Goal: Task Accomplishment & Management: Use online tool/utility

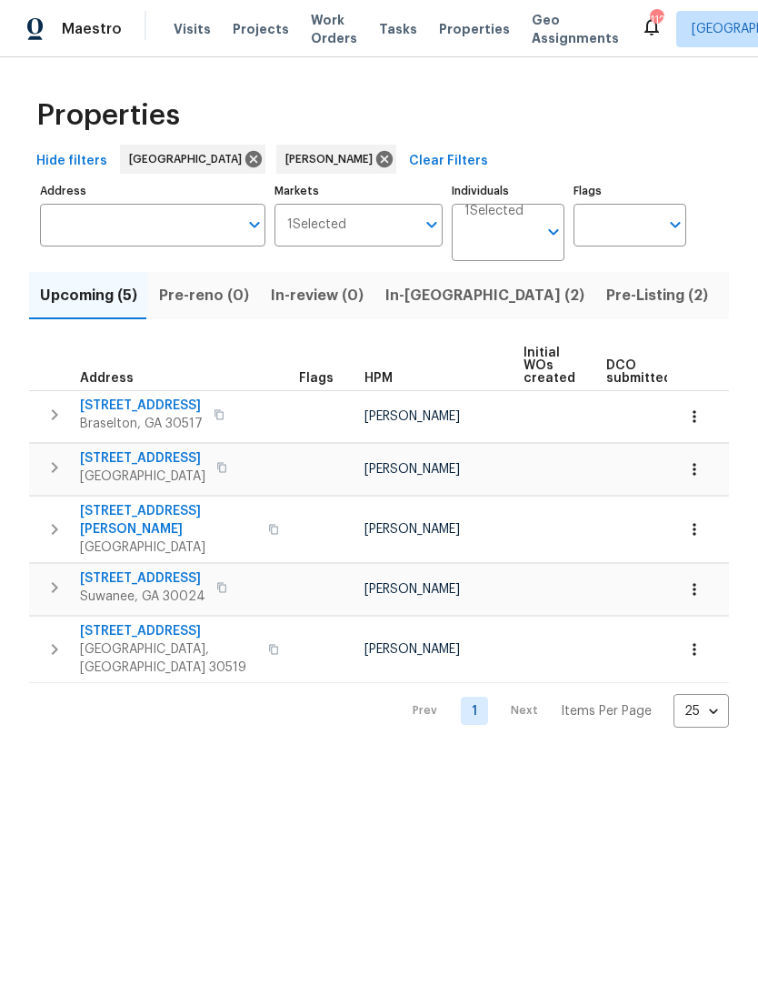
click at [415, 298] on span "In-reno (2)" at bounding box center [485, 295] width 199 height 25
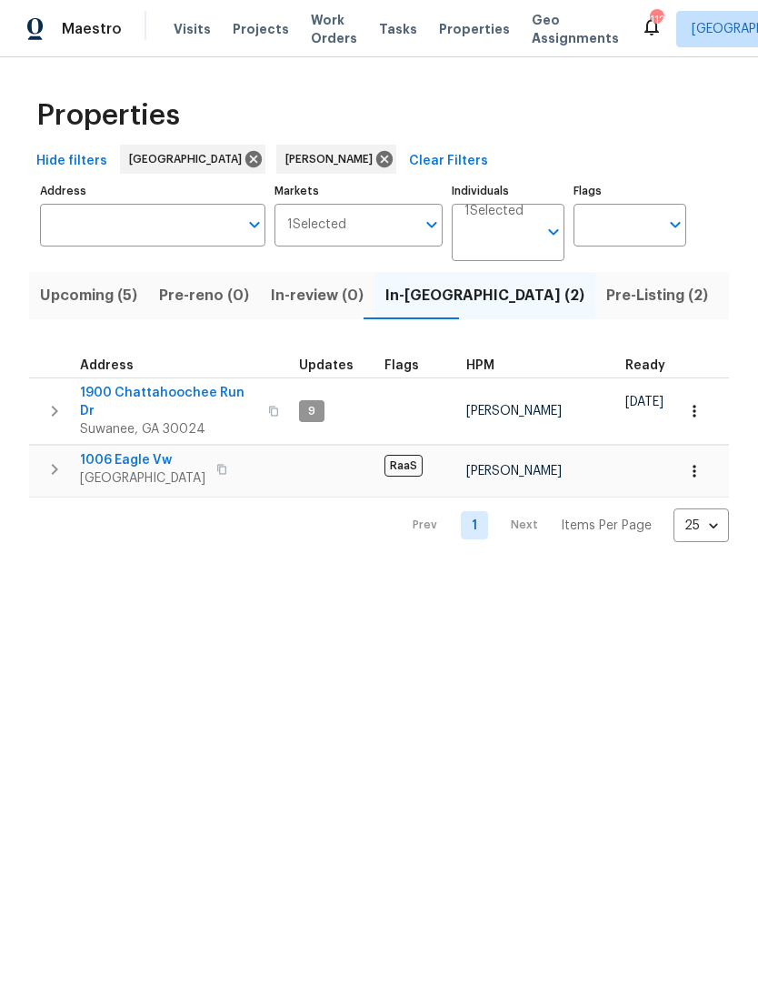
click at [213, 401] on span "1900 Chattahoochee Run Dr" at bounding box center [168, 402] width 177 height 36
click at [149, 469] on span "Lawrenceville, GA 30044" at bounding box center [142, 478] width 125 height 18
click at [607, 302] on span "Pre-Listing (2)" at bounding box center [658, 295] width 102 height 25
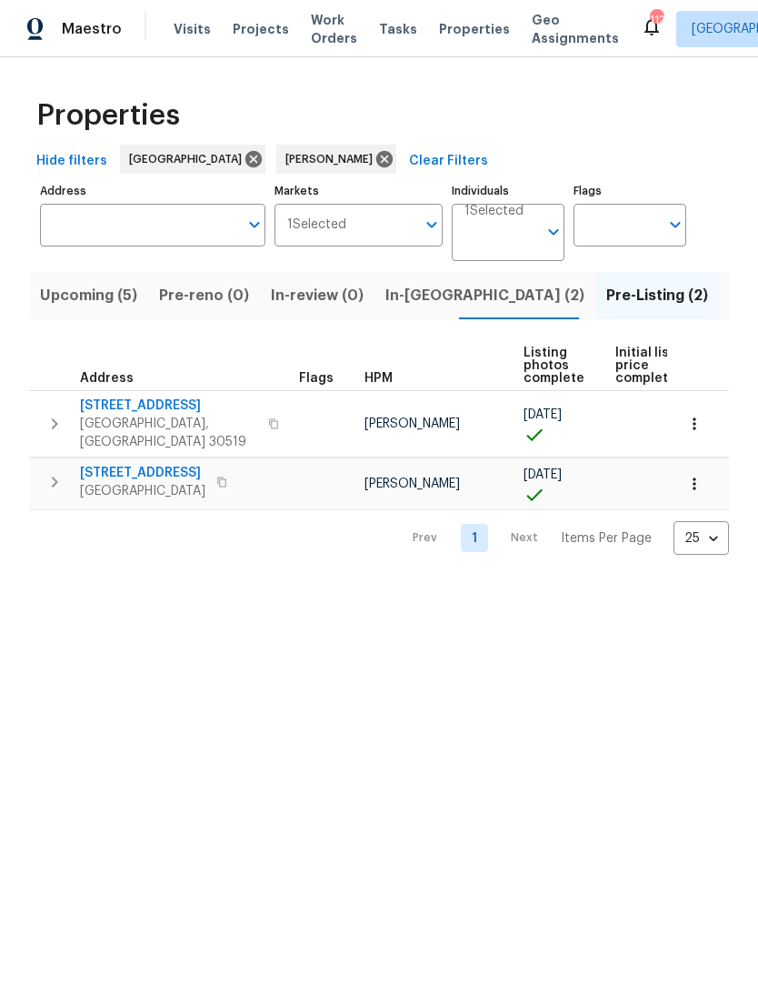
click at [150, 415] on span "3308 Hinsdale Ln" at bounding box center [168, 406] width 177 height 18
click at [186, 464] on span "6105 Crystal Cove Trl" at bounding box center [142, 473] width 125 height 18
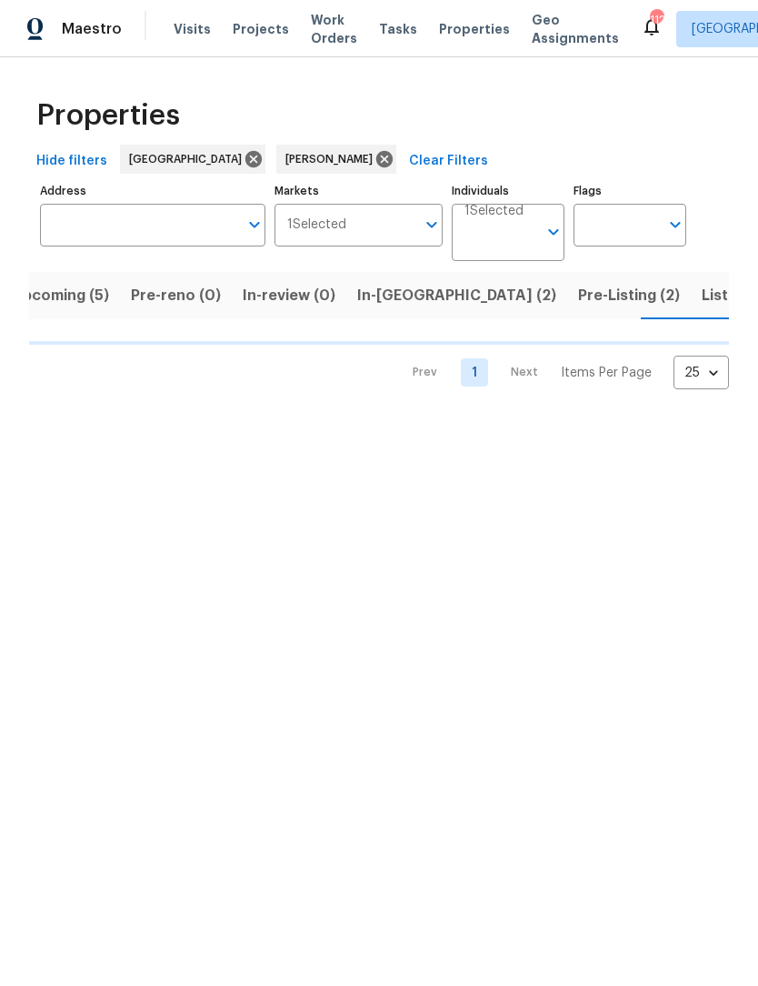
scroll to position [0, 30]
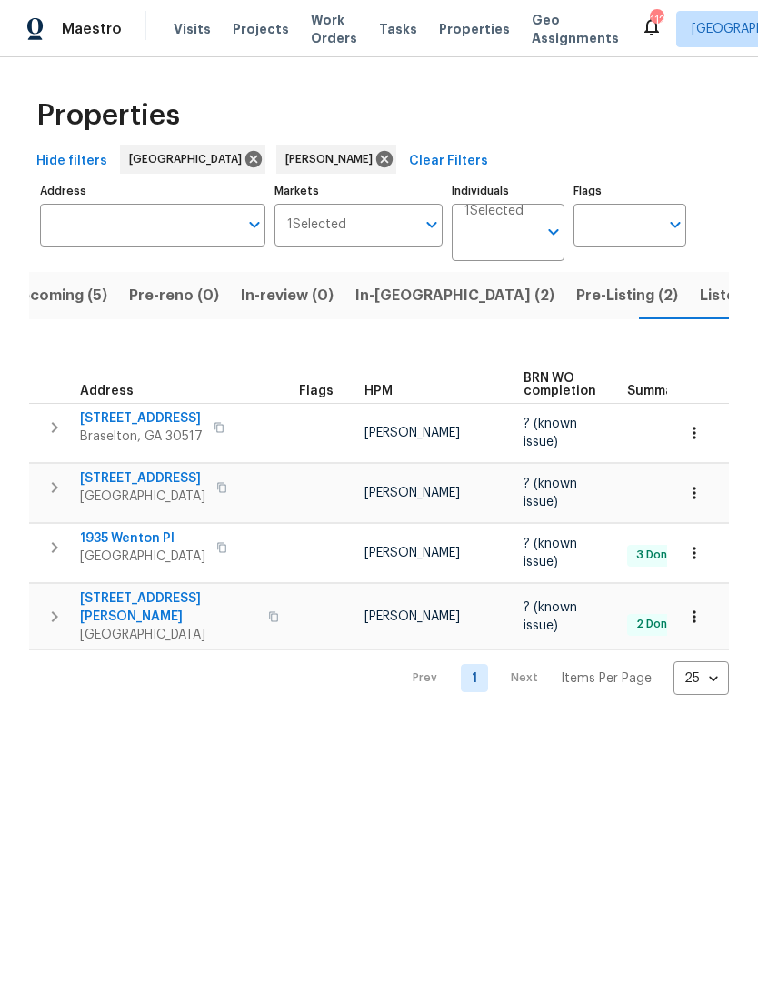
click at [117, 599] on span "2491 Emma Way" at bounding box center [168, 607] width 177 height 36
click at [164, 543] on span "1935 Wenton Pl" at bounding box center [142, 538] width 125 height 18
click at [170, 486] on span "2438 Suwanee Pointe Dr" at bounding box center [142, 478] width 125 height 18
click at [187, 420] on span "3137 Hawthorne Path" at bounding box center [141, 418] width 123 height 18
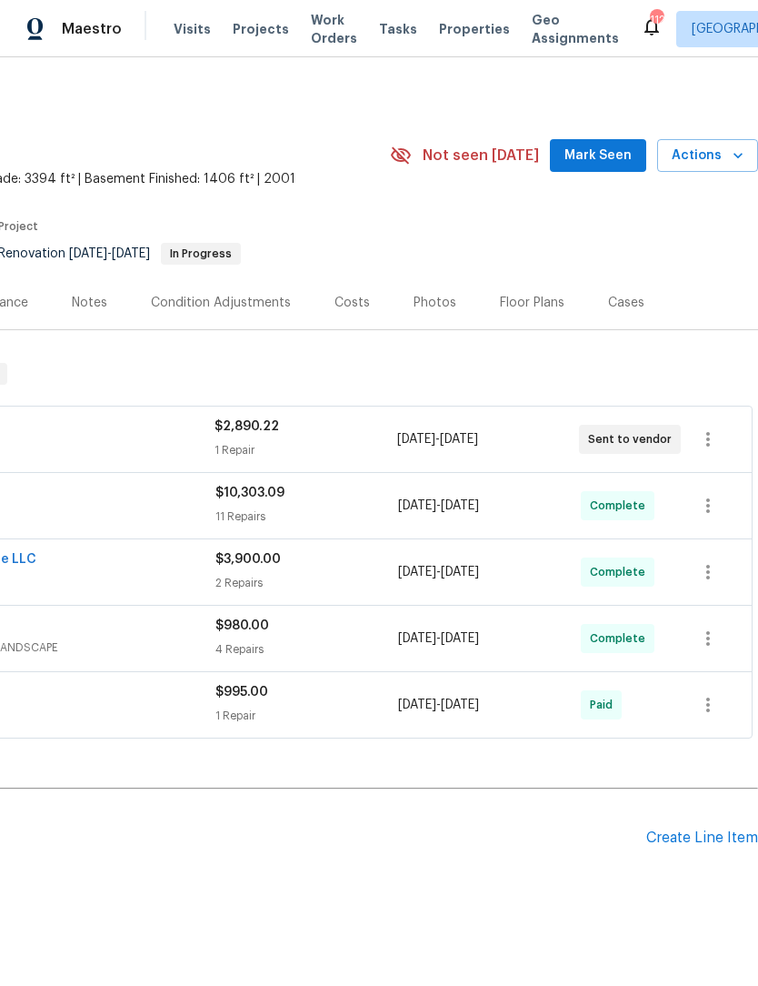
scroll to position [0, 269]
click at [614, 159] on span "Mark Seen" at bounding box center [598, 156] width 67 height 23
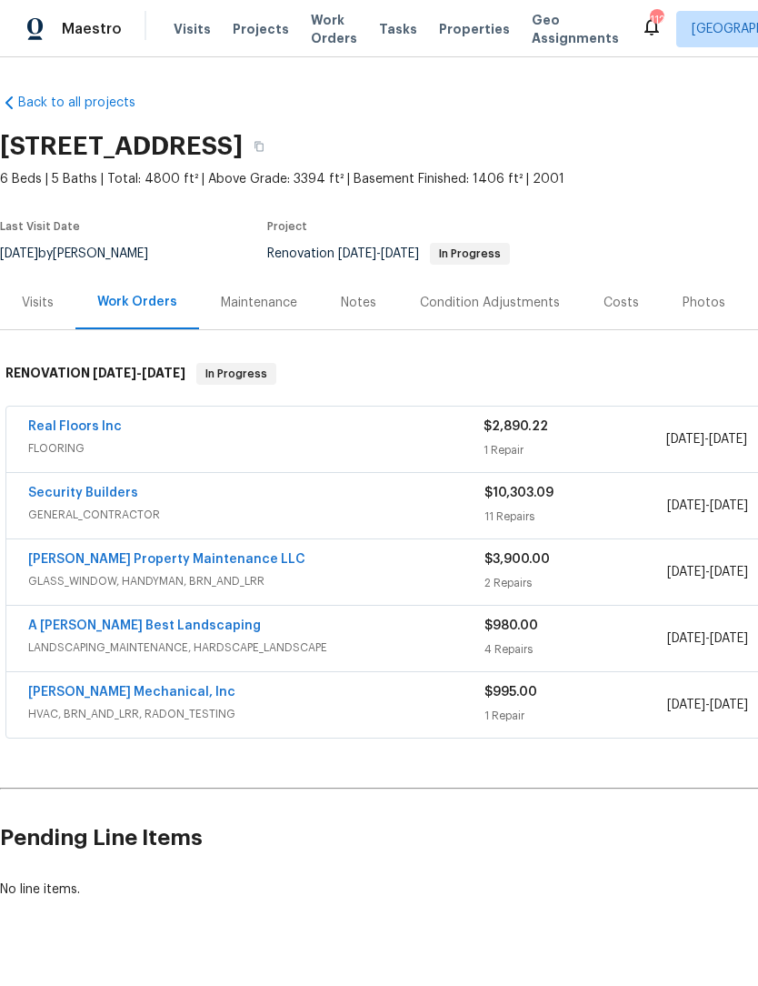
scroll to position [0, 0]
click at [88, 428] on link "Real Floors Inc" at bounding box center [75, 426] width 94 height 13
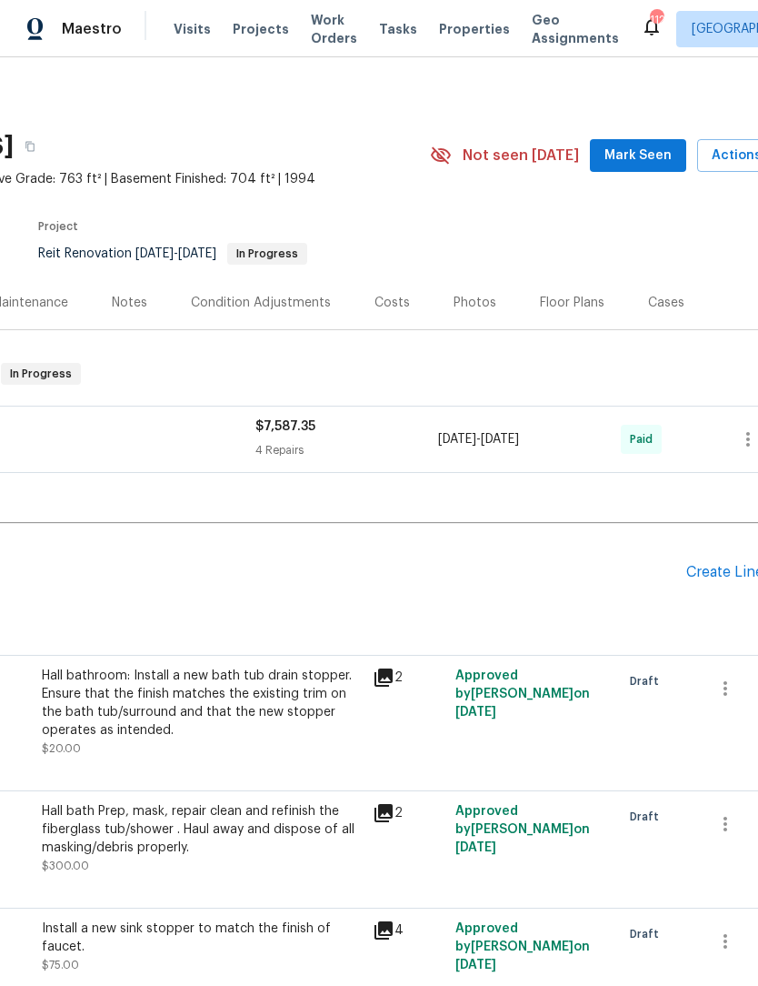
scroll to position [0, 228]
click at [662, 158] on span "Mark Seen" at bounding box center [639, 156] width 67 height 23
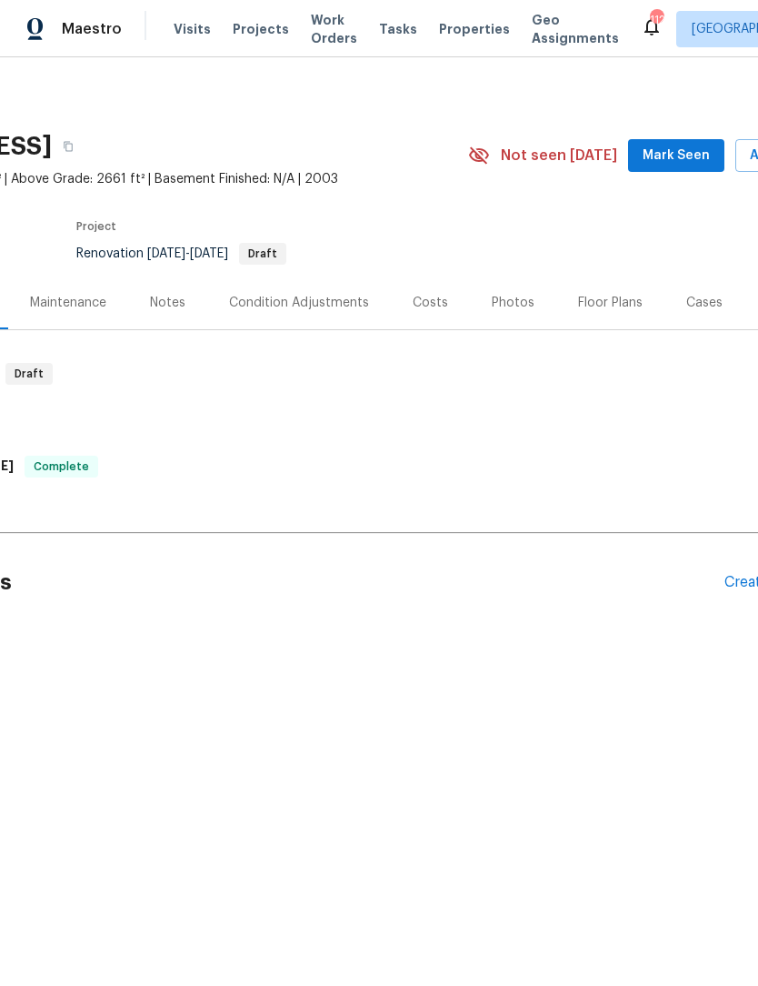
scroll to position [0, 172]
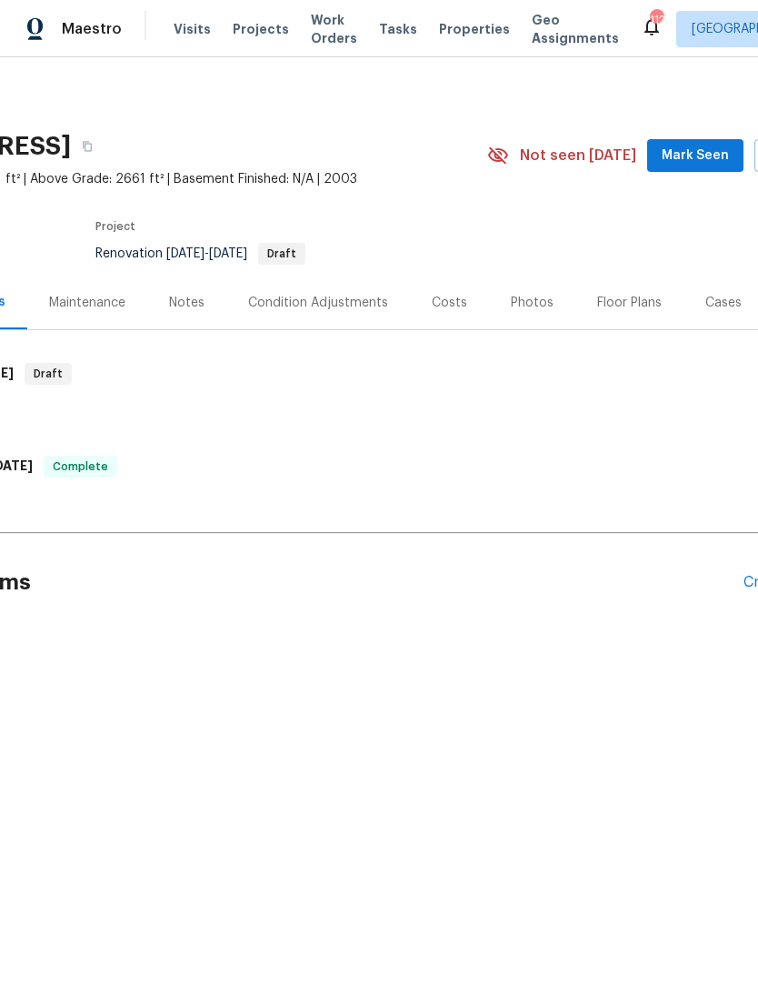
click at [698, 156] on span "Mark Seen" at bounding box center [695, 156] width 67 height 23
click at [532, 303] on div "Photos" at bounding box center [532, 303] width 43 height 18
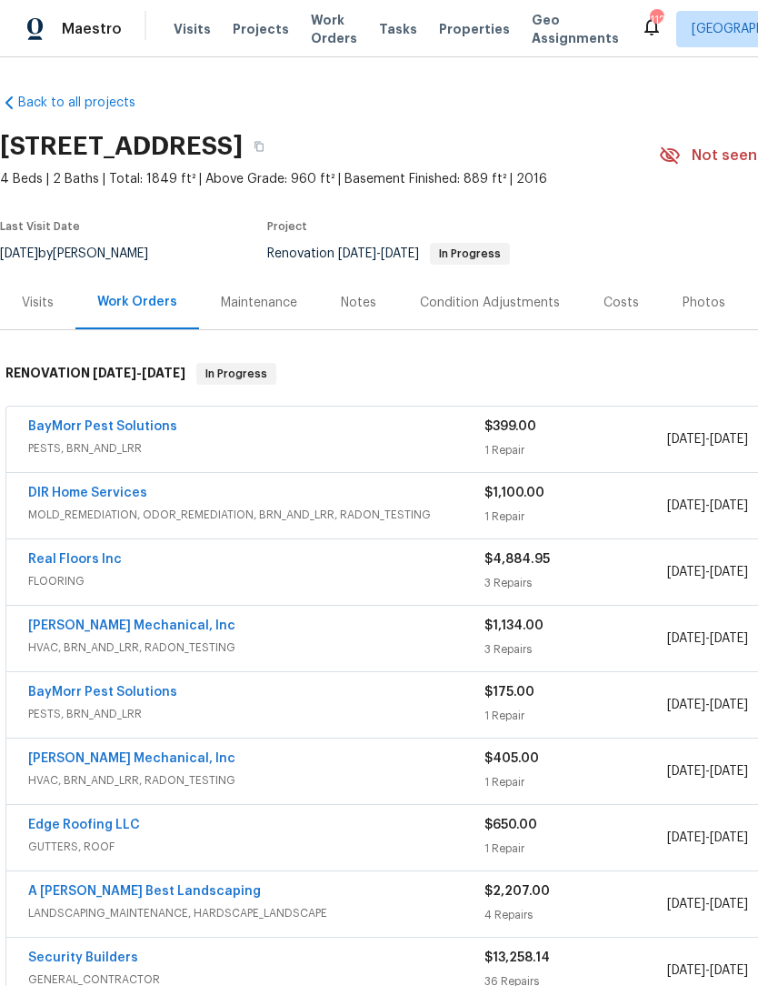
click at [704, 305] on div "Photos" at bounding box center [704, 303] width 43 height 18
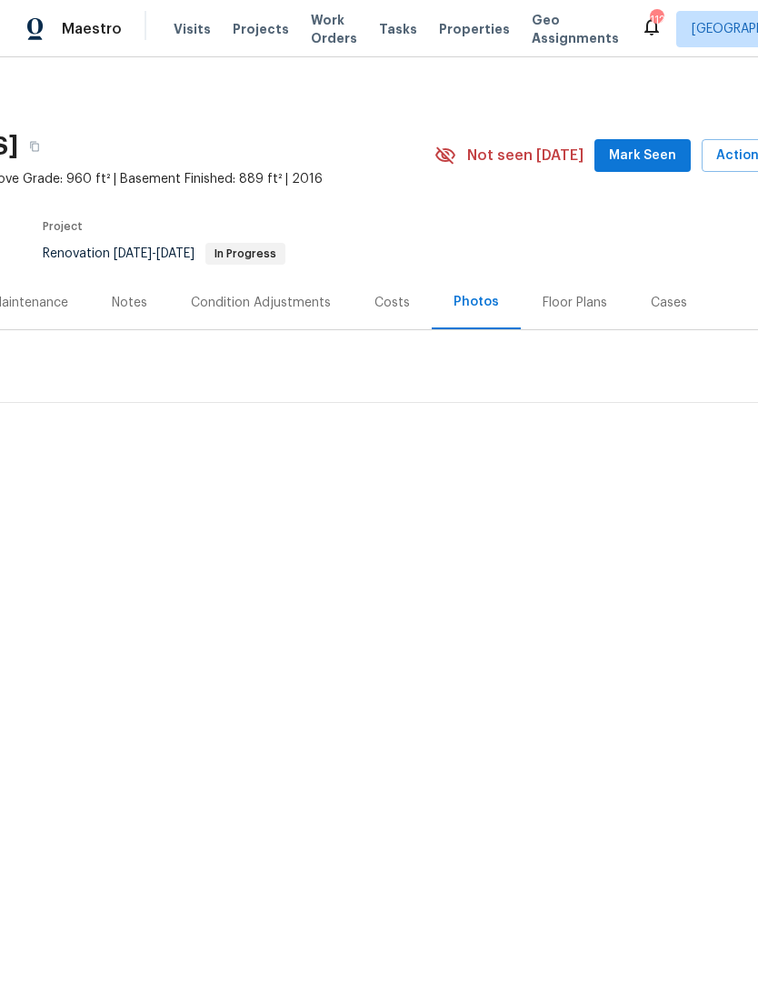
scroll to position [0, 225]
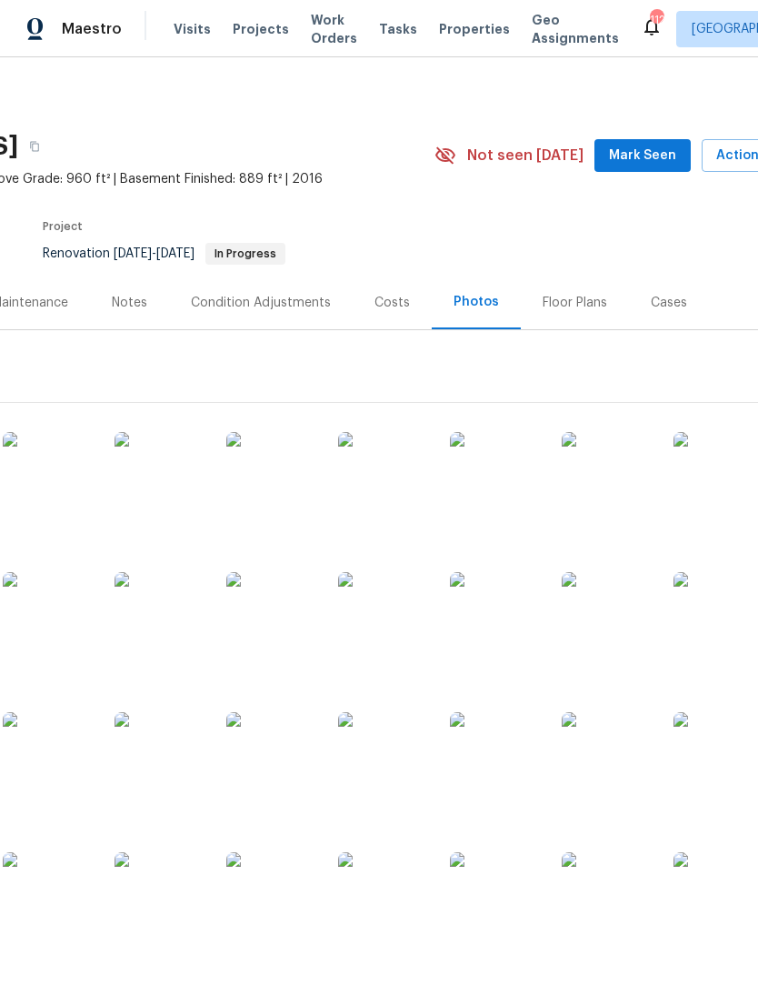
click at [646, 160] on span "Mark Seen" at bounding box center [642, 156] width 67 height 23
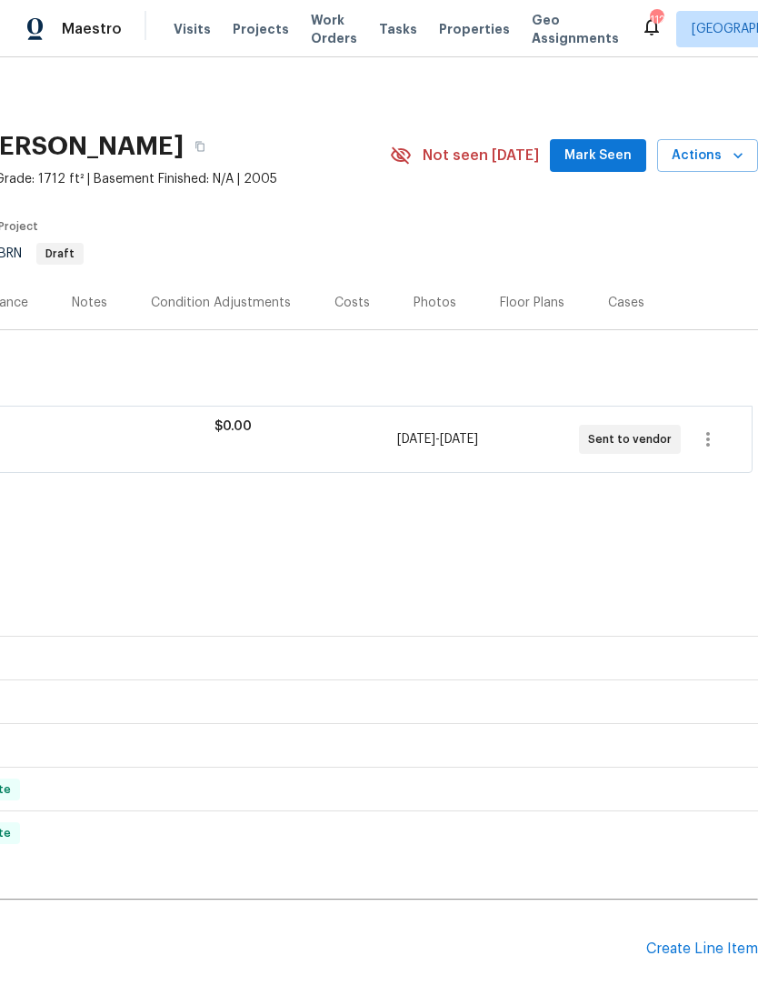
scroll to position [0, 269]
click at [616, 153] on span "Mark Seen" at bounding box center [598, 156] width 67 height 23
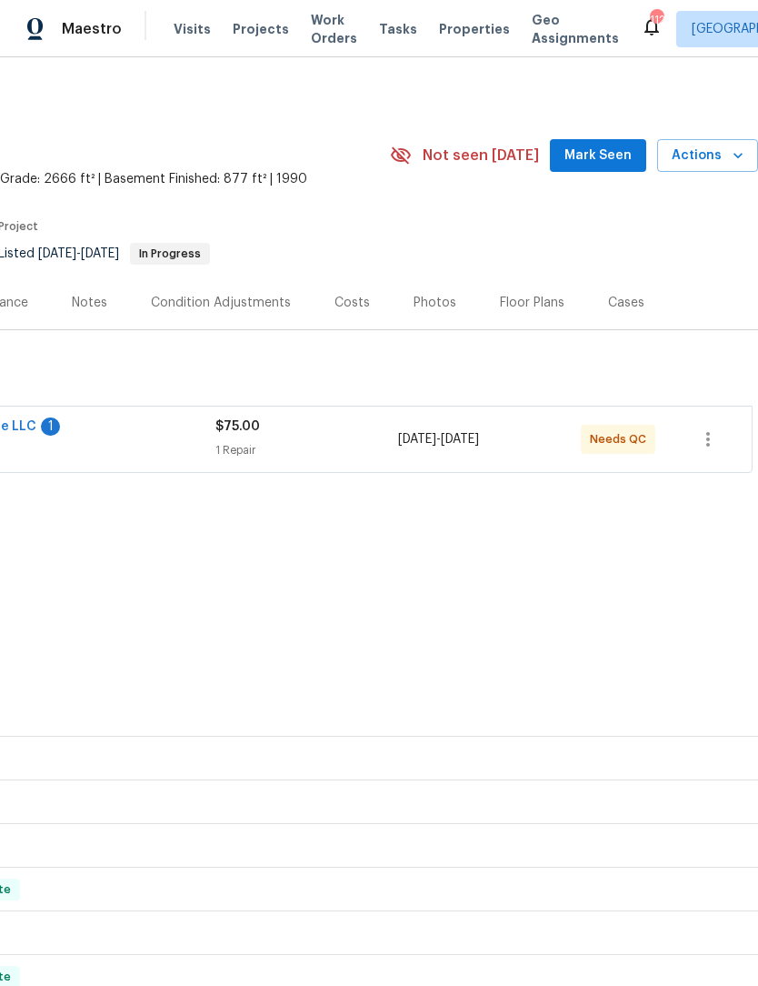
scroll to position [0, 269]
click at [608, 162] on span "Mark Seen" at bounding box center [598, 156] width 67 height 23
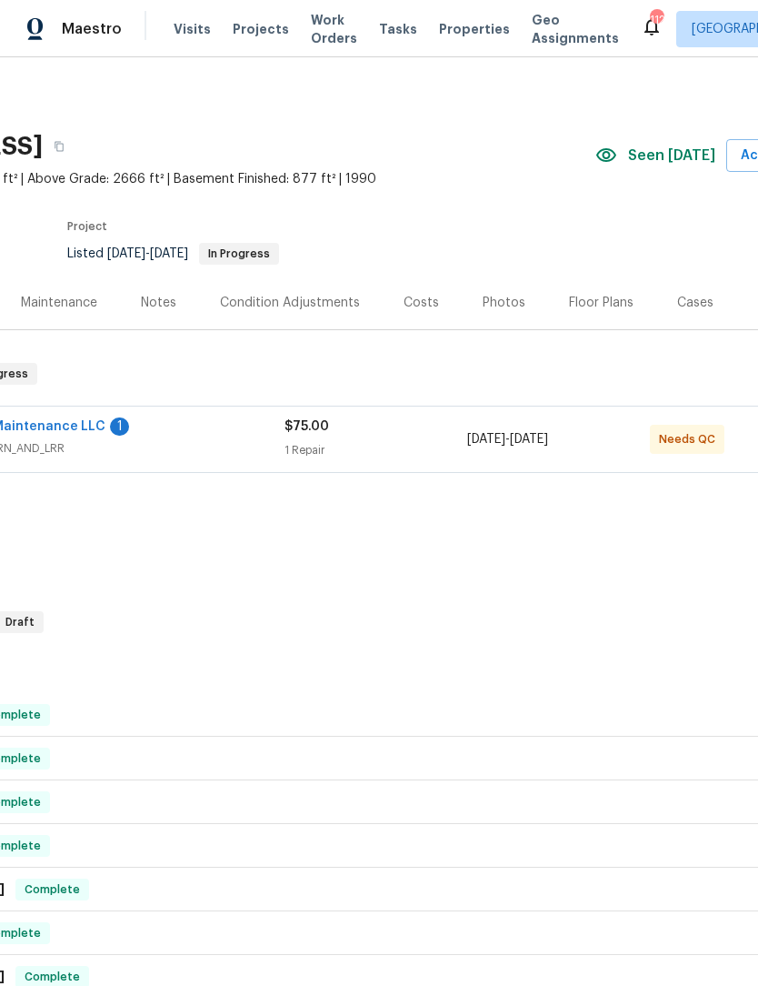
scroll to position [0, 200]
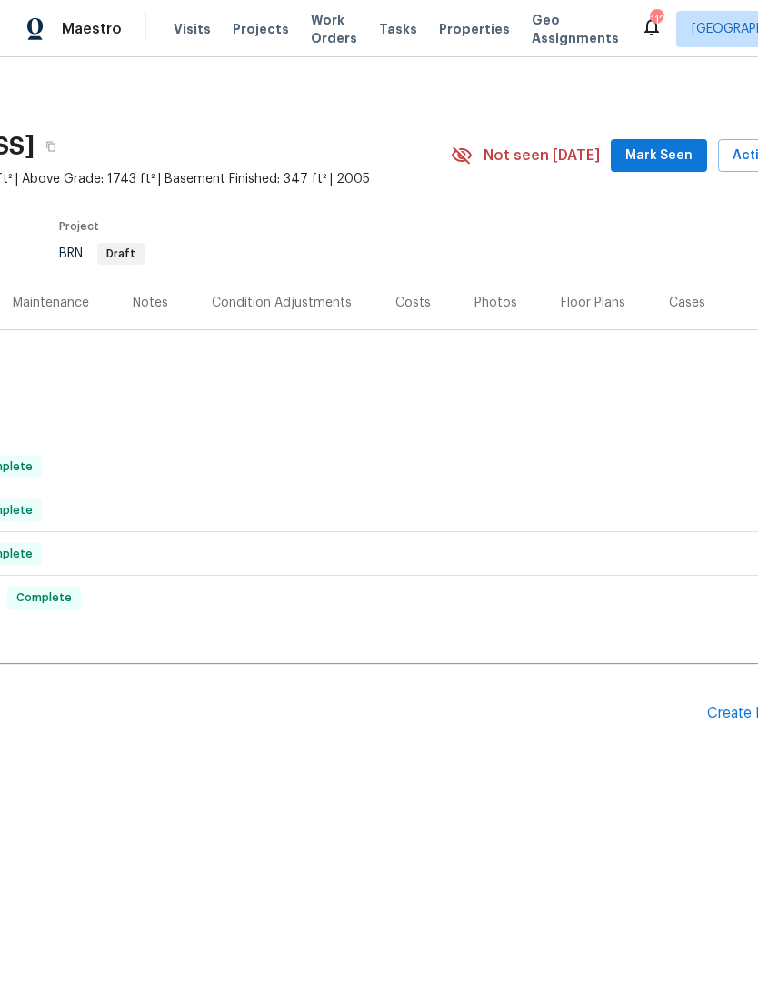
scroll to position [0, 212]
click at [671, 156] on span "Mark Seen" at bounding box center [655, 156] width 67 height 23
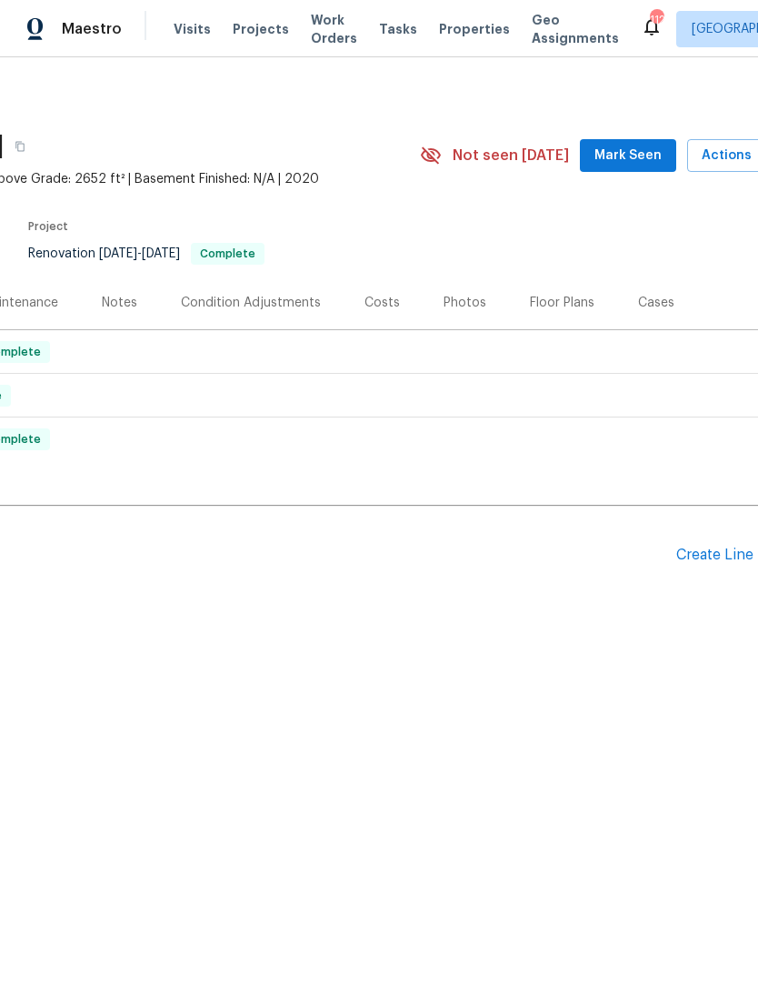
scroll to position [0, 240]
click at [644, 153] on span "Mark Seen" at bounding box center [627, 156] width 67 height 23
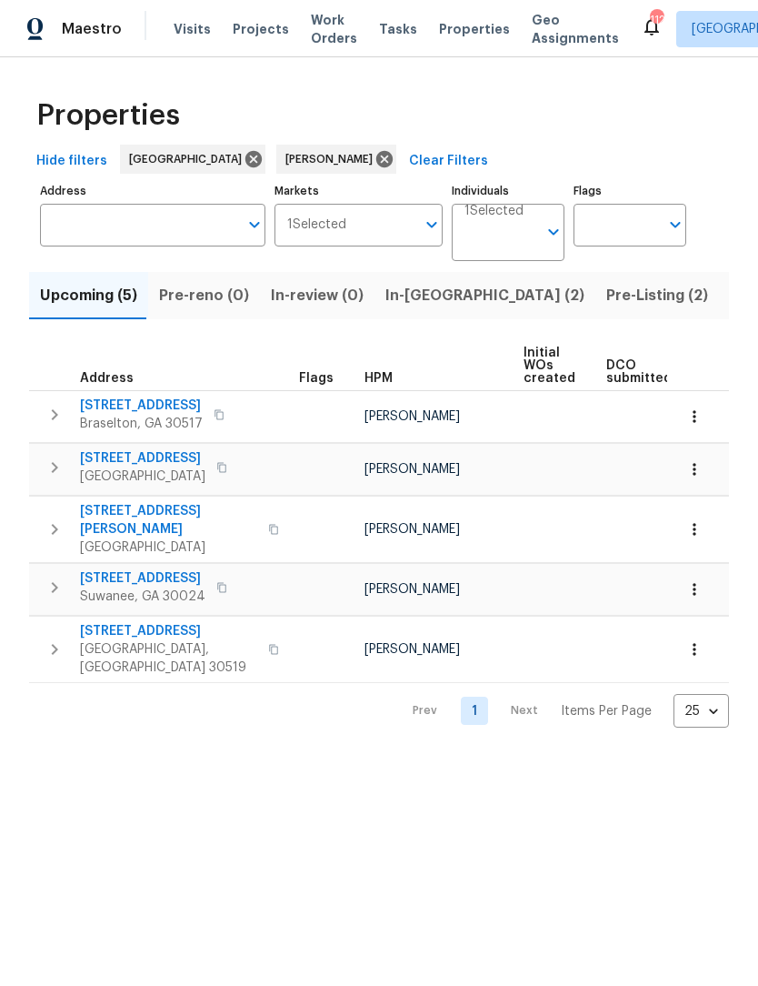
click at [156, 417] on span "Braselton, GA 30517" at bounding box center [141, 424] width 123 height 18
click at [154, 462] on span "3986 Pinedale Ln" at bounding box center [142, 458] width 125 height 18
click at [169, 517] on span "5049 Holly Hock Dr" at bounding box center [168, 520] width 177 height 36
click at [108, 570] on span "2680 Factor Walk Blvd" at bounding box center [142, 578] width 125 height 18
click at [113, 622] on span "4657 Water Mill Dr" at bounding box center [168, 631] width 177 height 18
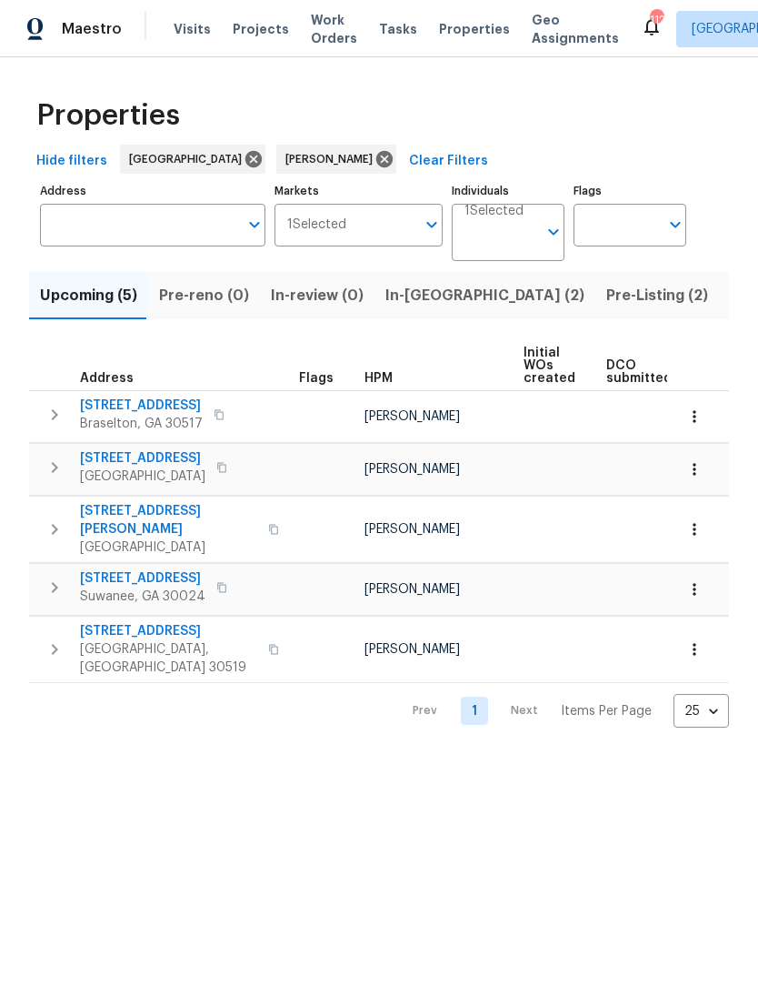
scroll to position [0, 69]
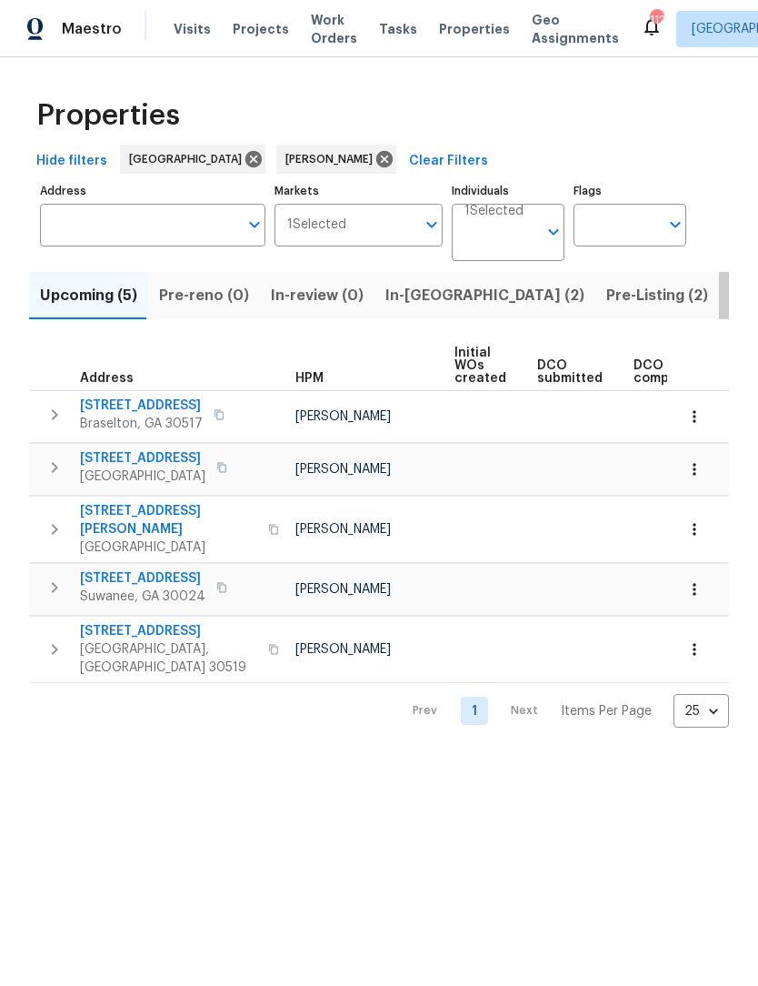
click at [730, 302] on span "Listed (11)" at bounding box center [766, 295] width 72 height 25
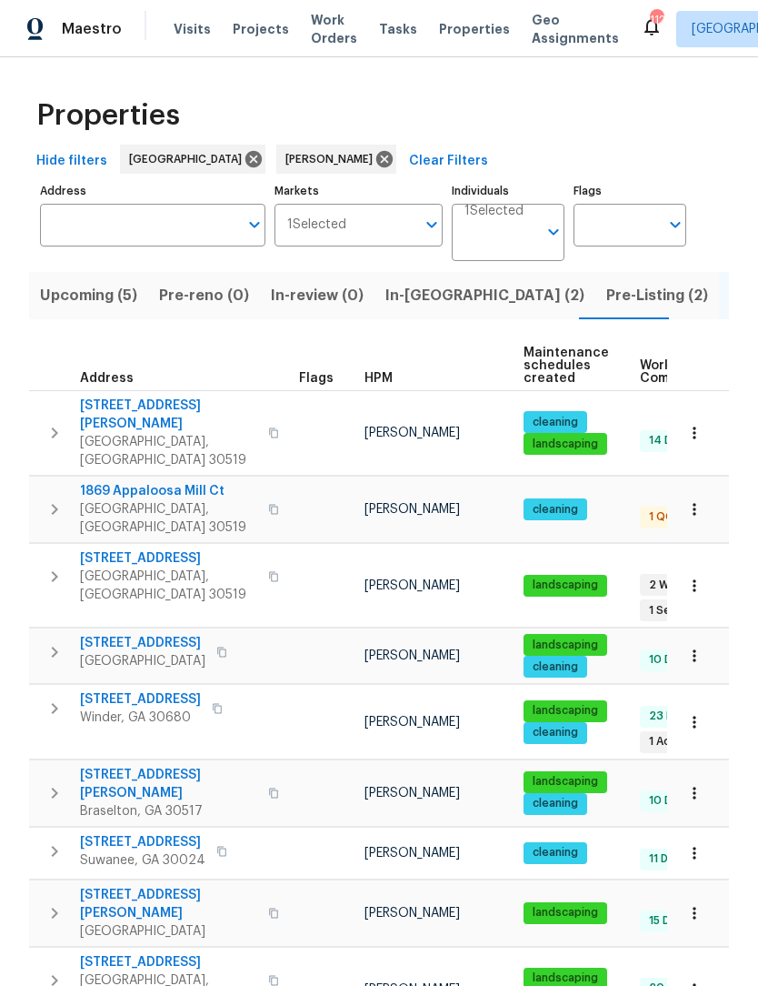
click at [114, 482] on span "1869 Appaloosa Mill Ct" at bounding box center [168, 491] width 177 height 18
click at [105, 549] on span "3519 Cast Palm Dr" at bounding box center [168, 558] width 177 height 18
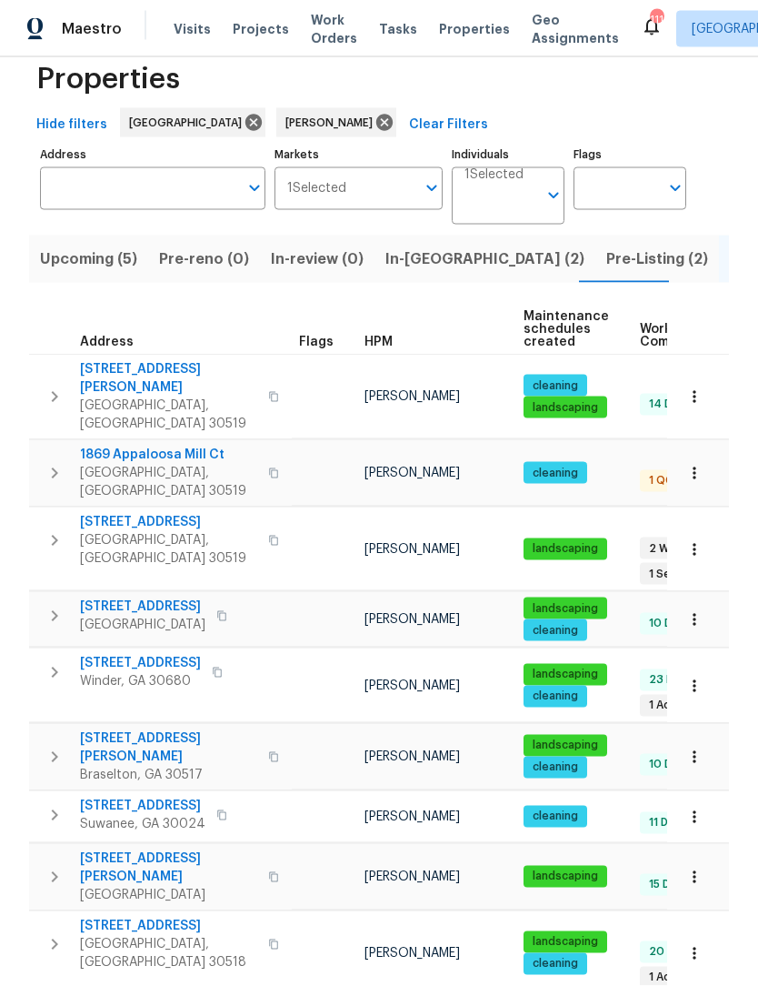
scroll to position [35, 0]
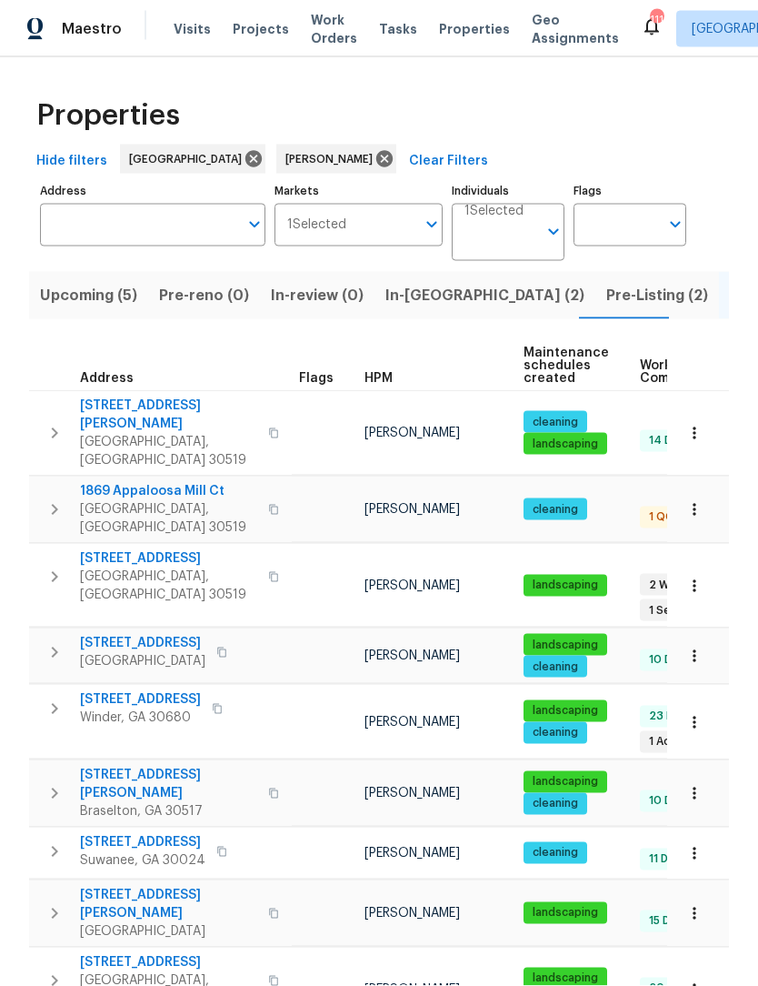
scroll to position [0, 0]
click at [123, 690] on span "532 Hemlock Dr" at bounding box center [140, 699] width 121 height 18
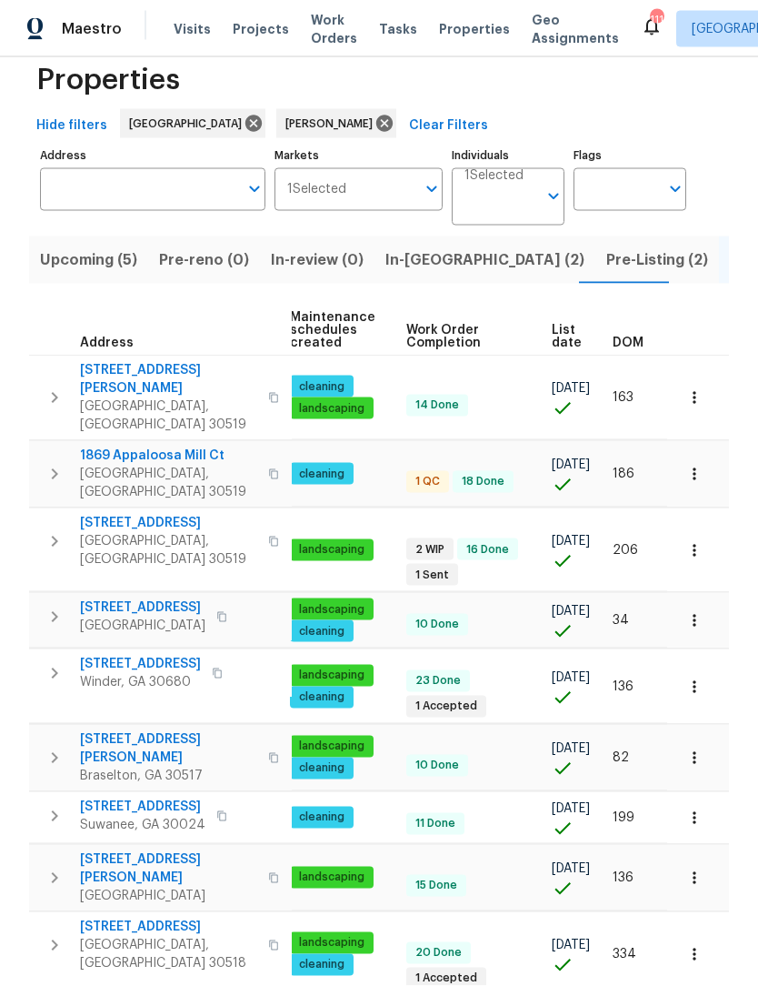
scroll to position [0, 240]
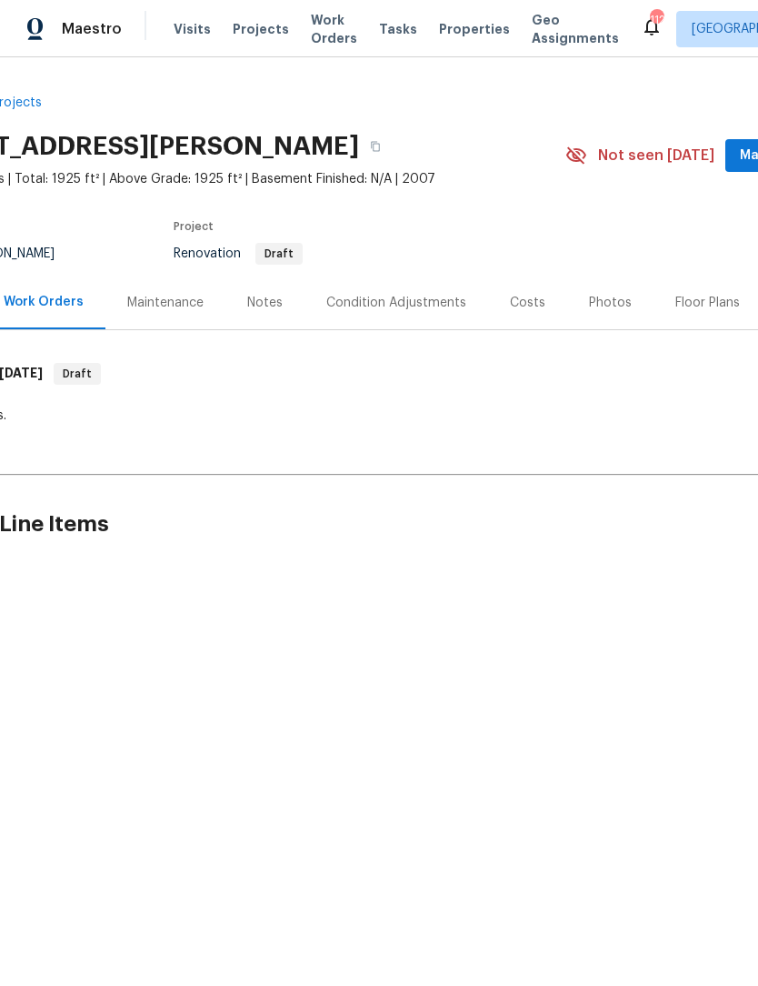
scroll to position [0, 238]
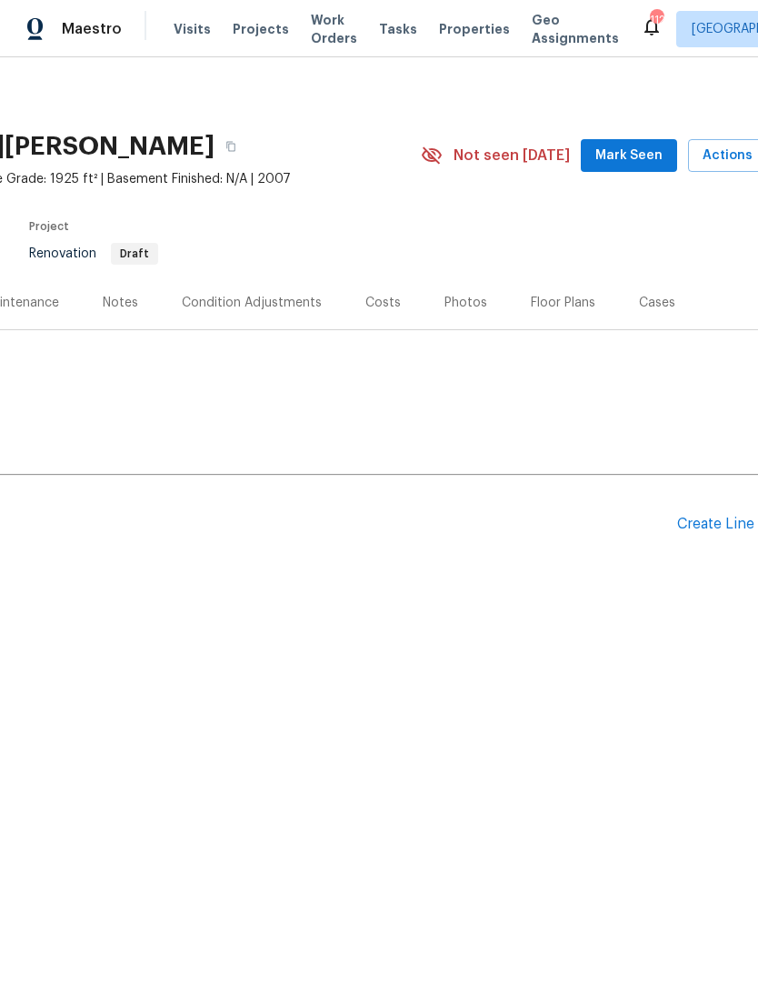
click at [646, 163] on span "Mark Seen" at bounding box center [629, 156] width 67 height 23
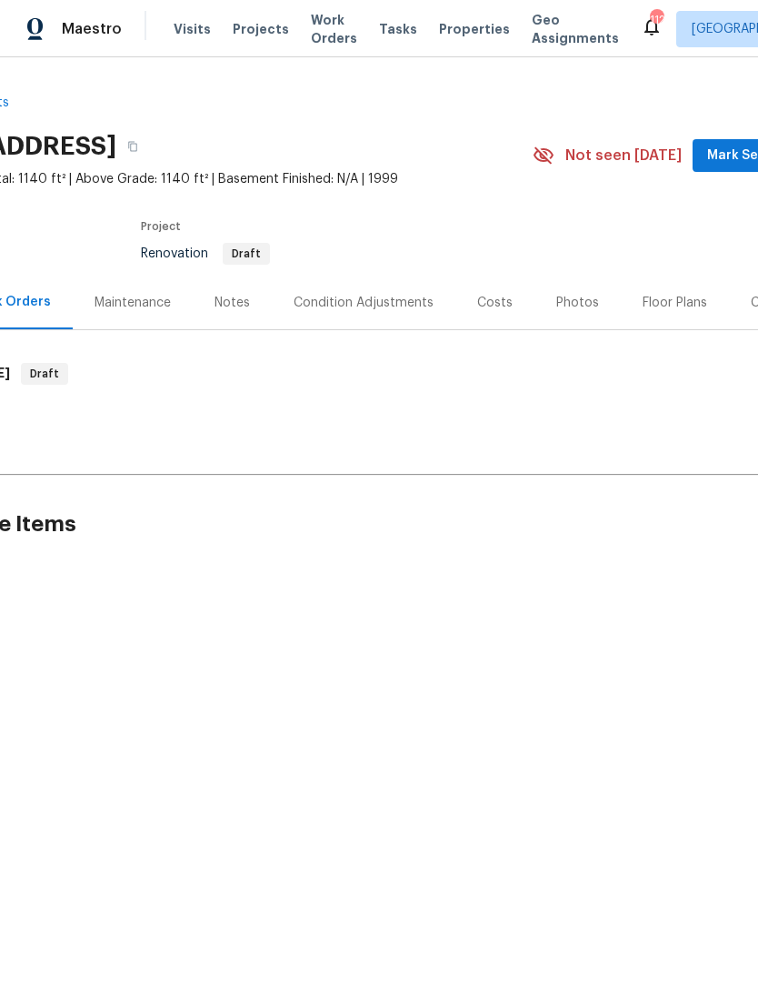
scroll to position [0, 162]
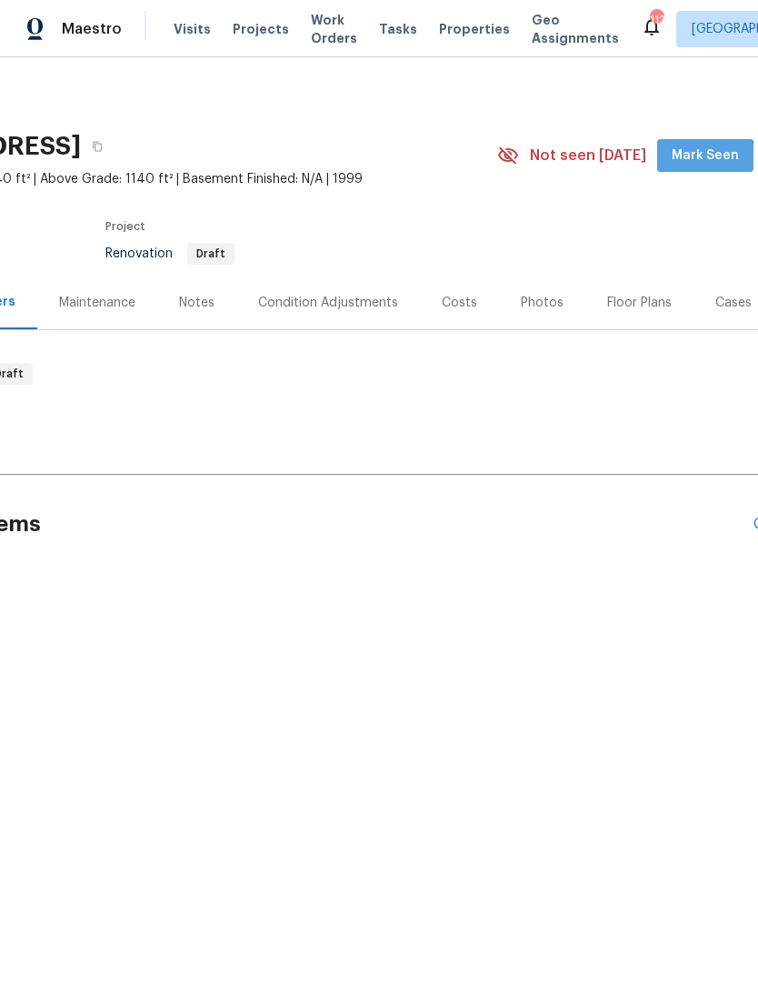
click at [709, 166] on span "Mark Seen" at bounding box center [705, 156] width 67 height 23
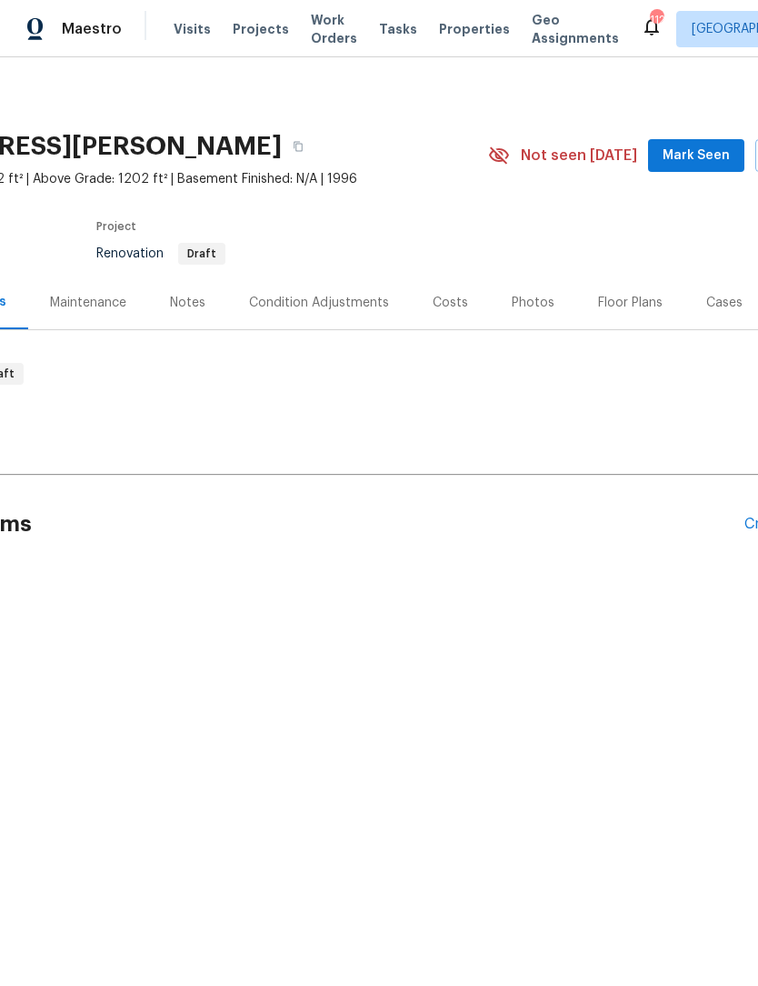
scroll to position [0, 214]
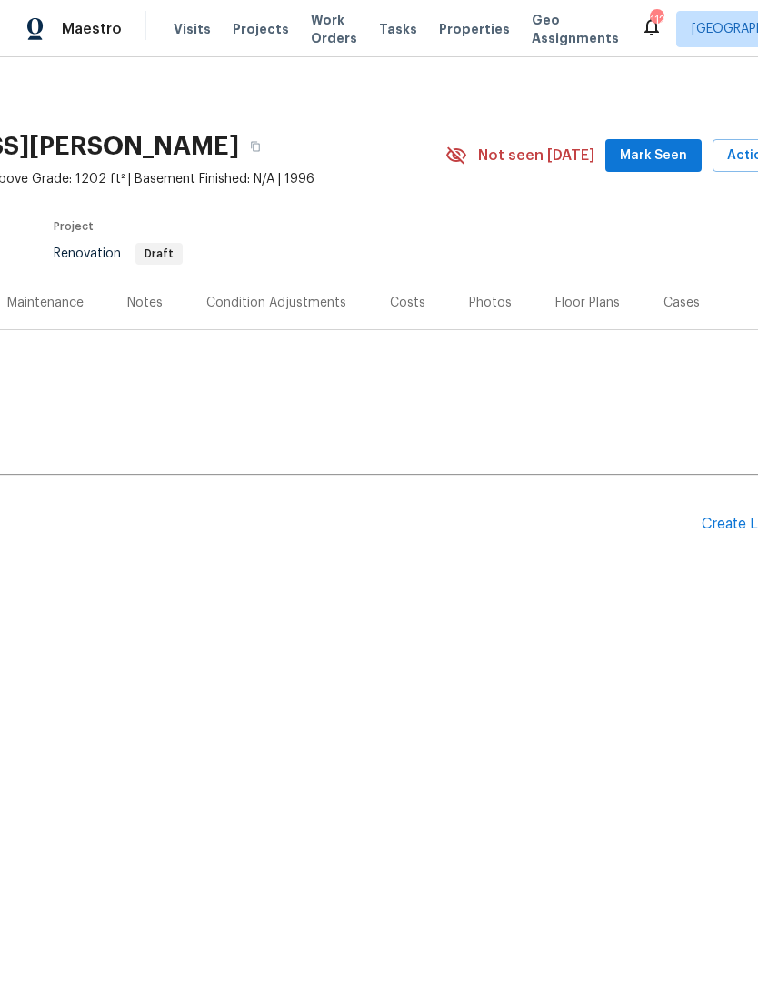
click at [668, 165] on span "Mark Seen" at bounding box center [653, 156] width 67 height 23
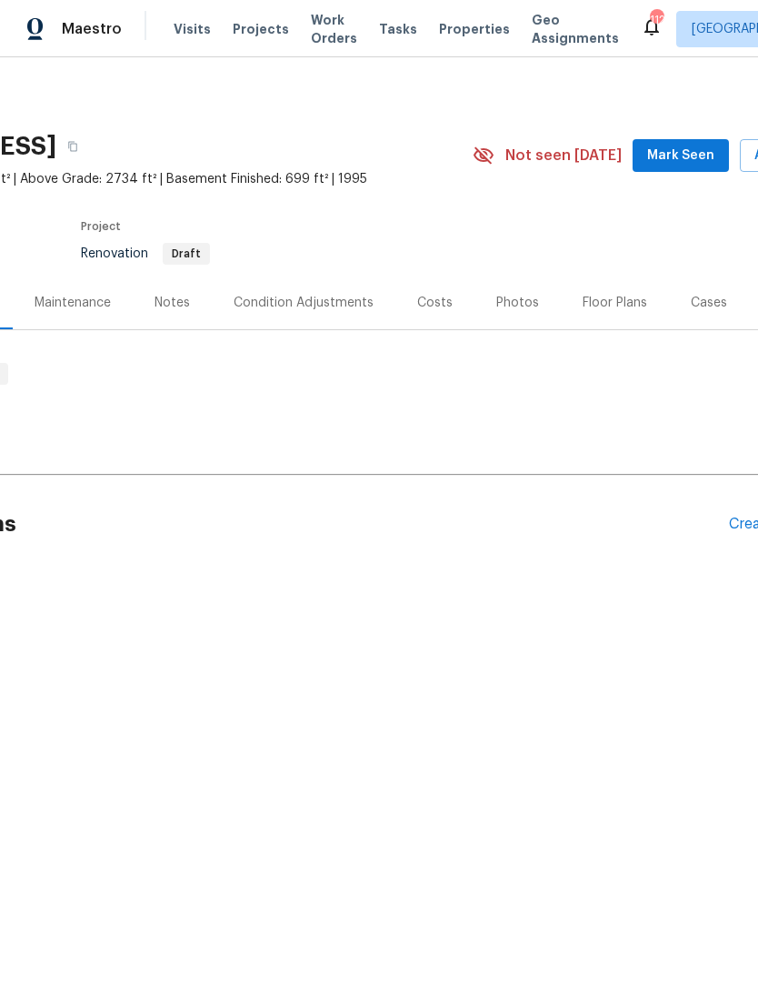
scroll to position [0, 193]
click at [707, 166] on span "Mark Seen" at bounding box center [674, 156] width 67 height 23
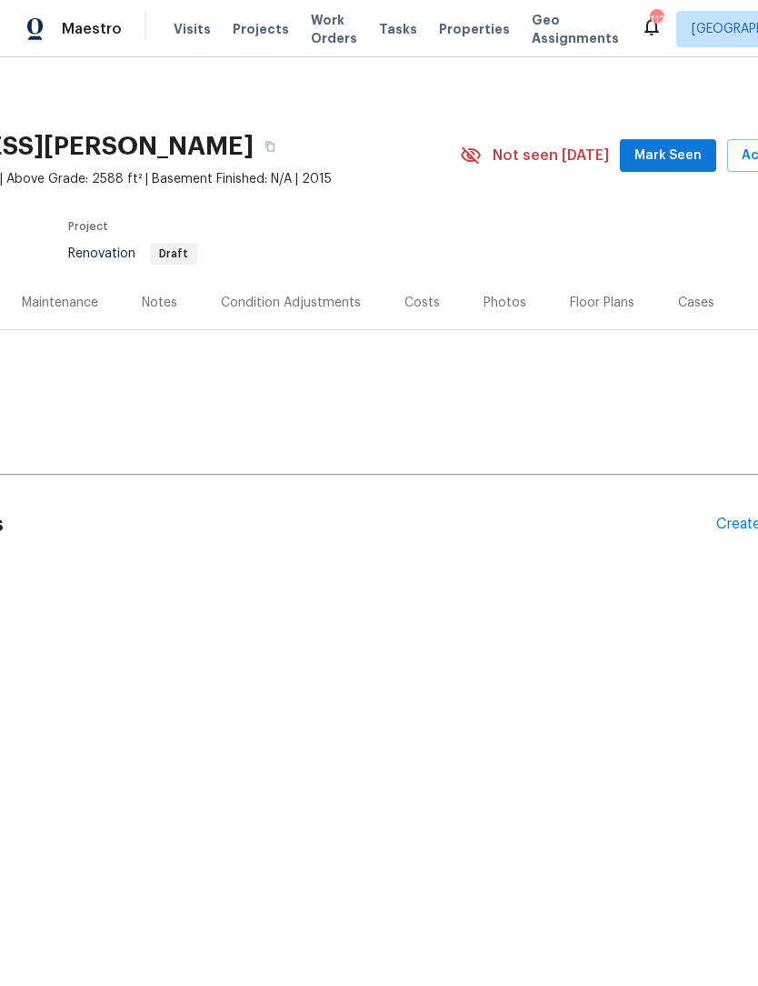
scroll to position [0, 215]
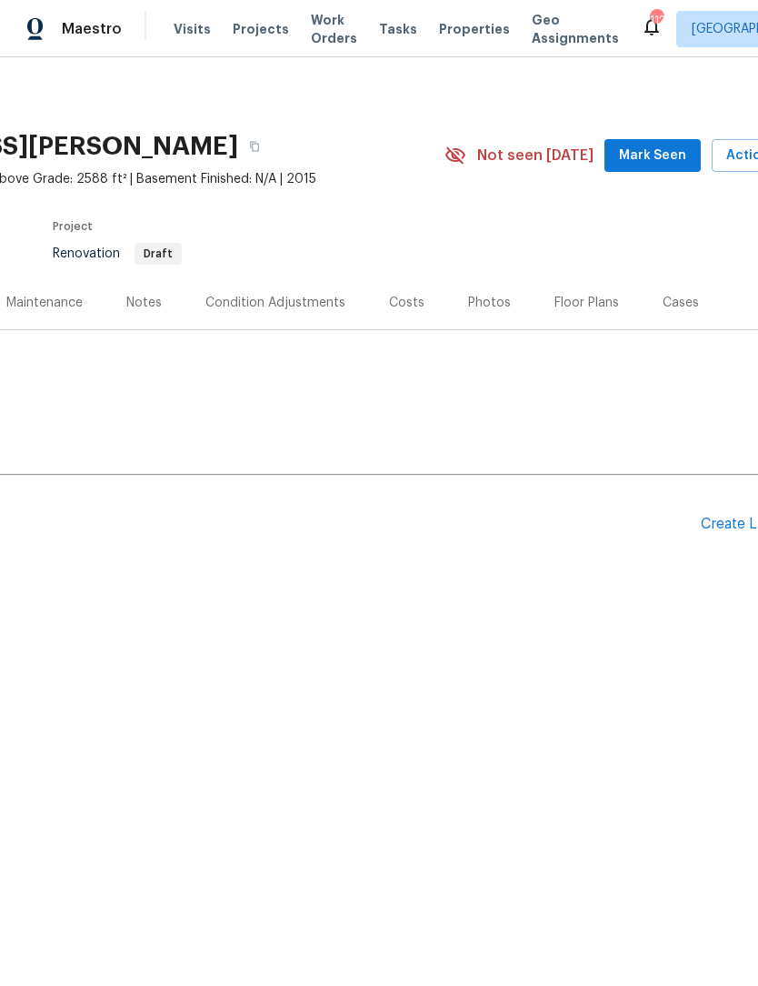
click at [678, 163] on span "Mark Seen" at bounding box center [652, 156] width 67 height 23
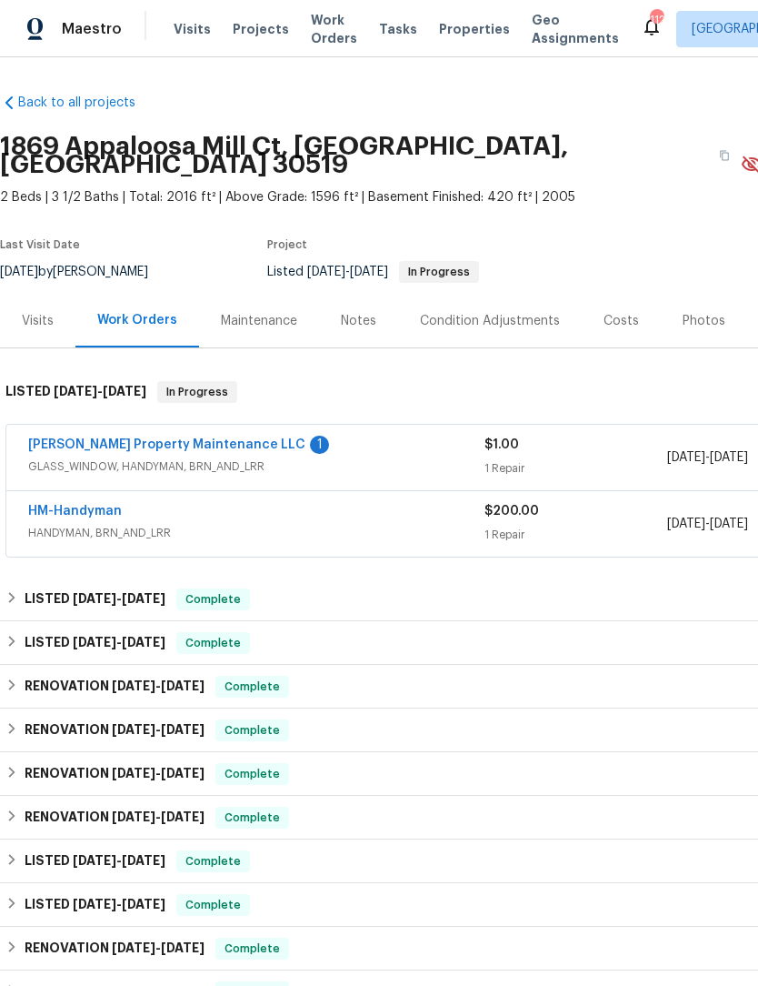
click at [169, 457] on span "GLASS_WINDOW, HANDYMAN, BRN_AND_LRR" at bounding box center [256, 466] width 457 height 18
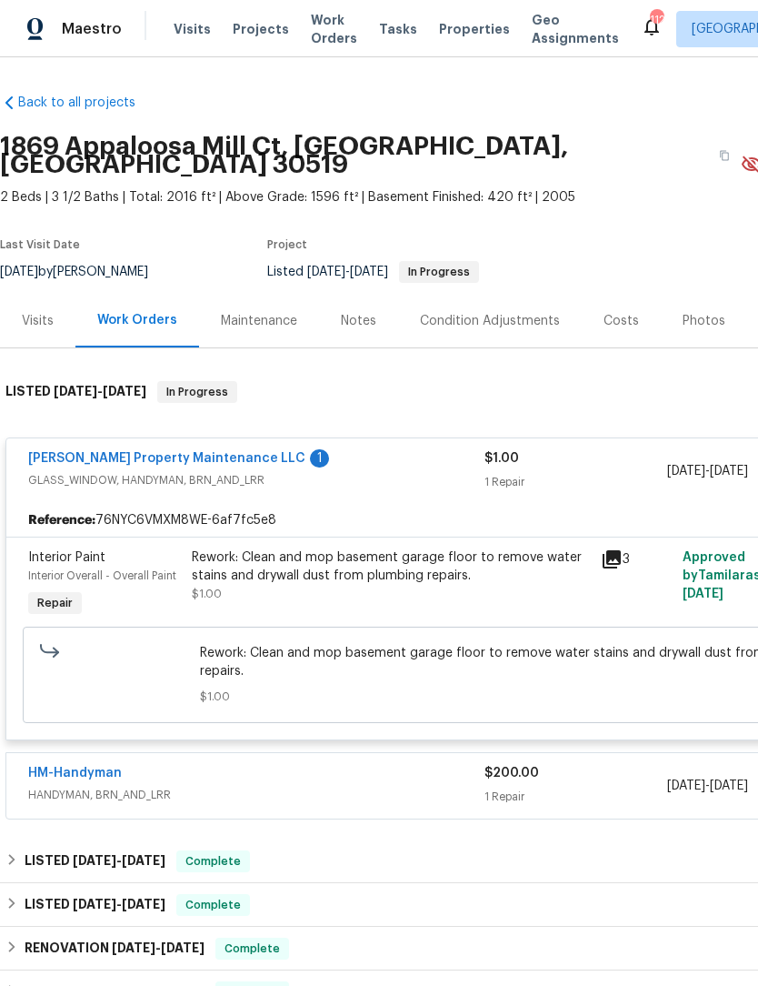
click at [168, 452] on link "[PERSON_NAME] Property Maintenance LLC" at bounding box center [166, 458] width 277 height 13
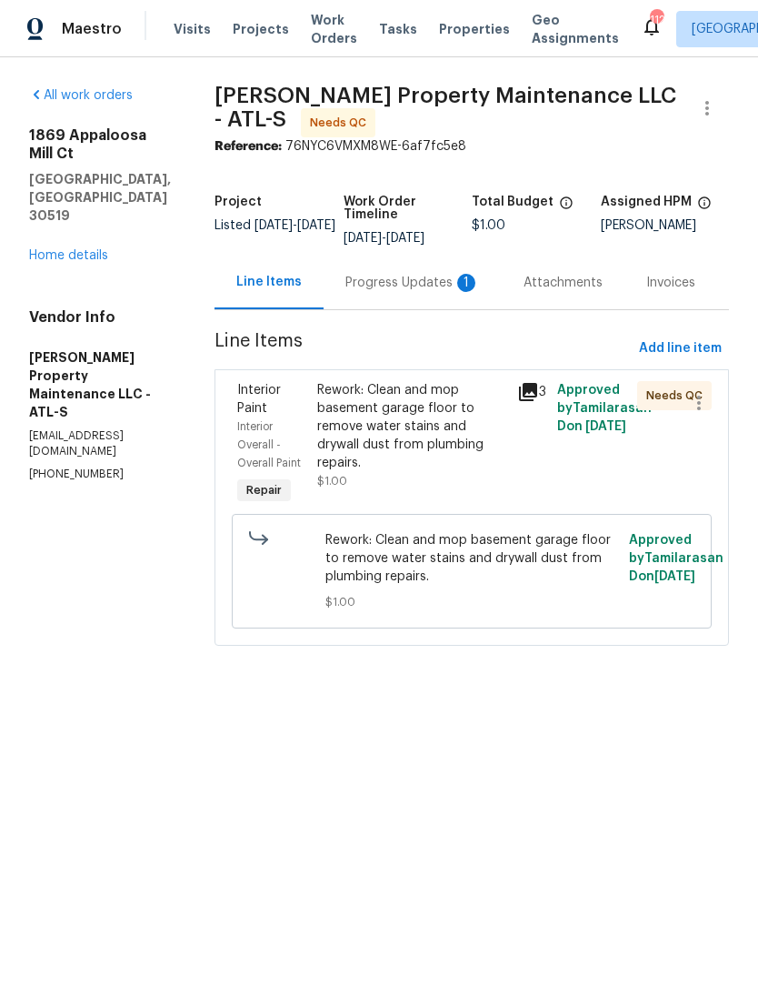
click at [436, 284] on div "Progress Updates 1" at bounding box center [413, 283] width 135 height 18
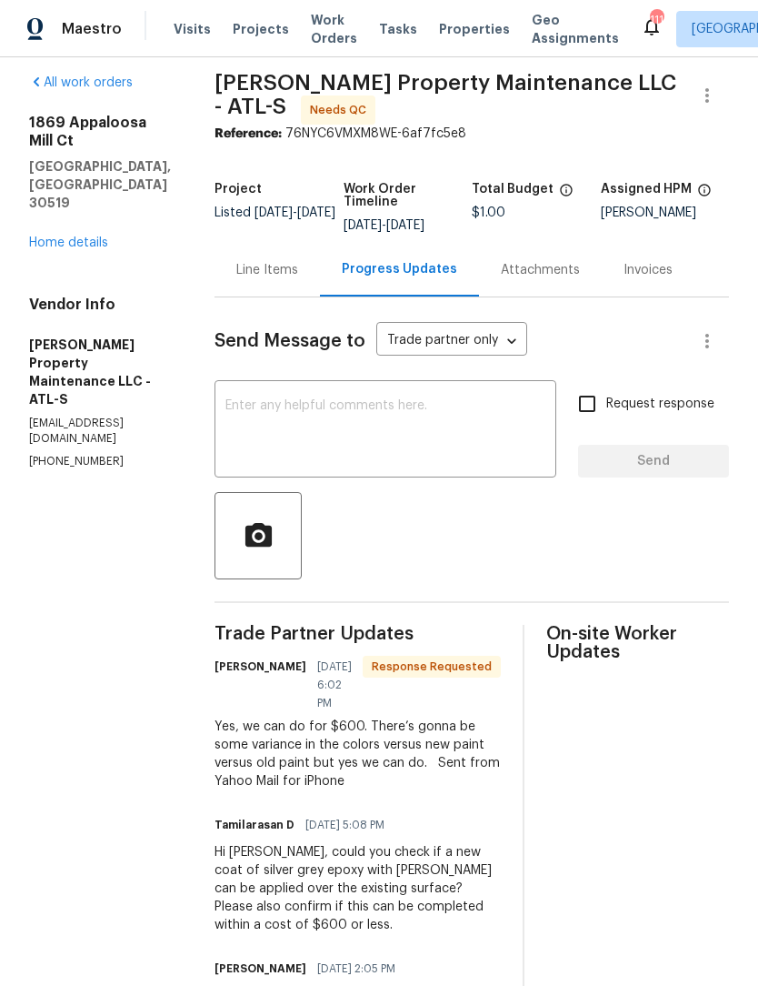
scroll to position [11, 0]
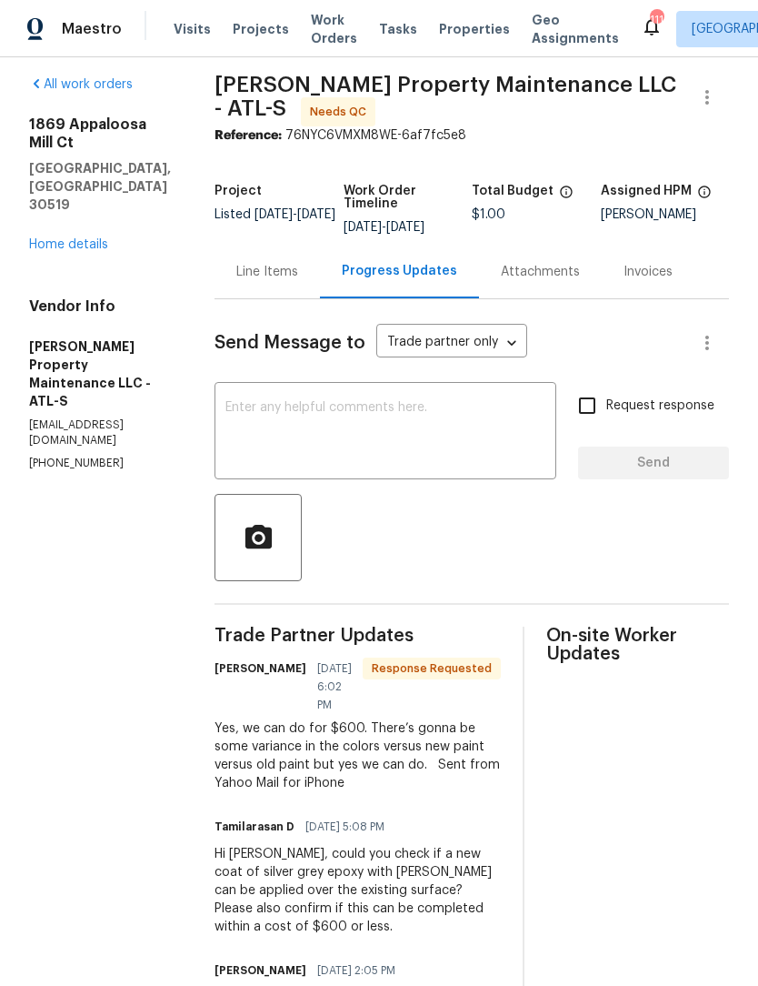
click at [444, 420] on textarea at bounding box center [386, 433] width 320 height 64
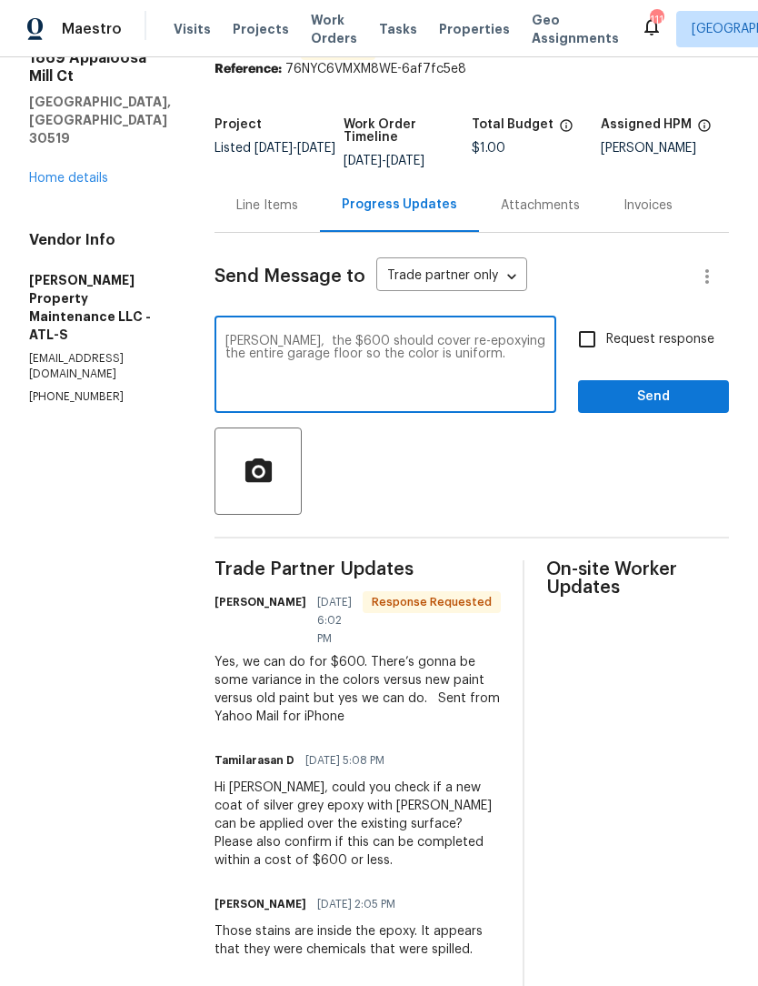
scroll to position [76, 0]
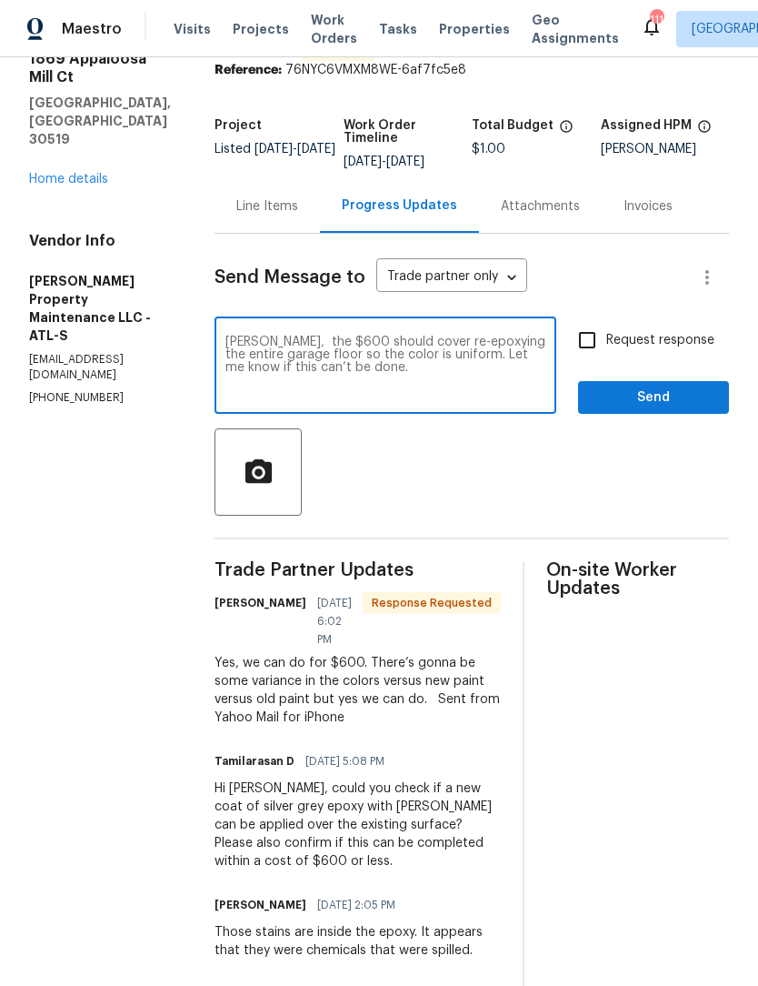
type textarea "Danny, the $600 should cover re-epoxying the entire garage floor so the color i…"
click at [595, 344] on input "Request response" at bounding box center [587, 340] width 38 height 38
checkbox input "true"
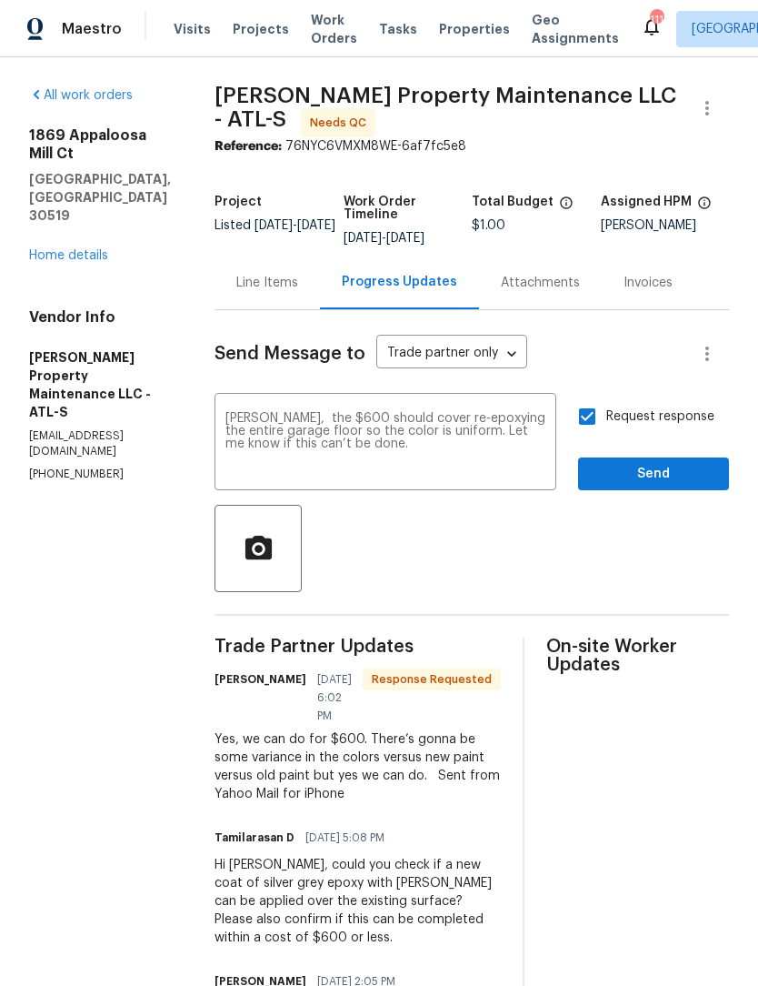
scroll to position [0, 0]
click at [669, 488] on button "Send" at bounding box center [653, 474] width 151 height 34
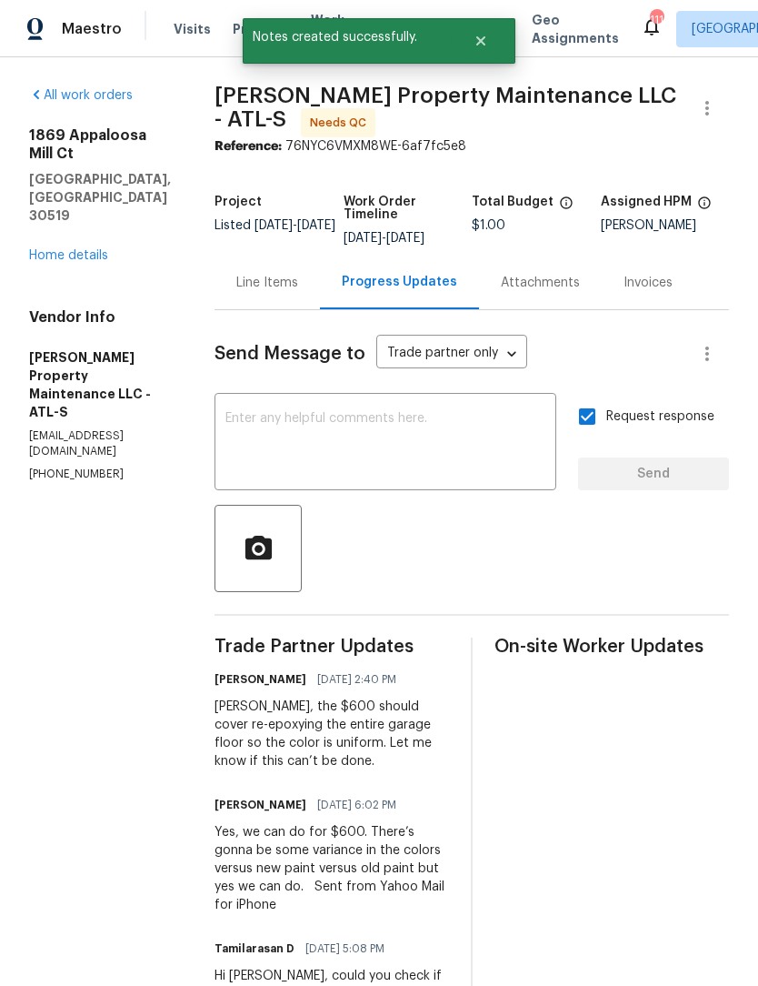
click at [52, 249] on link "Home details" at bounding box center [68, 255] width 79 height 13
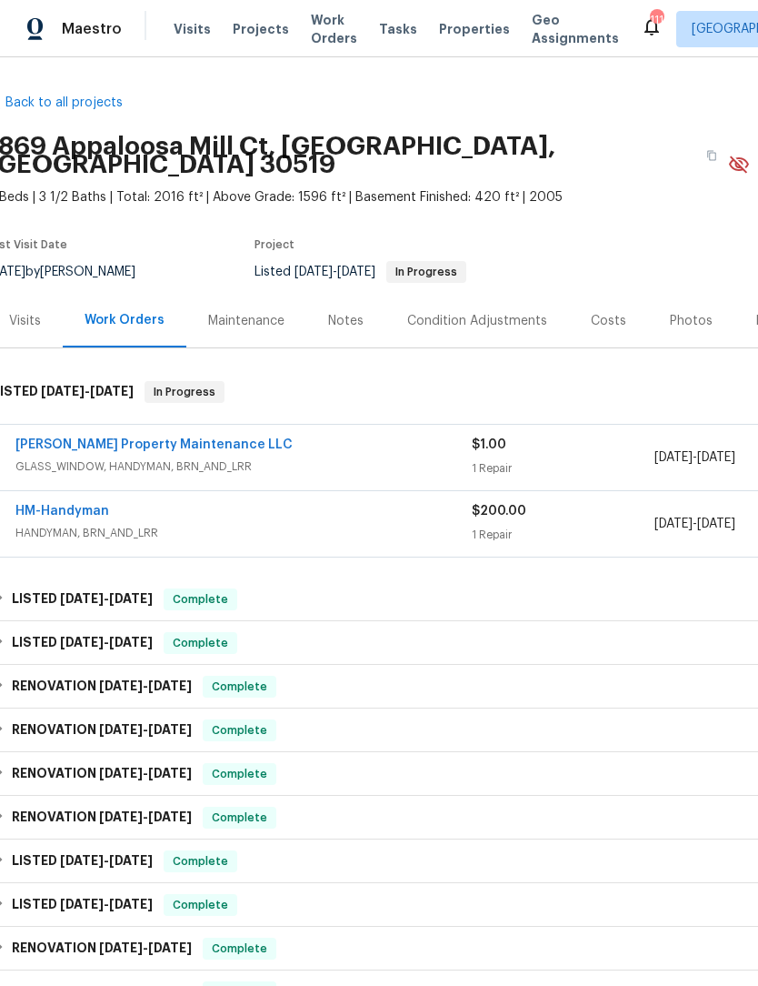
scroll to position [0, 10]
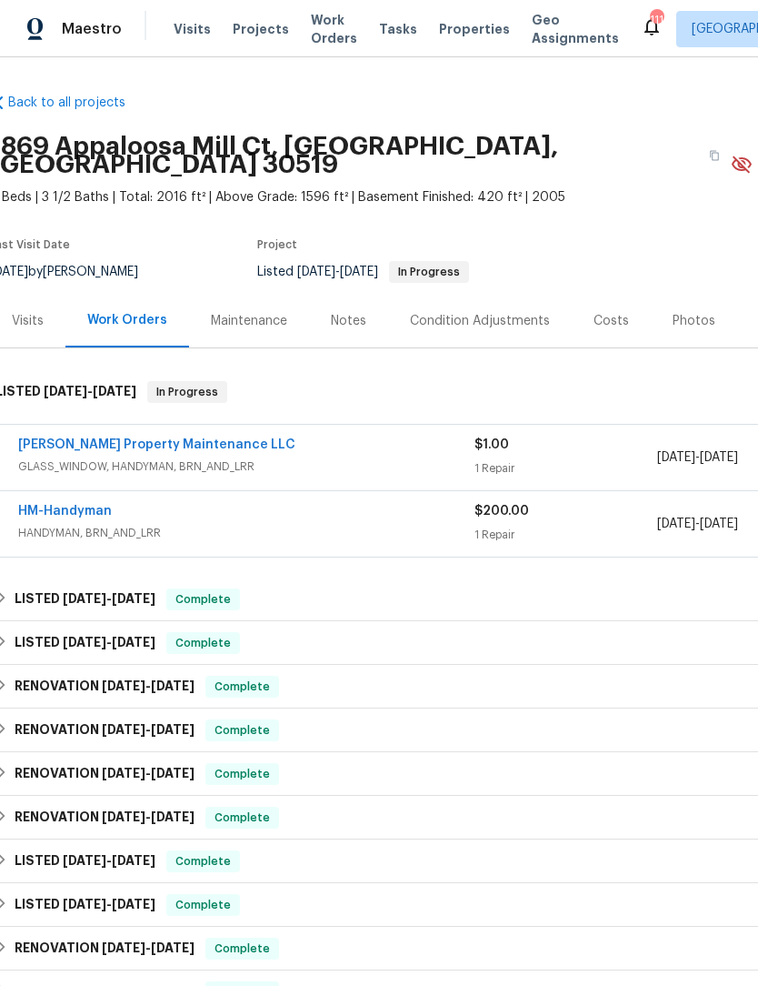
click at [93, 438] on link "[PERSON_NAME] Property Maintenance LLC" at bounding box center [156, 444] width 277 height 13
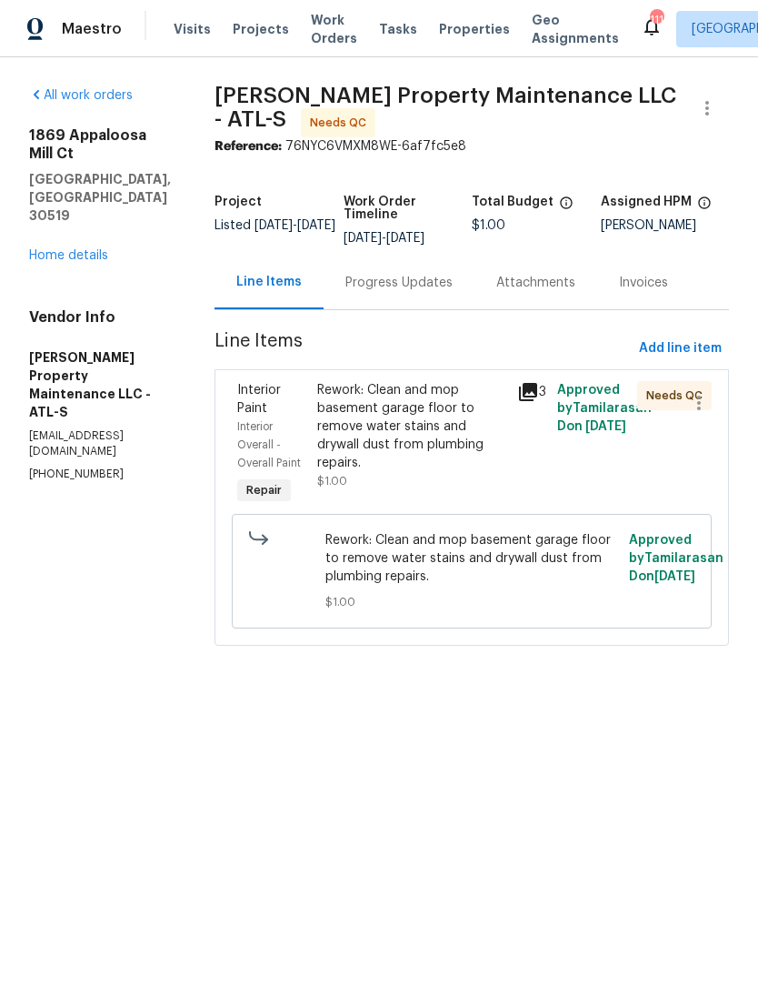
click at [414, 428] on div "Rework: Clean and mop basement garage floor to remove water stains and drywall …" at bounding box center [411, 426] width 189 height 91
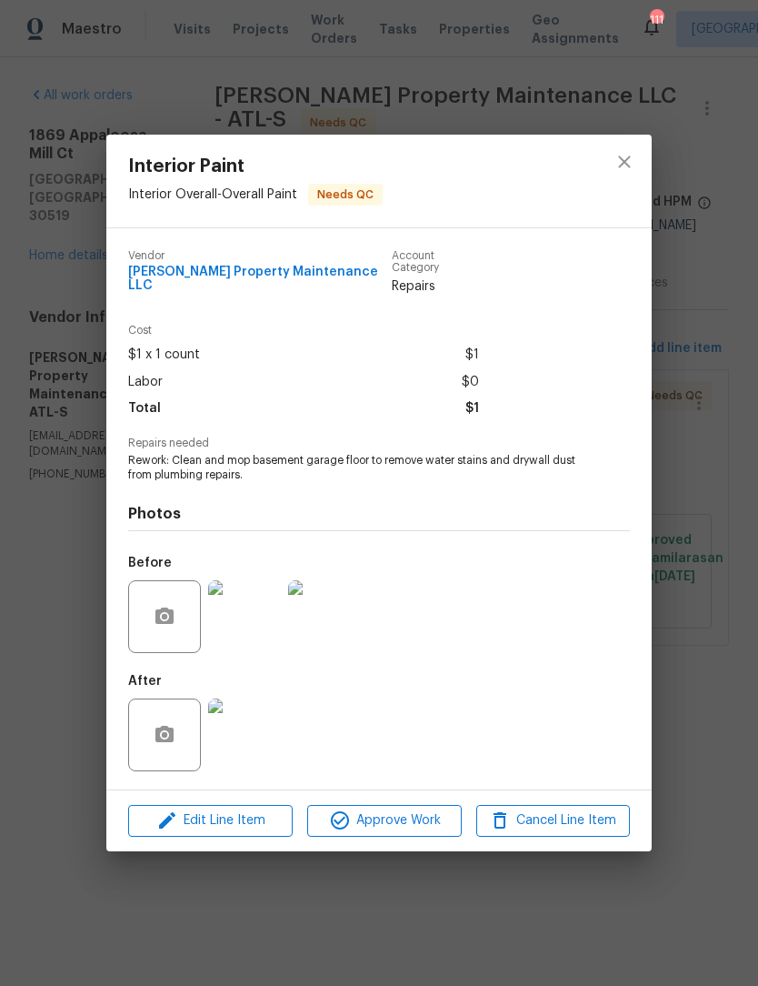
click at [264, 737] on img at bounding box center [244, 734] width 73 height 73
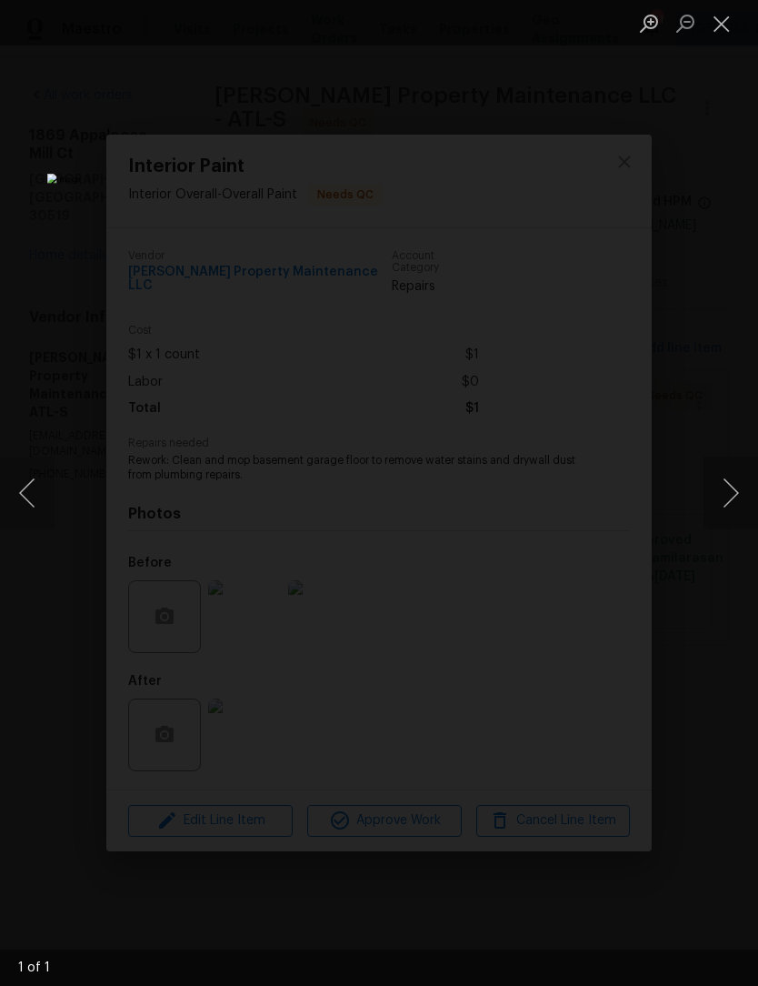
click at [724, 503] on button "Next image" at bounding box center [731, 493] width 55 height 73
click at [717, 497] on button "Next image" at bounding box center [731, 493] width 55 height 73
click at [723, 496] on button "Next image" at bounding box center [731, 493] width 55 height 73
click at [37, 501] on button "Previous image" at bounding box center [27, 493] width 55 height 73
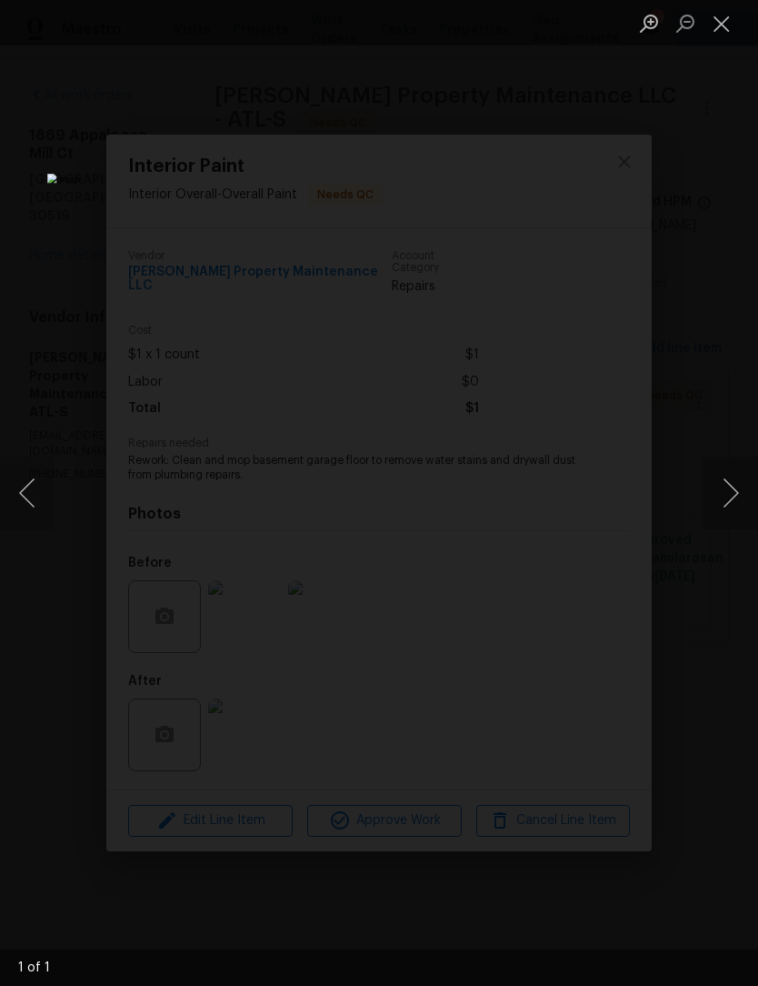
click at [725, 33] on button "Close lightbox" at bounding box center [722, 23] width 36 height 32
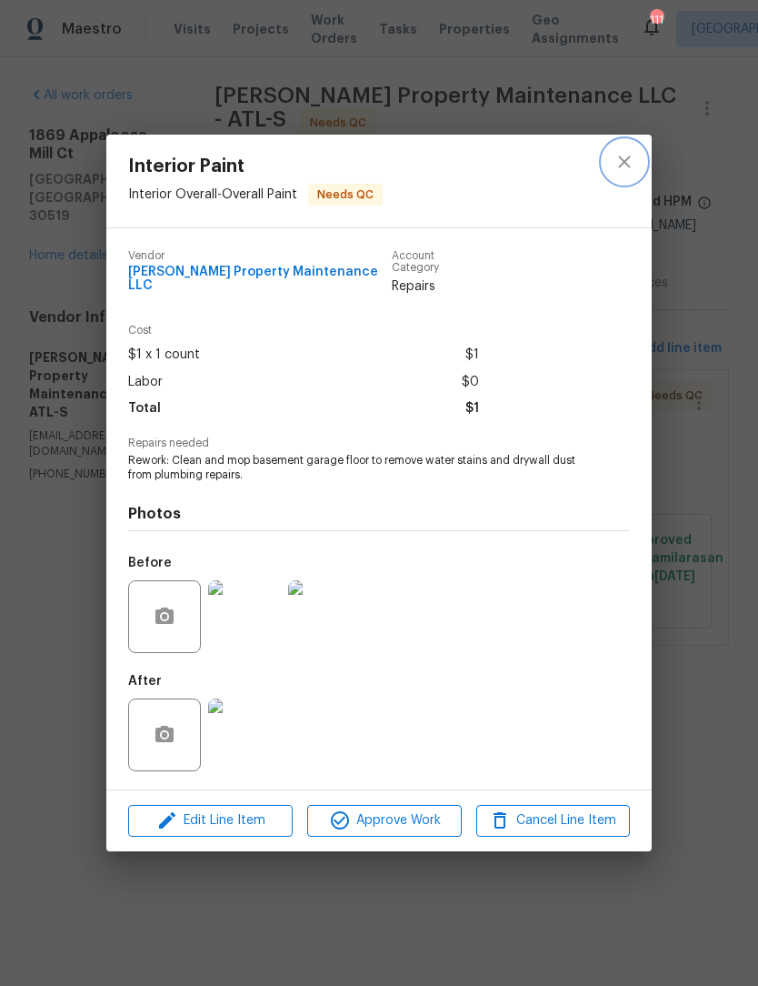
click at [622, 166] on icon "close" at bounding box center [625, 162] width 22 height 22
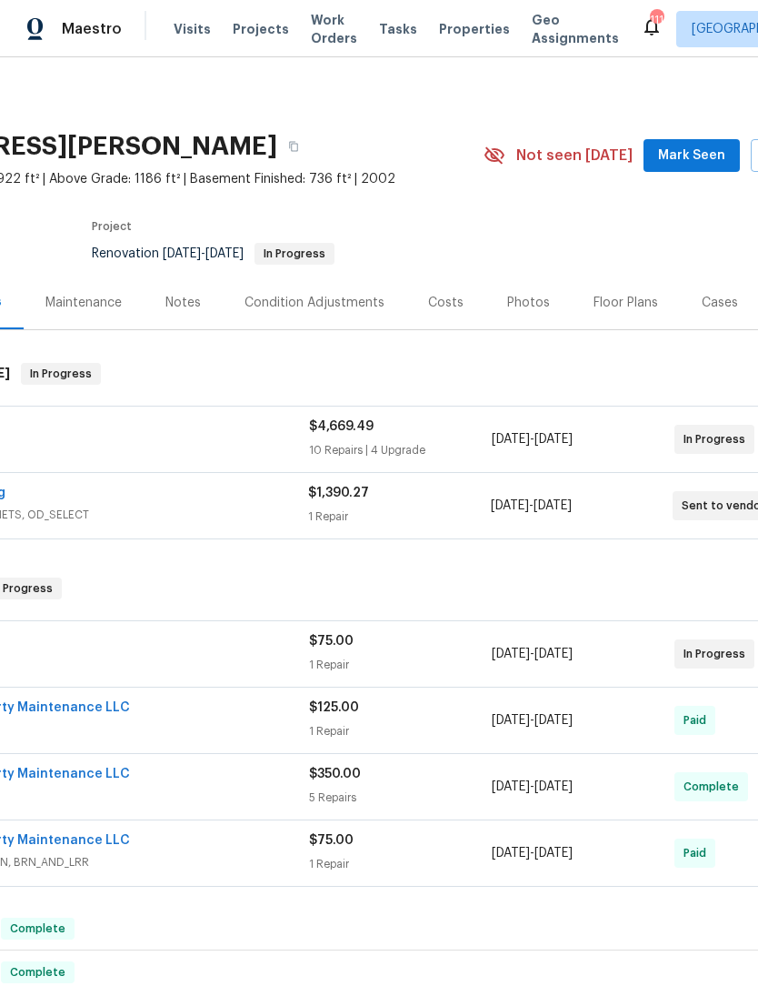
scroll to position [0, 176]
click at [698, 153] on span "Mark Seen" at bounding box center [691, 156] width 67 height 23
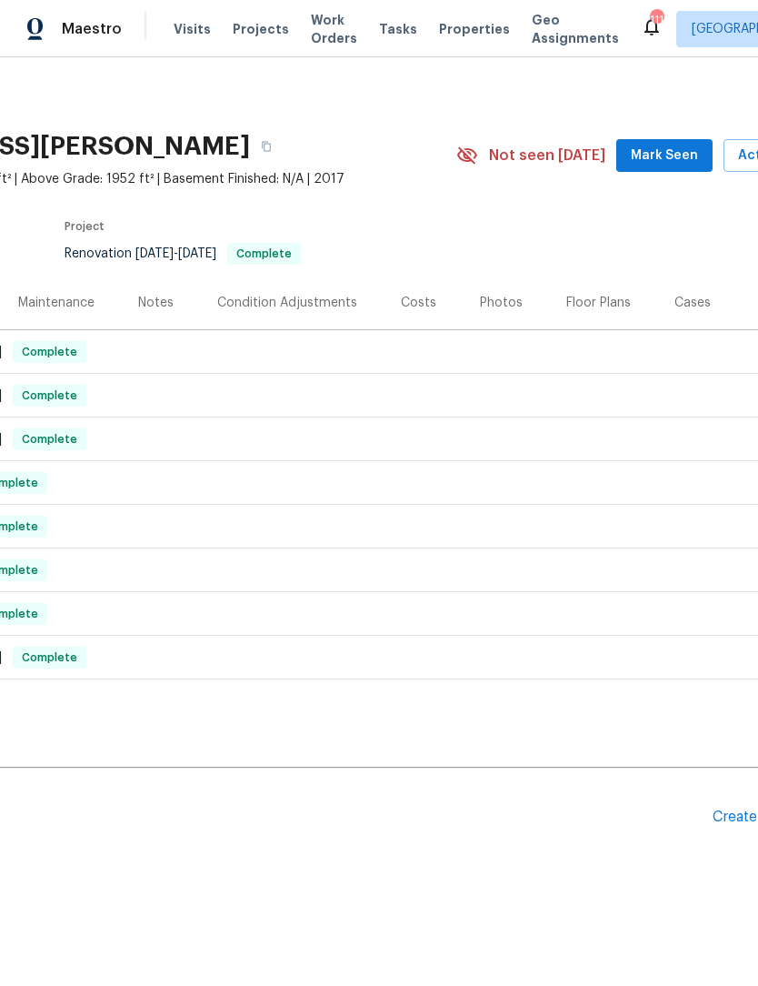
scroll to position [0, 204]
click at [671, 159] on span "Mark Seen" at bounding box center [663, 156] width 67 height 23
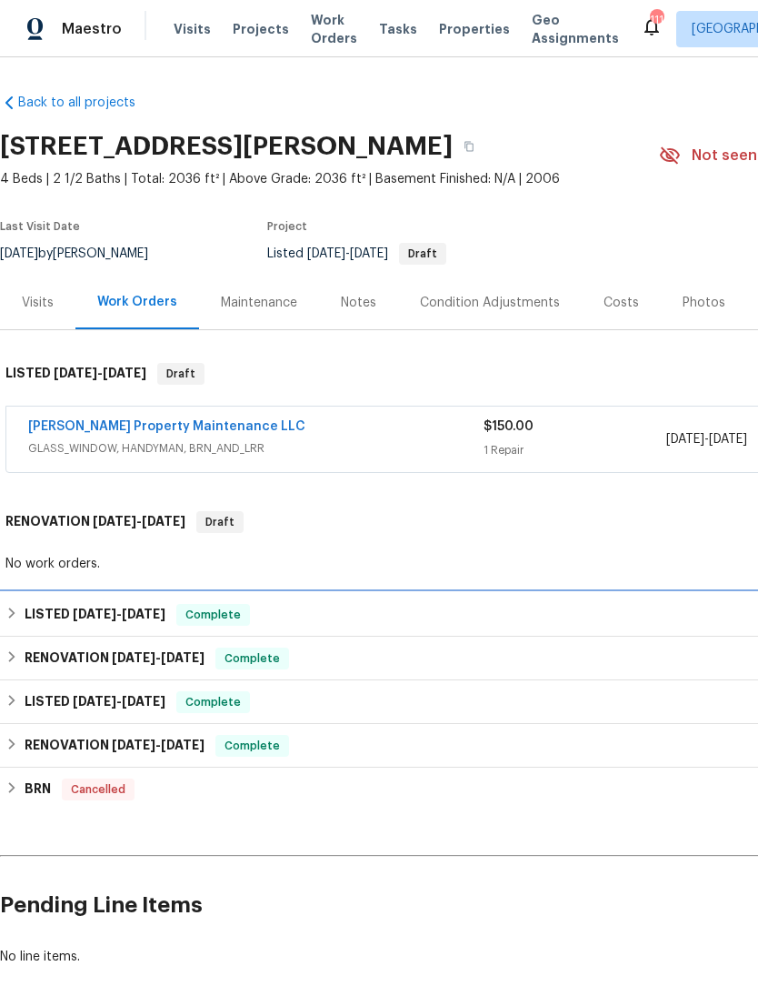
click at [22, 611] on div "LISTED [DATE] - [DATE] Complete" at bounding box center [513, 615] width 1017 height 22
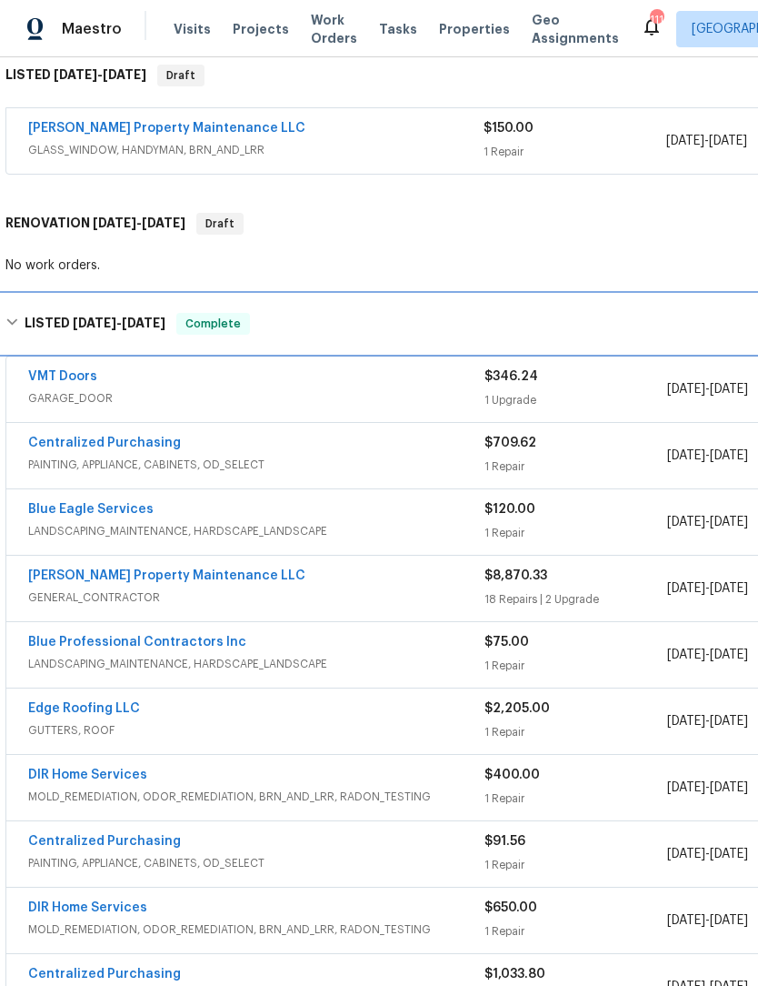
scroll to position [296, 0]
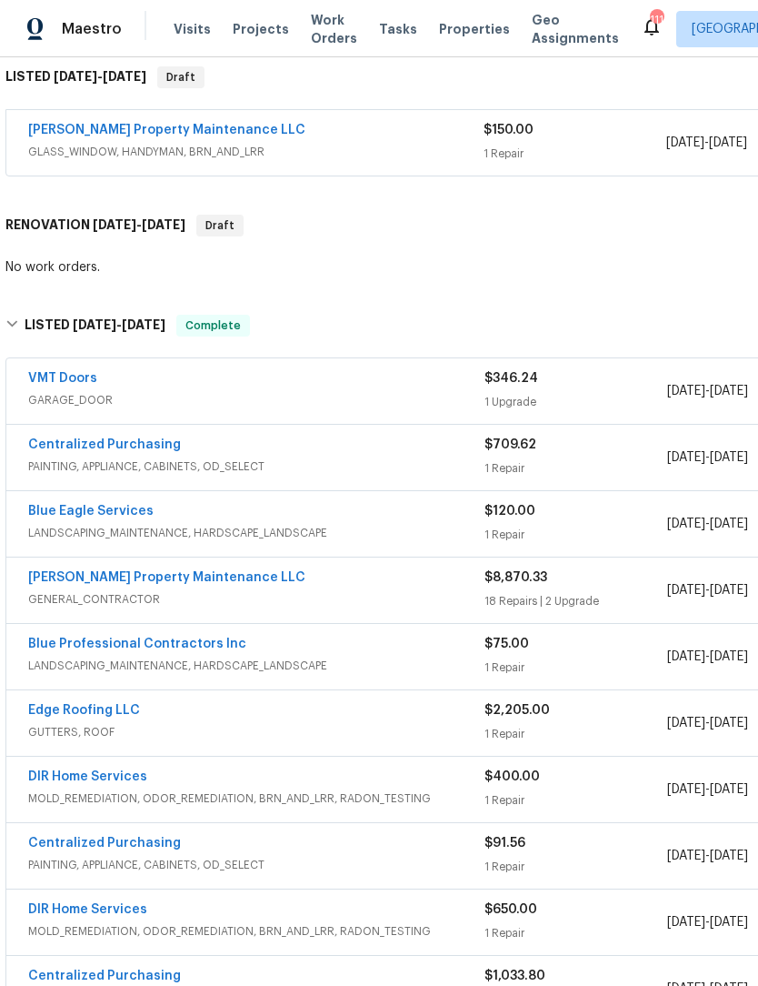
click at [88, 572] on link "[PERSON_NAME] Property Maintenance LLC" at bounding box center [166, 577] width 277 height 13
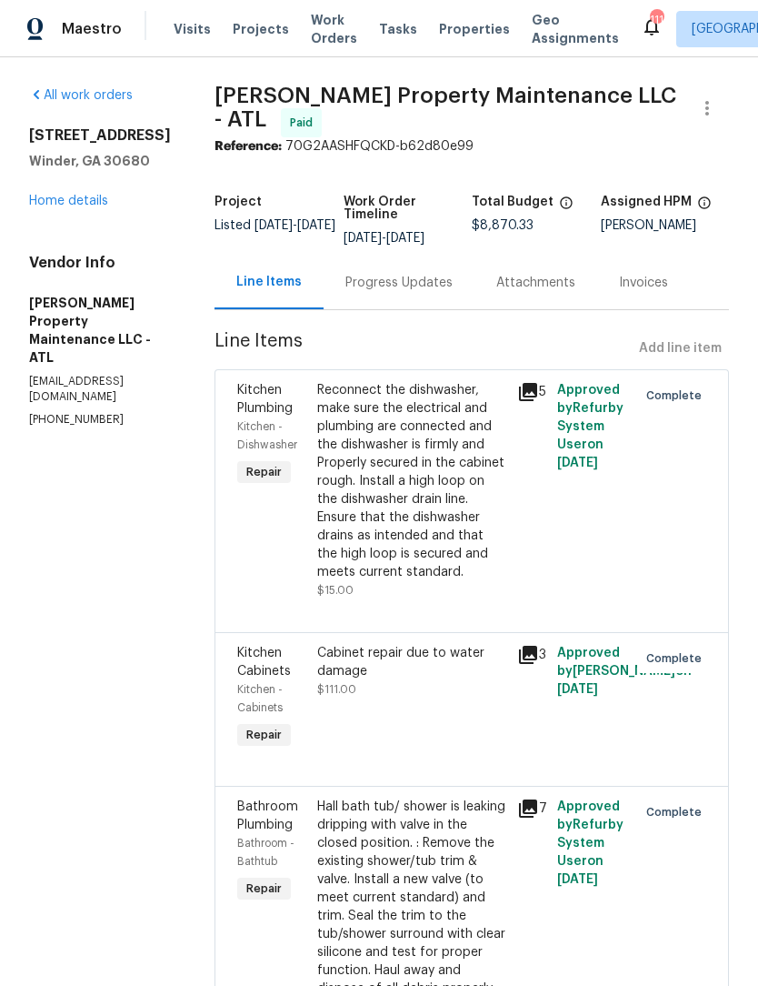
click at [97, 203] on link "Home details" at bounding box center [68, 201] width 79 height 13
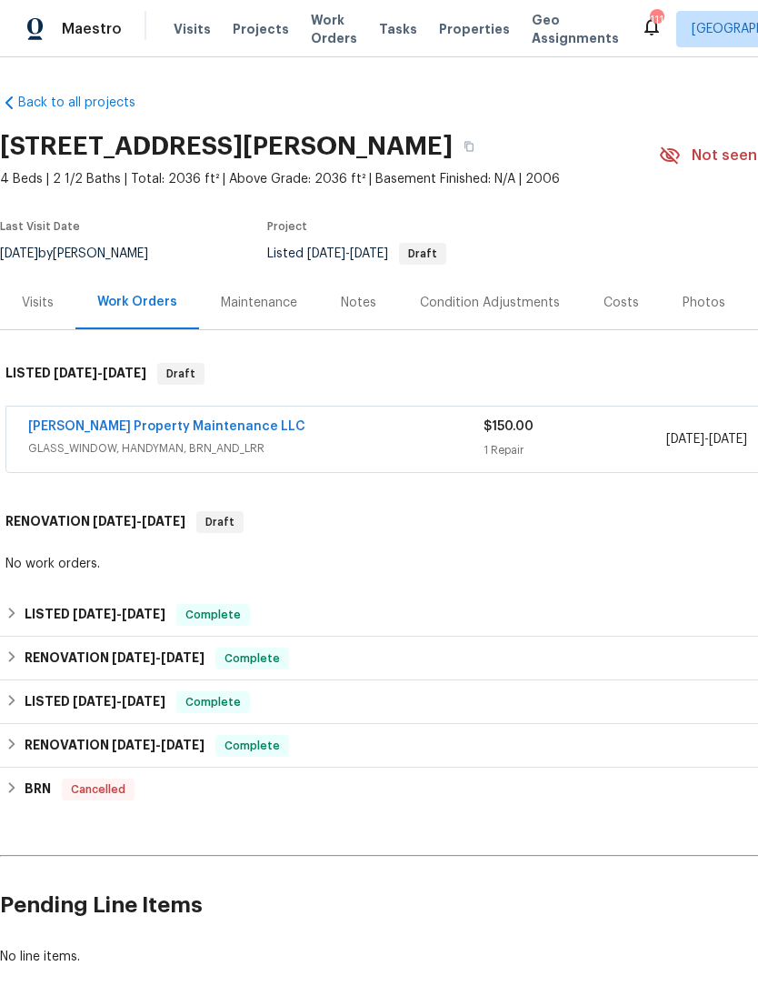
click at [174, 430] on link "[PERSON_NAME] Property Maintenance LLC" at bounding box center [166, 426] width 277 height 13
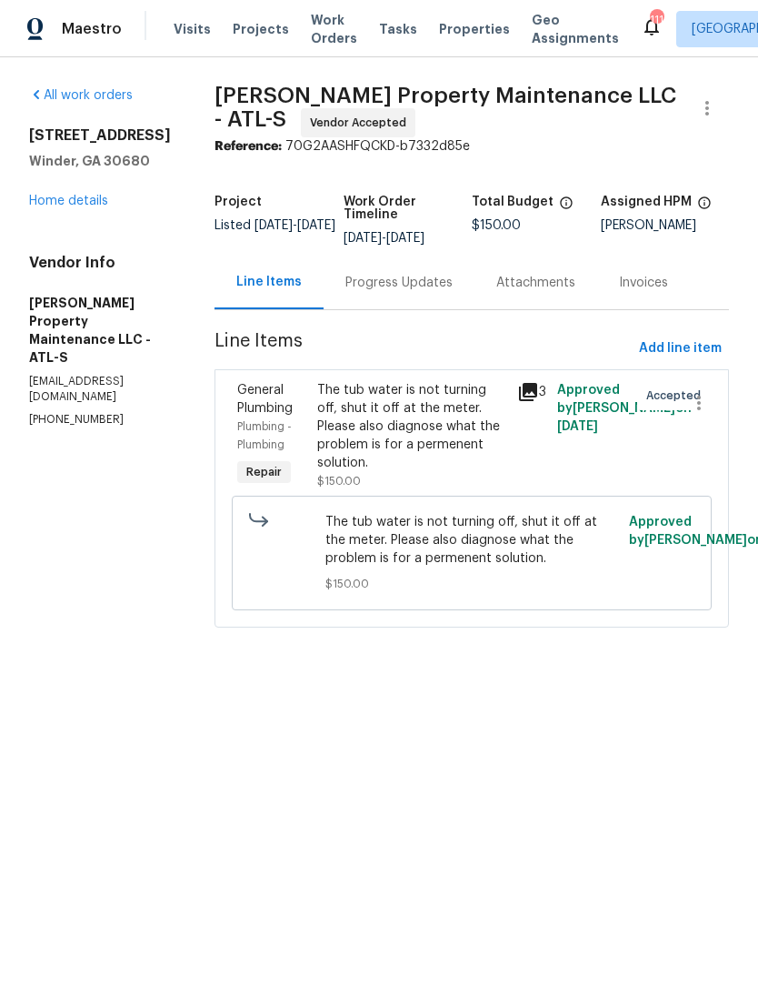
click at [449, 270] on div "Progress Updates" at bounding box center [399, 283] width 151 height 54
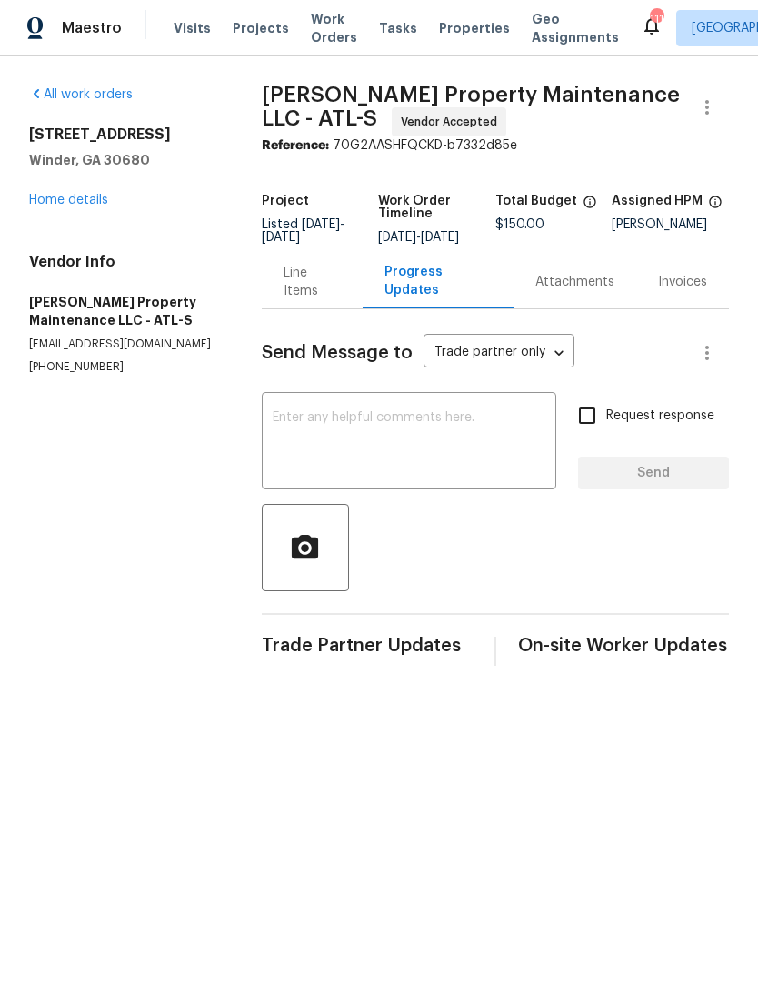
click at [336, 292] on div "Line Items" at bounding box center [312, 283] width 57 height 36
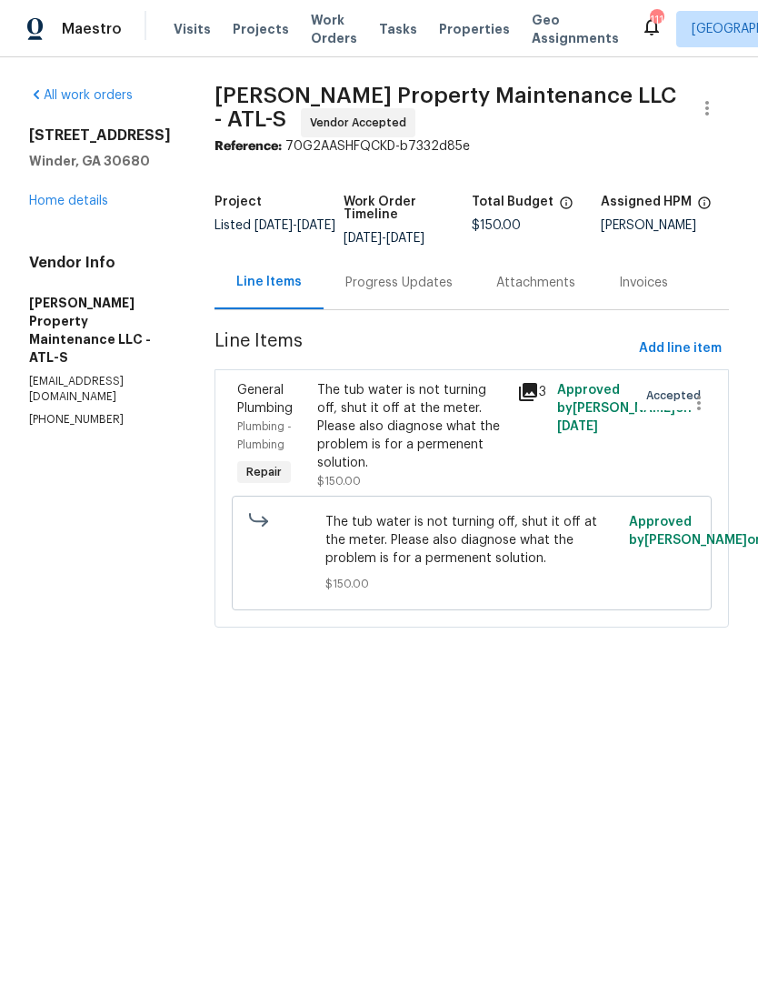
click at [417, 285] on div "Progress Updates" at bounding box center [399, 283] width 107 height 18
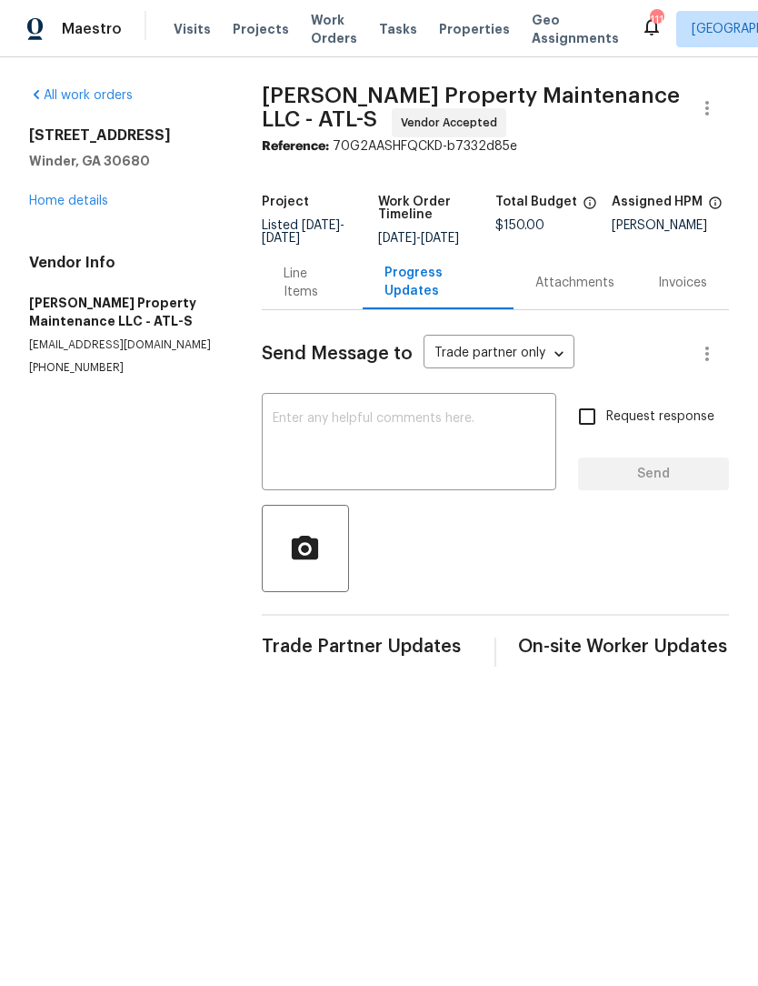
click at [478, 457] on textarea at bounding box center [409, 444] width 273 height 64
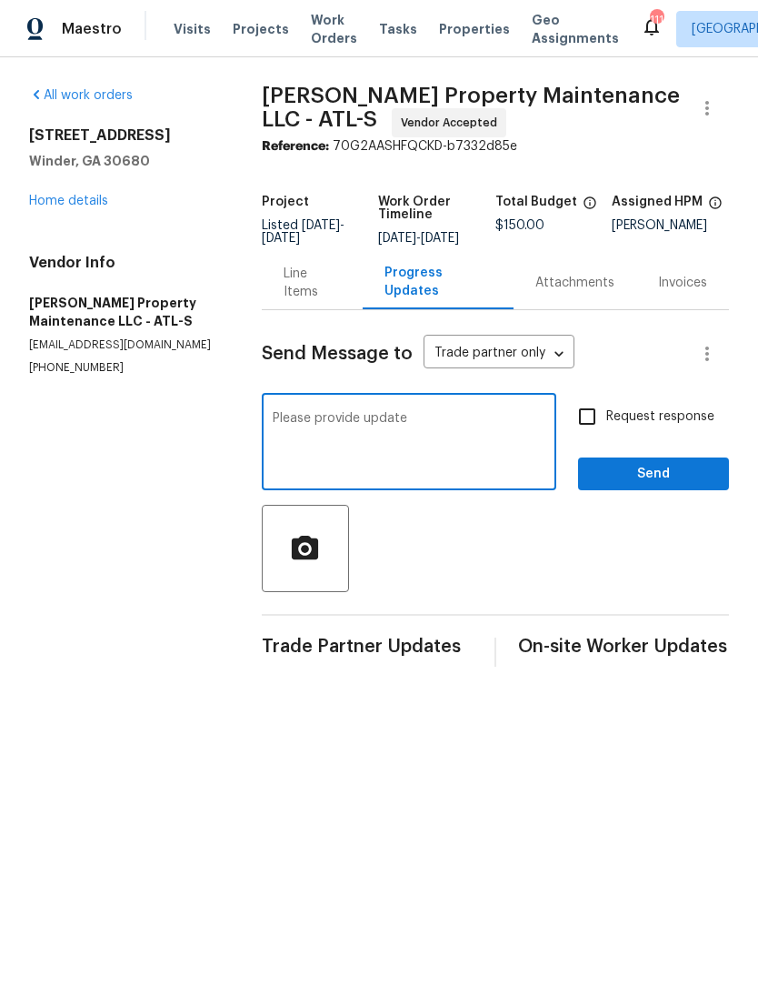
type textarea "Please provide update"
click at [588, 435] on input "Request response" at bounding box center [587, 416] width 38 height 38
checkbox input "true"
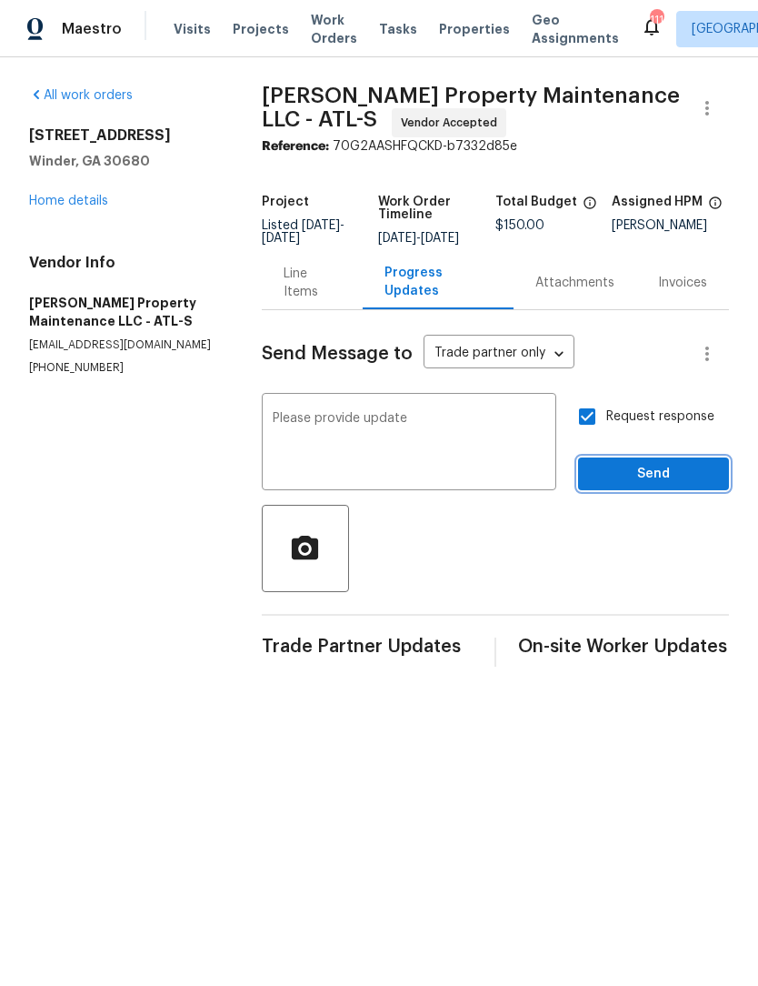
click at [667, 486] on span "Send" at bounding box center [654, 474] width 122 height 23
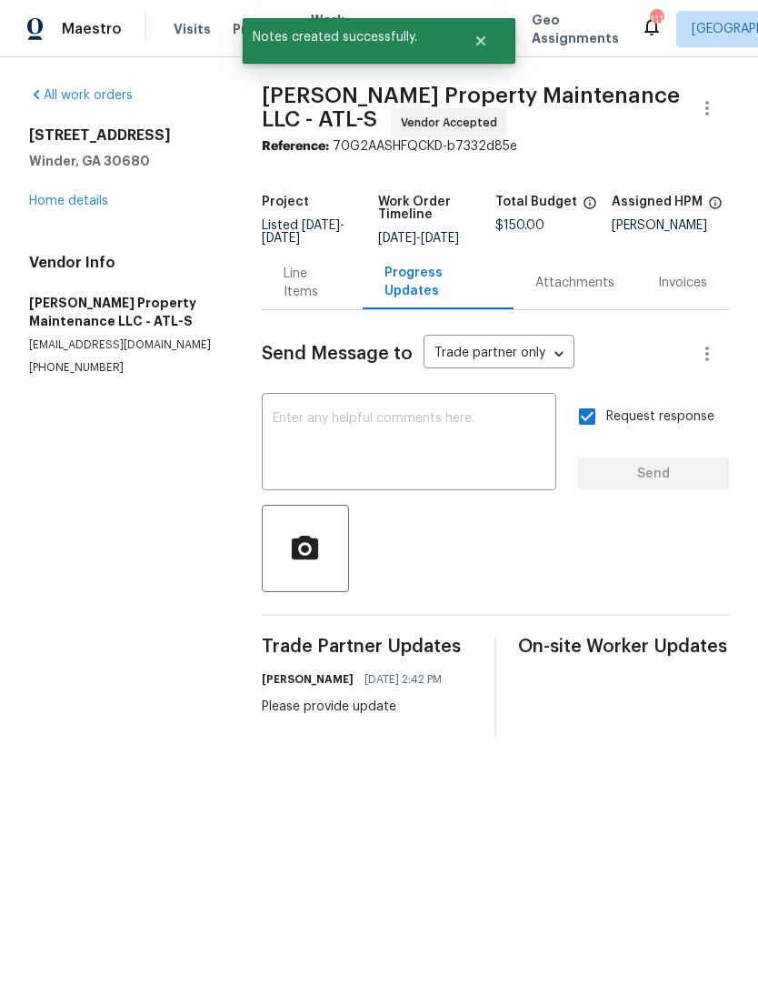
click at [82, 206] on link "Home details" at bounding box center [68, 201] width 79 height 13
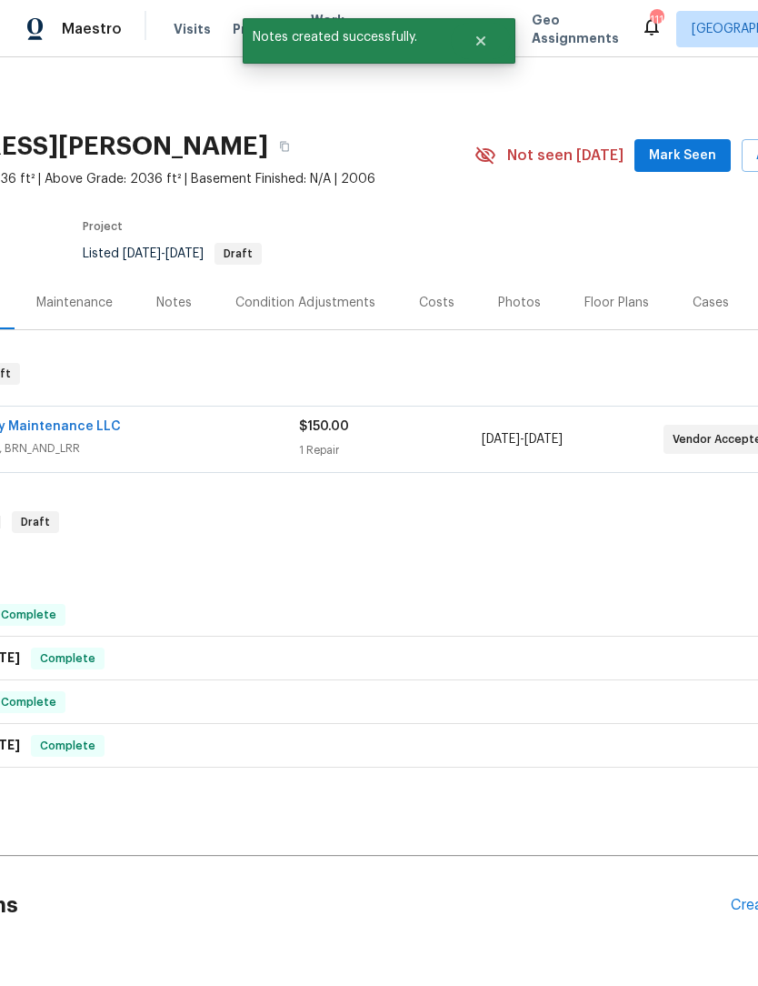
scroll to position [0, 185]
click at [690, 162] on span "Mark Seen" at bounding box center [682, 156] width 67 height 23
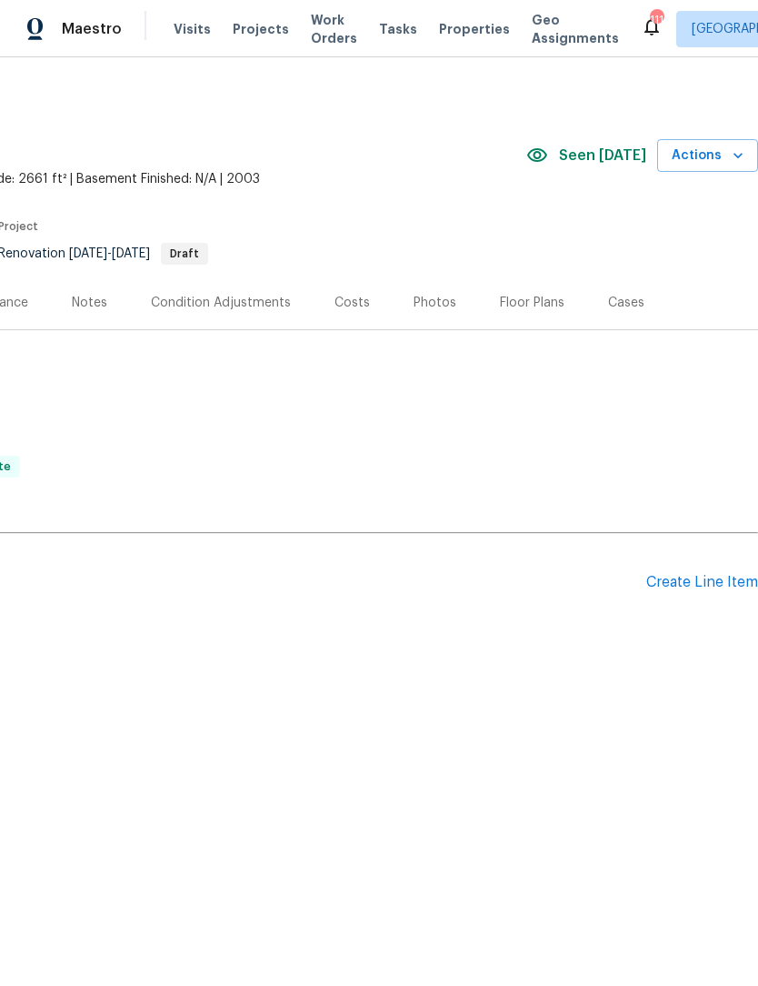
click at [704, 587] on div "Create Line Item" at bounding box center [703, 582] width 112 height 17
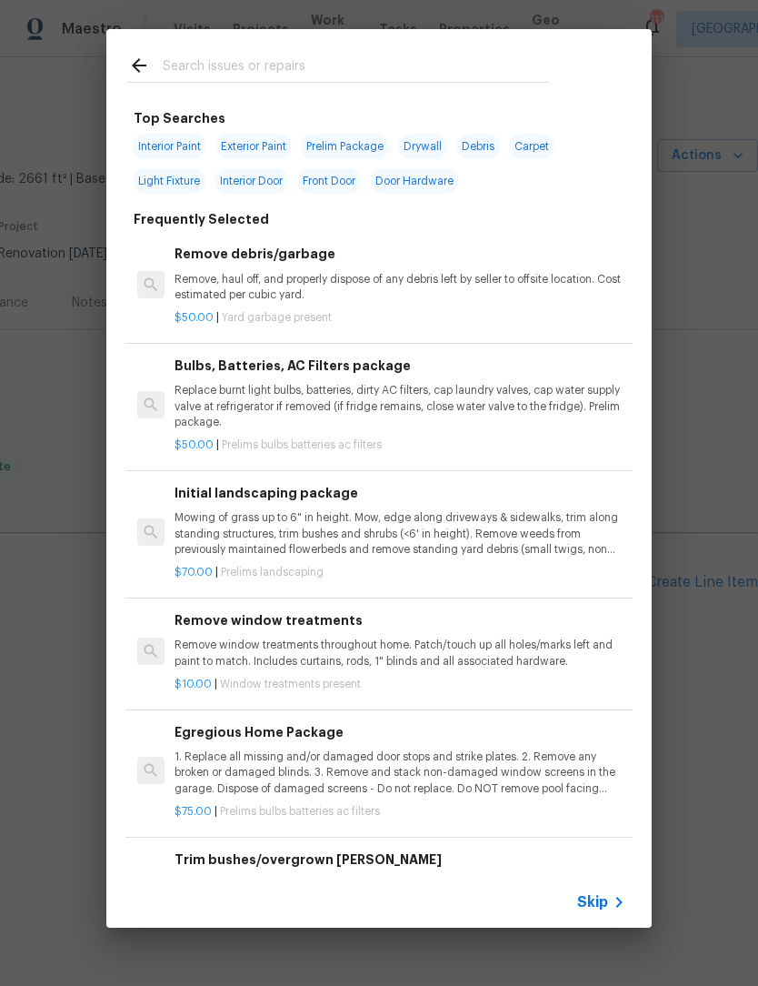
scroll to position [0, 269]
click at [343, 59] on input "text" at bounding box center [356, 68] width 386 height 27
type input "Windows"
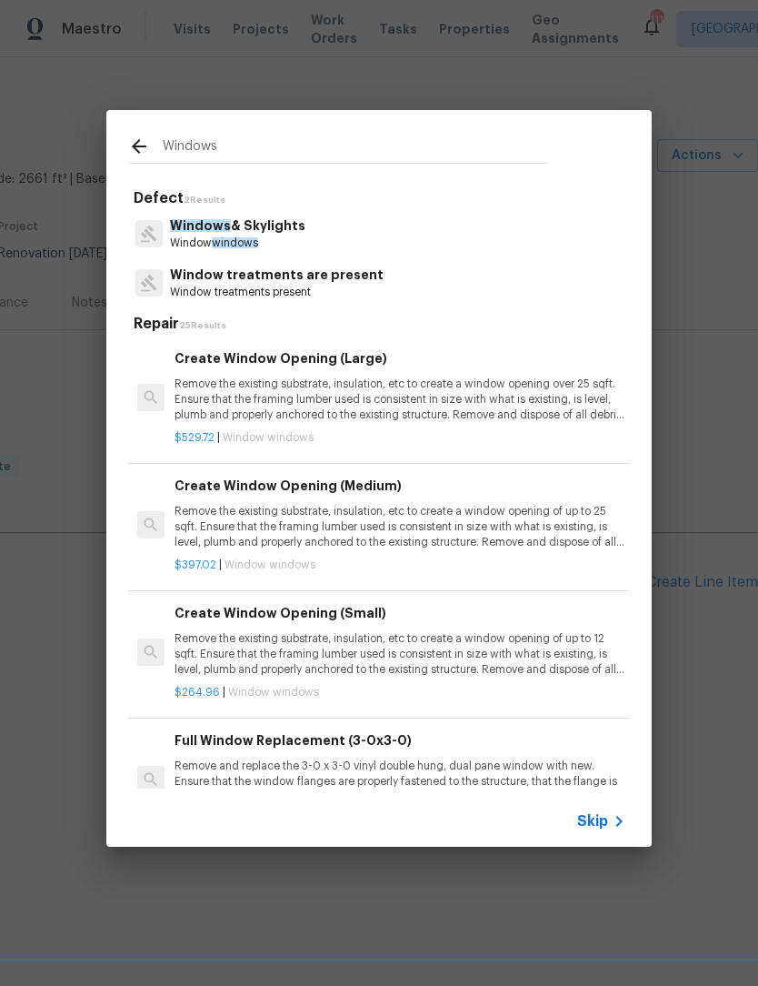
click at [267, 245] on p "Window windows" at bounding box center [238, 243] width 136 height 15
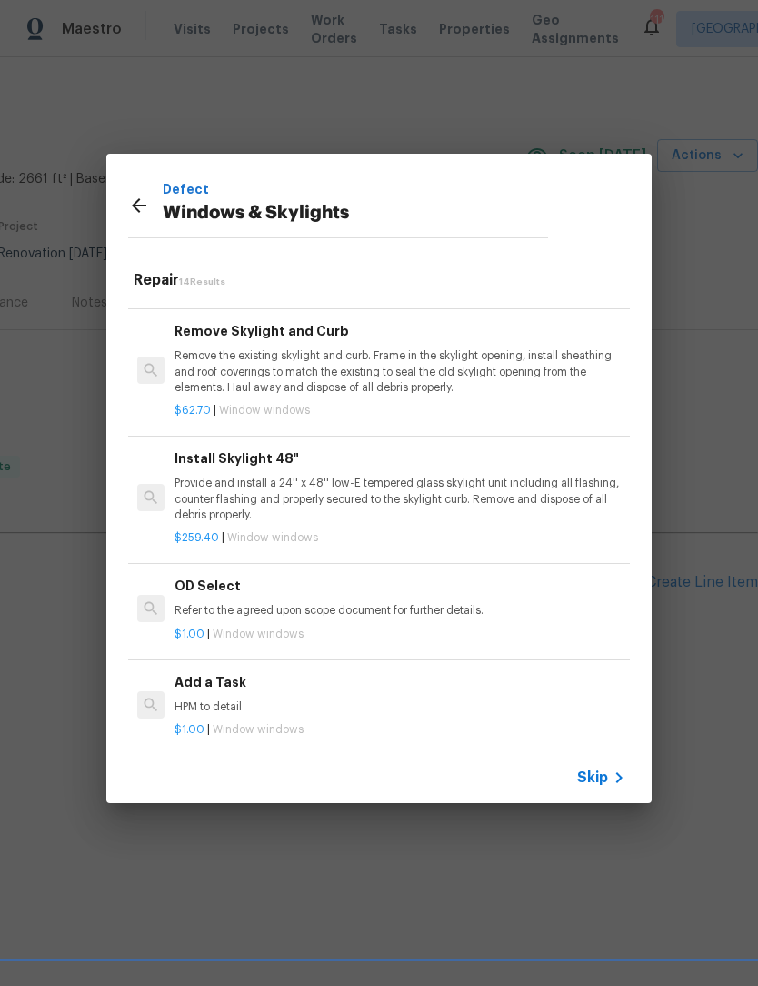
scroll to position [1210, 0]
click at [230, 686] on div "Add a Task HPM to detail" at bounding box center [400, 695] width 451 height 44
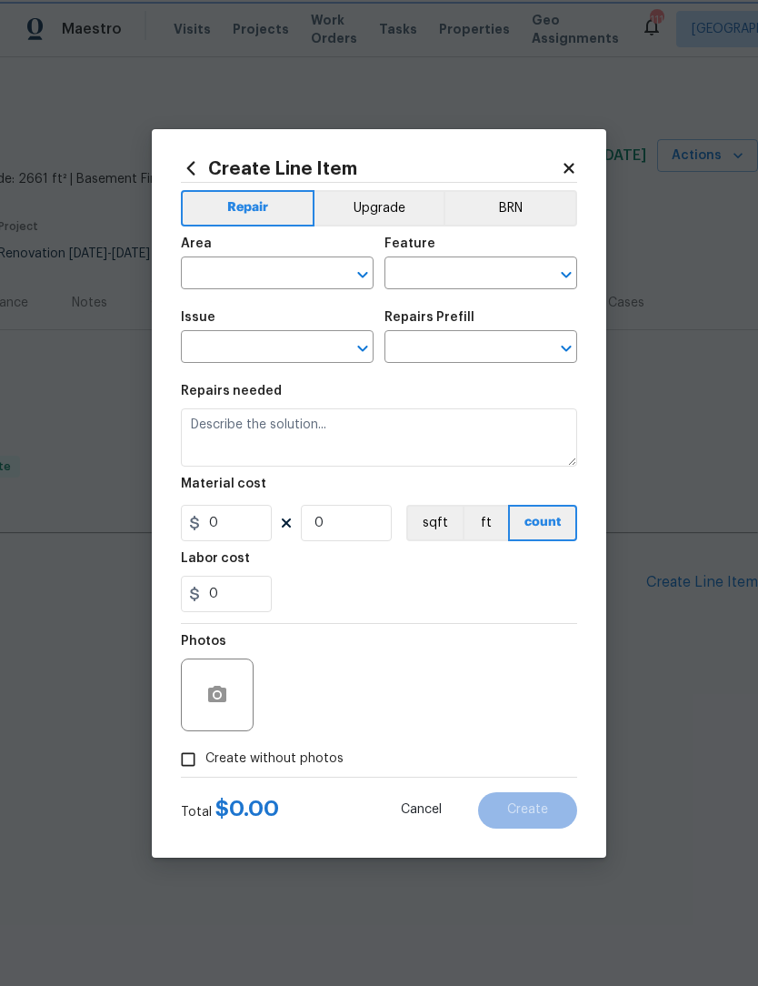
type input "Windows & Skylights"
type input "Add a Task $1.00"
type textarea "HPM to detail"
type input "1"
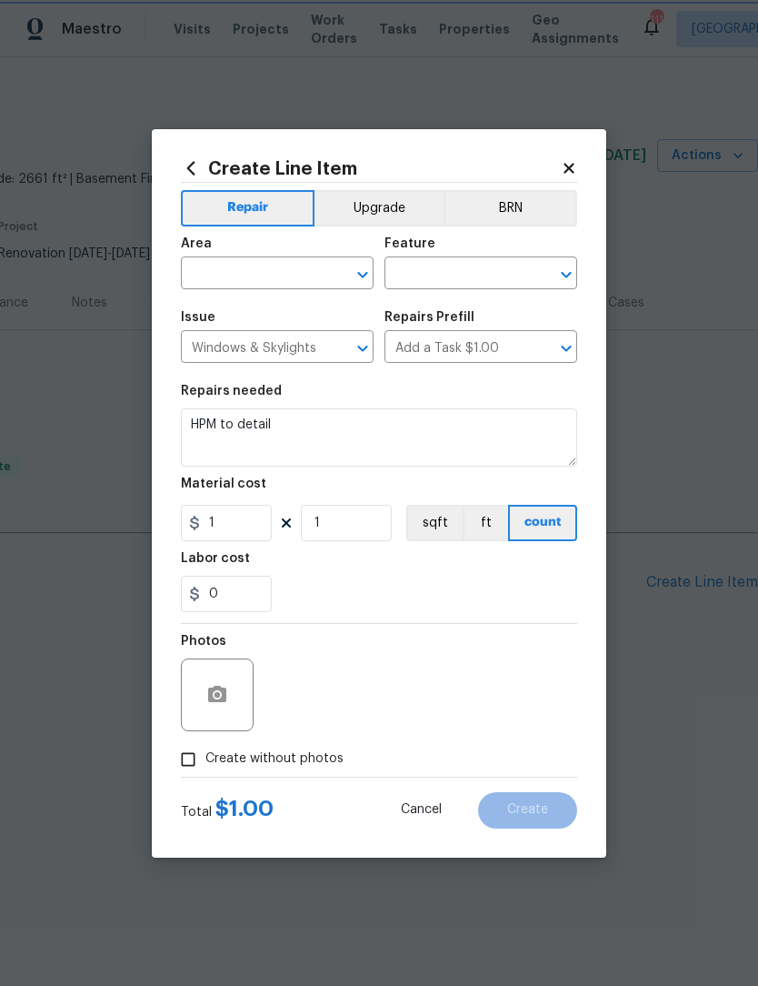
click at [367, 272] on icon "Open" at bounding box center [362, 275] width 10 height 6
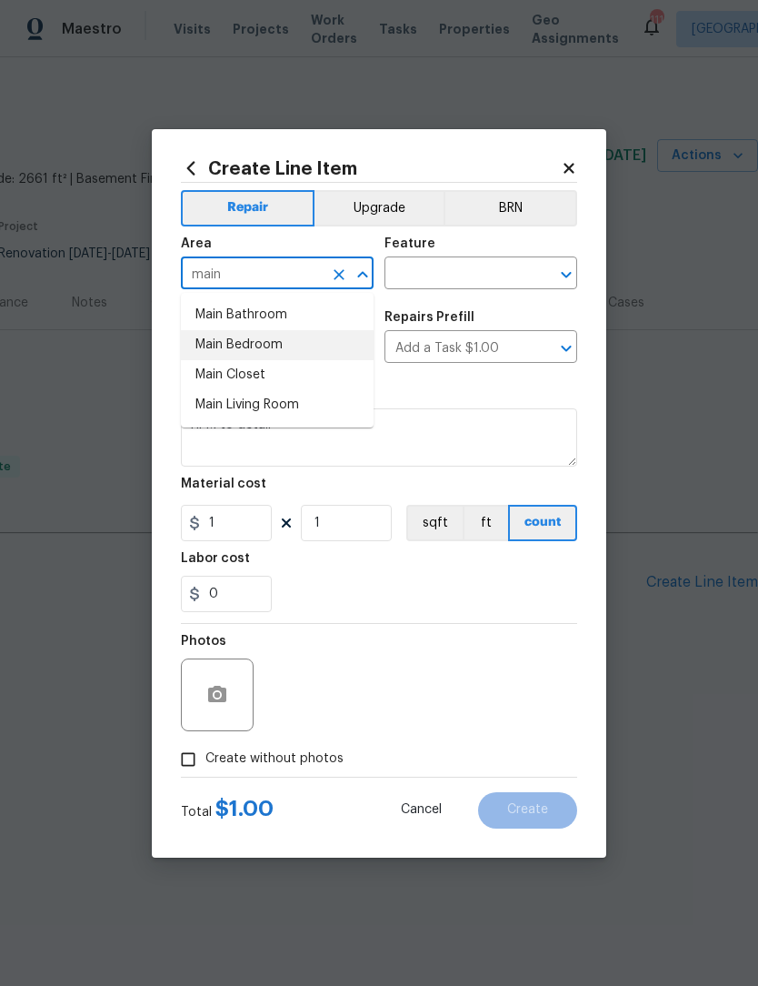
click at [281, 341] on li "Main Bedroom" at bounding box center [277, 345] width 193 height 30
type input "Main Bedroom"
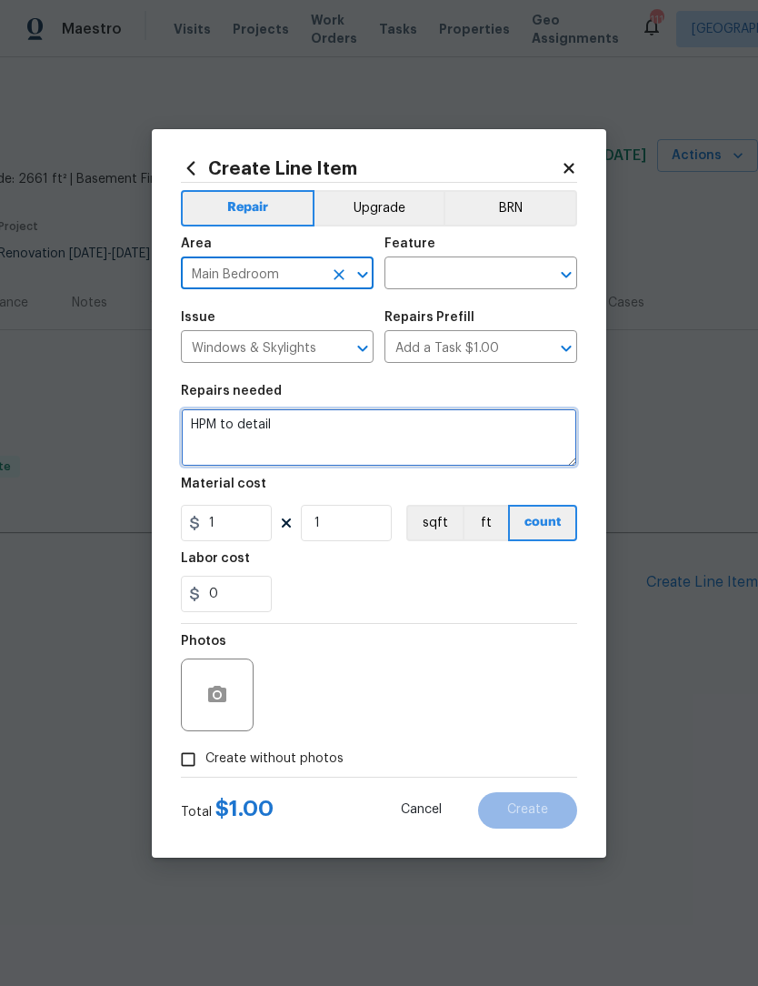
click at [326, 432] on textarea "HPM to detail" at bounding box center [379, 437] width 397 height 58
type textarea "H"
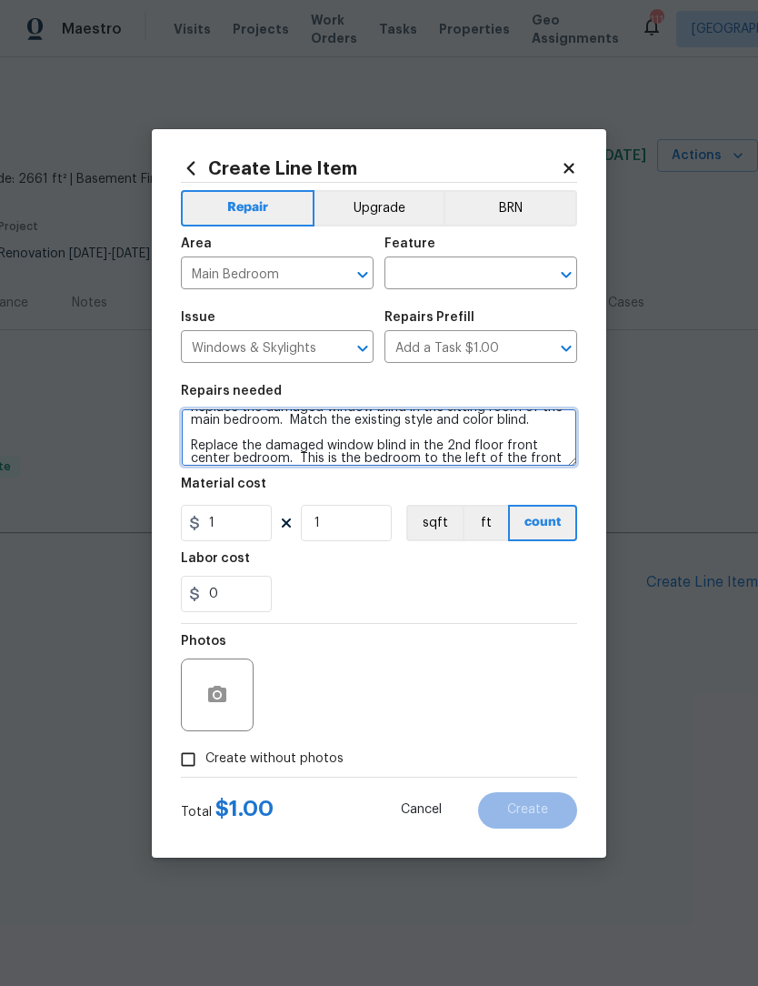
scroll to position [30, 0]
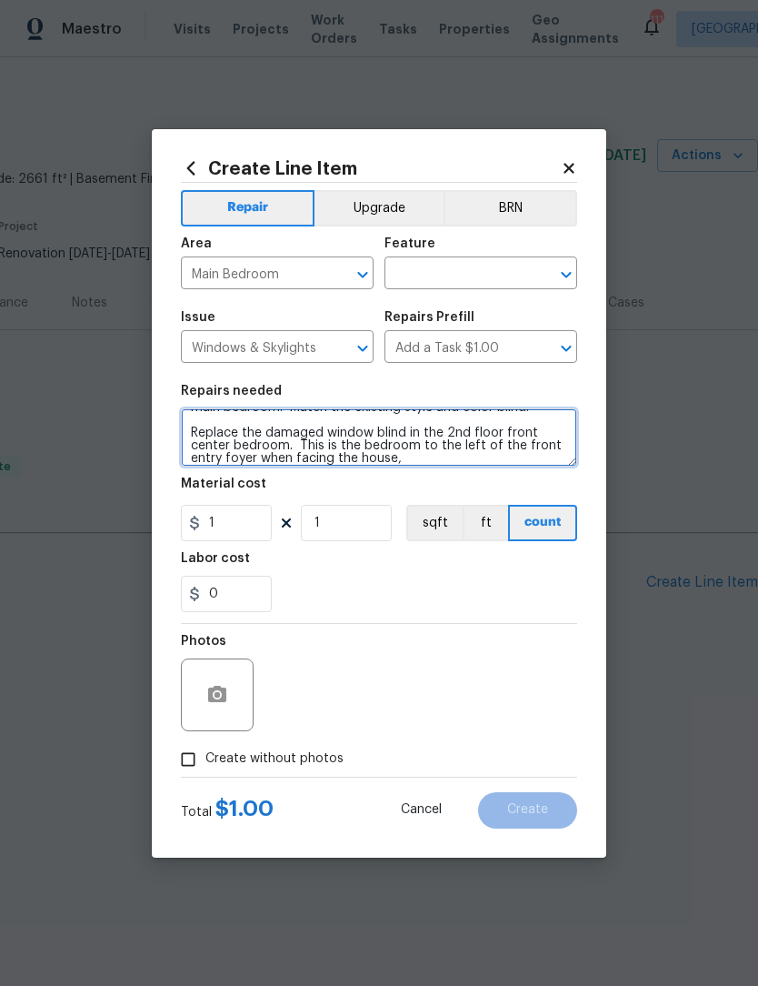
type textarea "Replace the damaged window blind in the sitting room of the main bedroom. Match…"
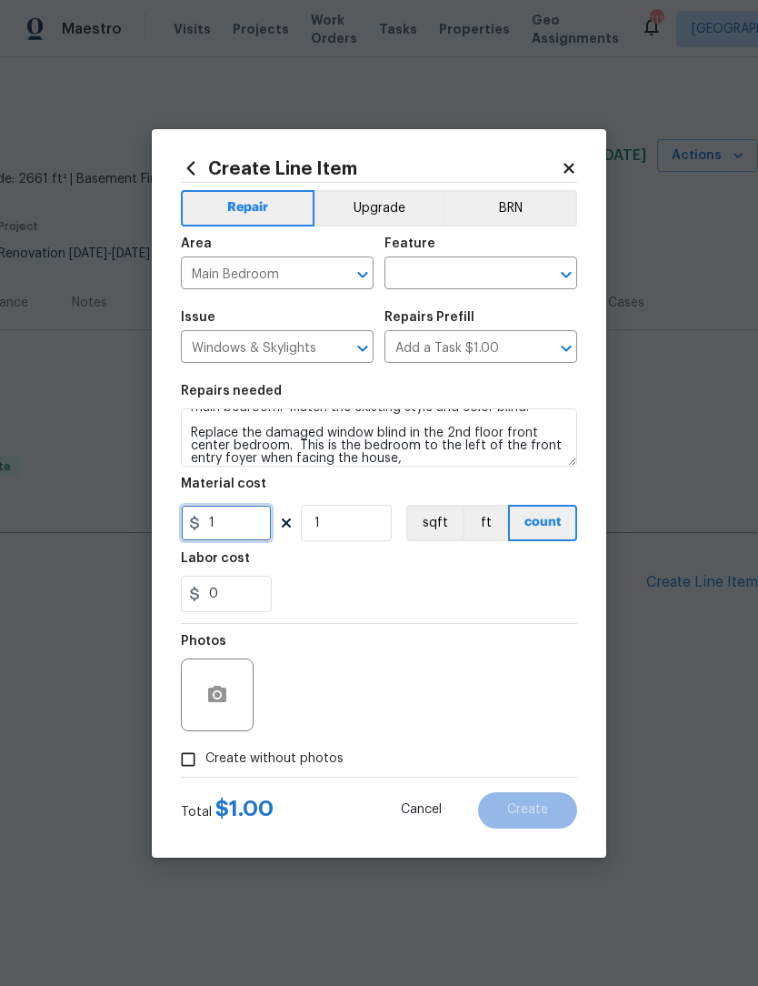
click at [237, 526] on input "1" at bounding box center [226, 523] width 91 height 36
type input "75"
click at [341, 527] on input "1" at bounding box center [346, 523] width 91 height 36
type input "2"
click at [196, 762] on input "Create without photos" at bounding box center [188, 759] width 35 height 35
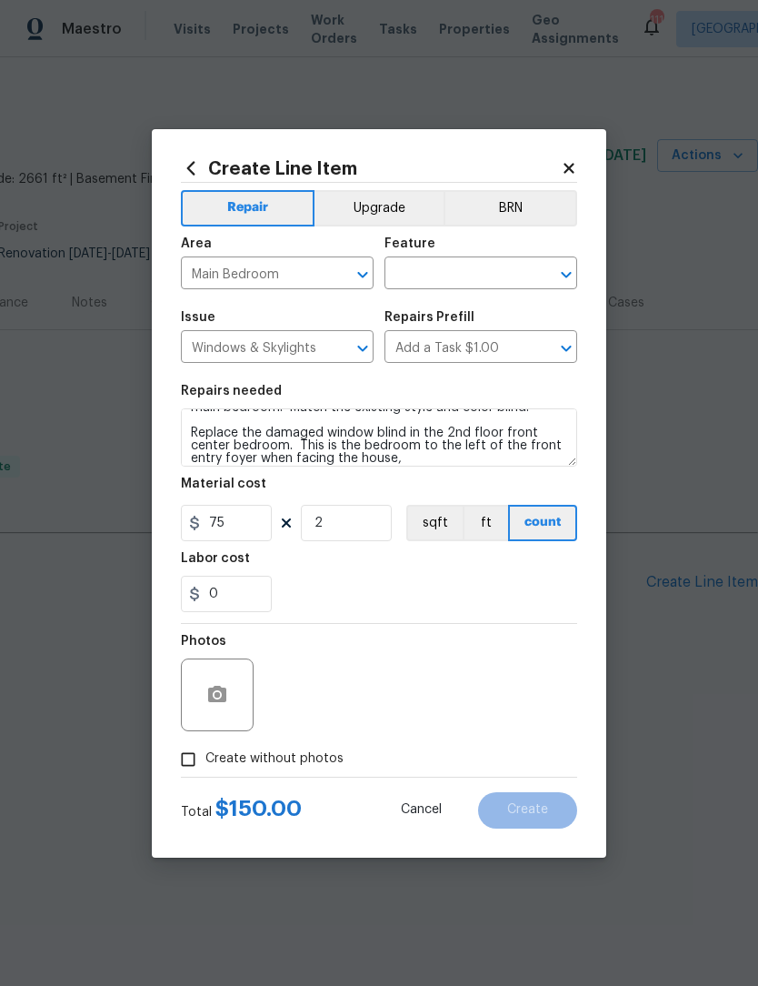
checkbox input "true"
click at [229, 690] on button "button" at bounding box center [218, 695] width 44 height 44
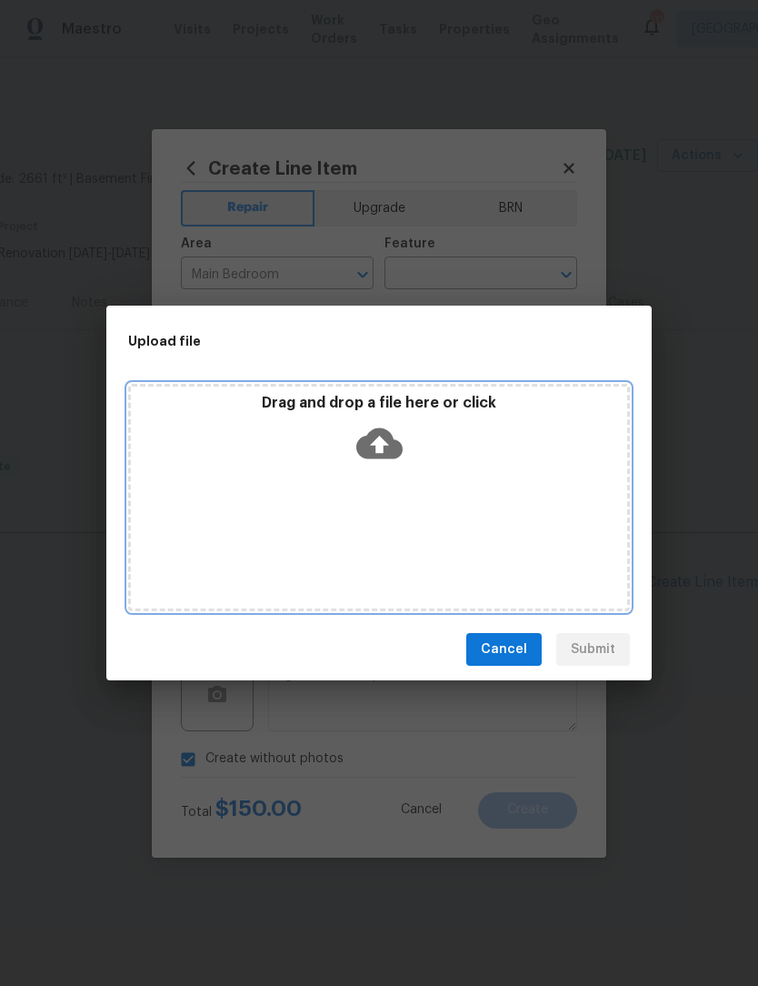
click at [394, 444] on icon at bounding box center [379, 443] width 46 height 31
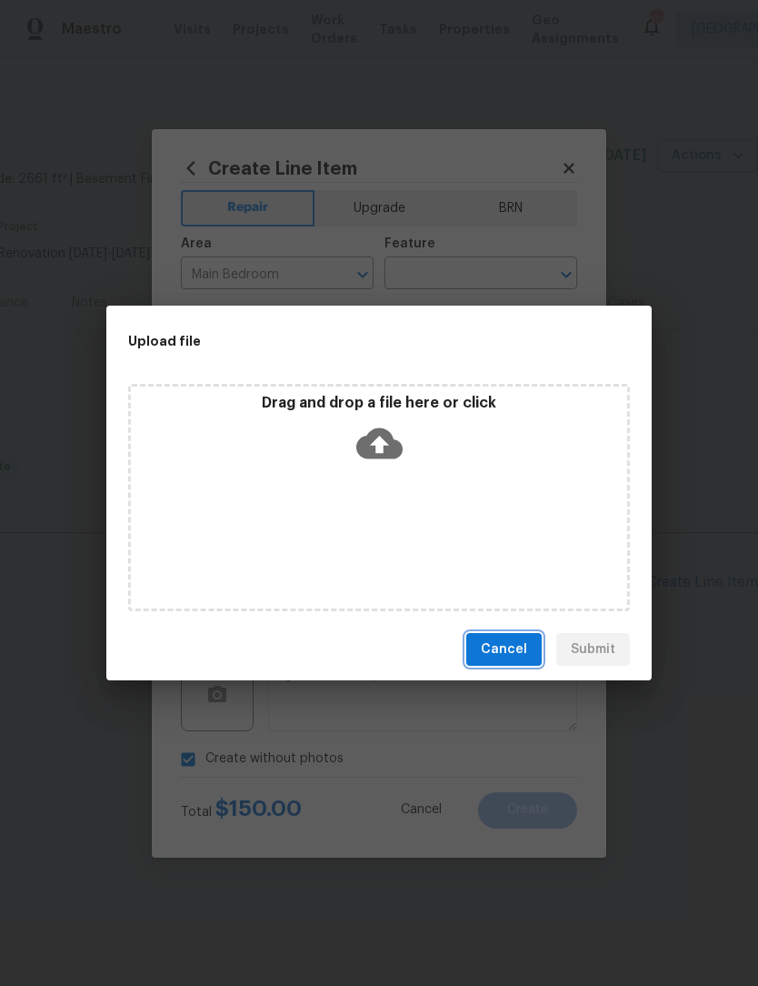
click at [516, 660] on button "Cancel" at bounding box center [504, 650] width 75 height 34
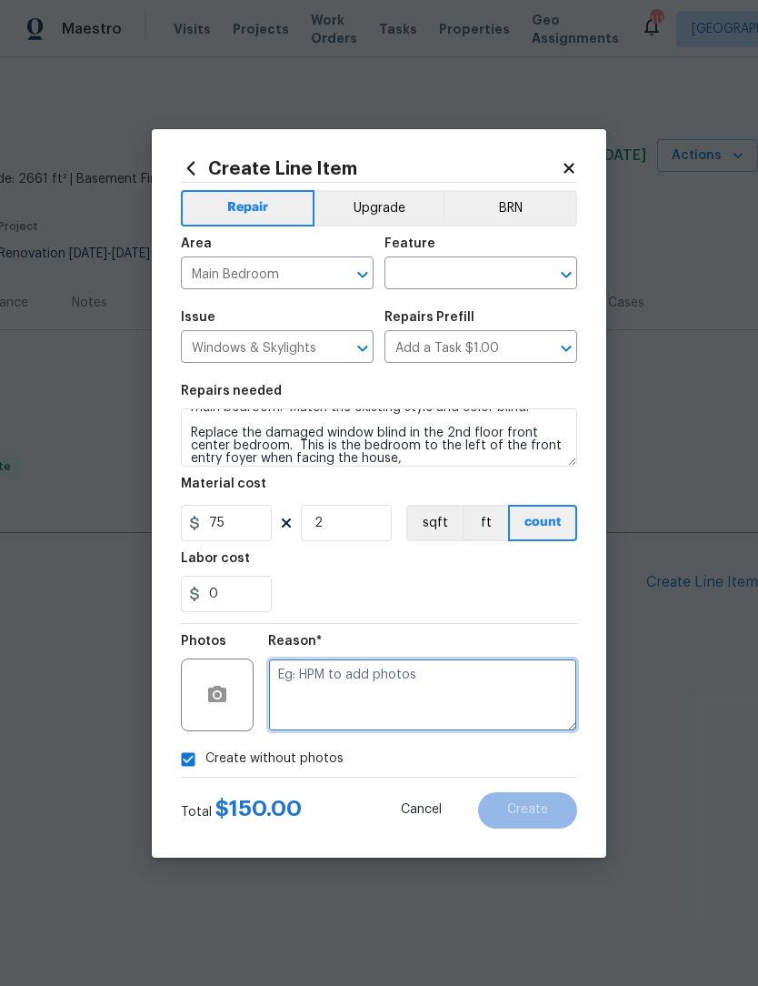
click at [485, 691] on textarea at bounding box center [422, 694] width 309 height 73
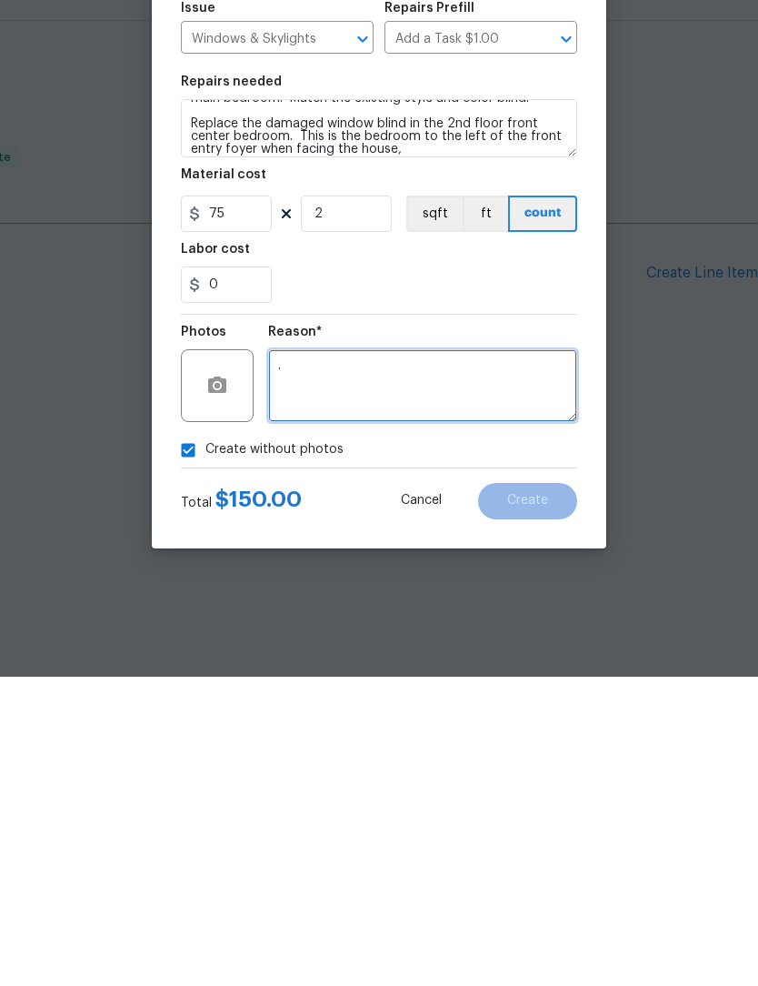
scroll to position [0, 0]
type textarea "."
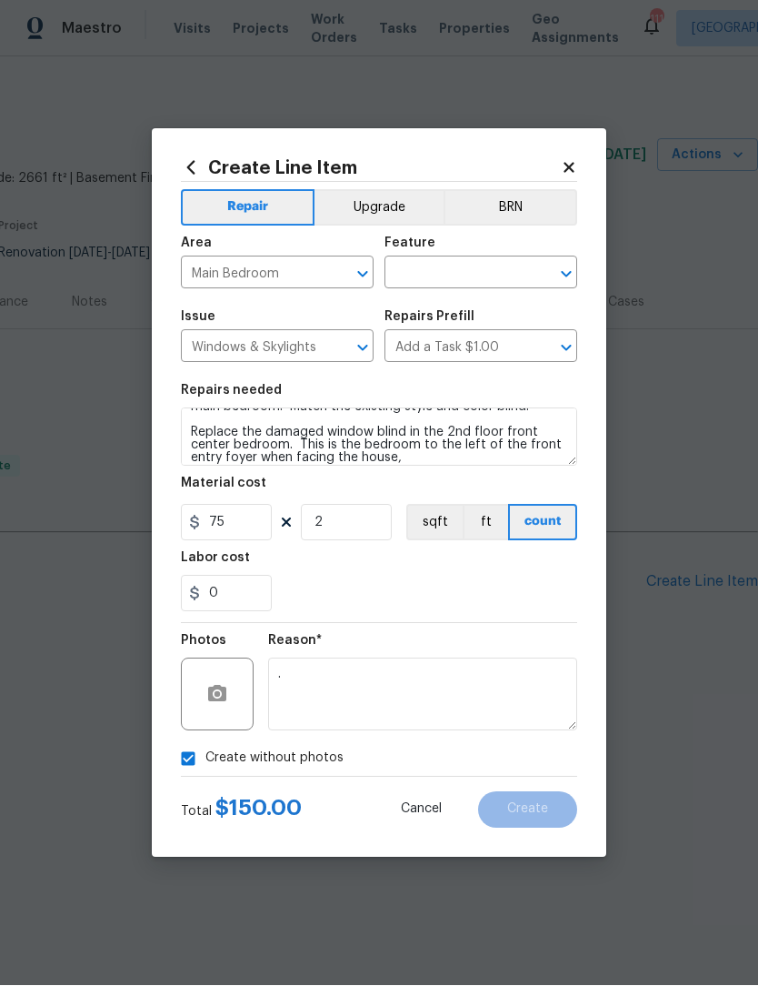
click at [557, 276] on icon "Open" at bounding box center [567, 275] width 22 height 22
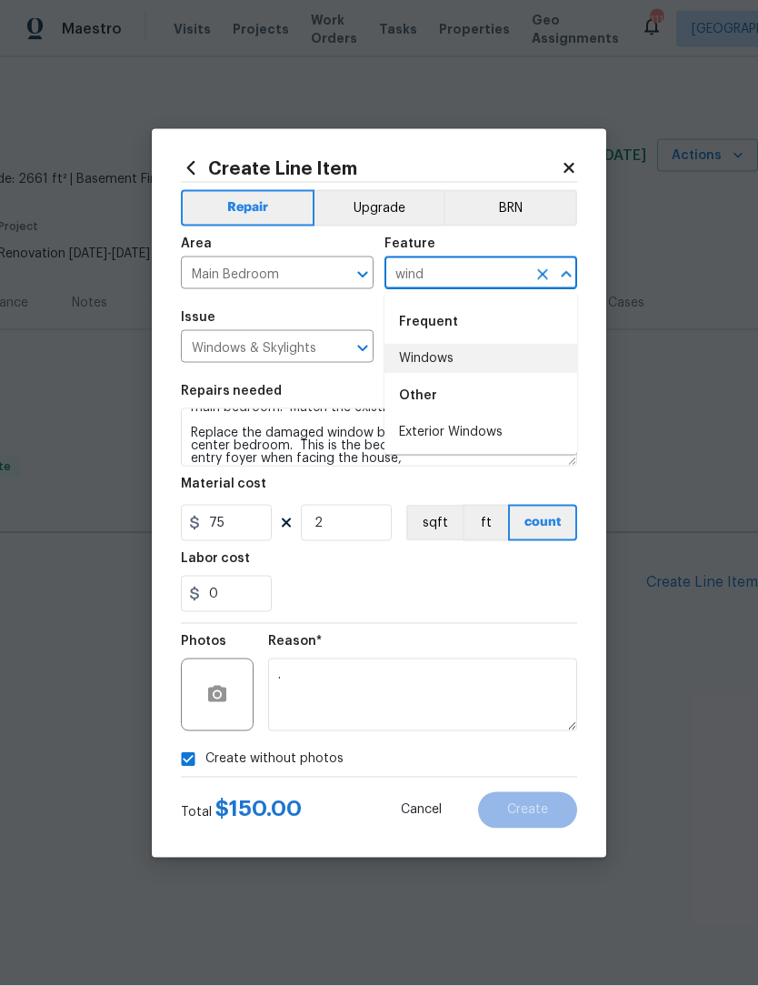
click at [471, 359] on li "Windows" at bounding box center [481, 359] width 193 height 30
type input "Windows"
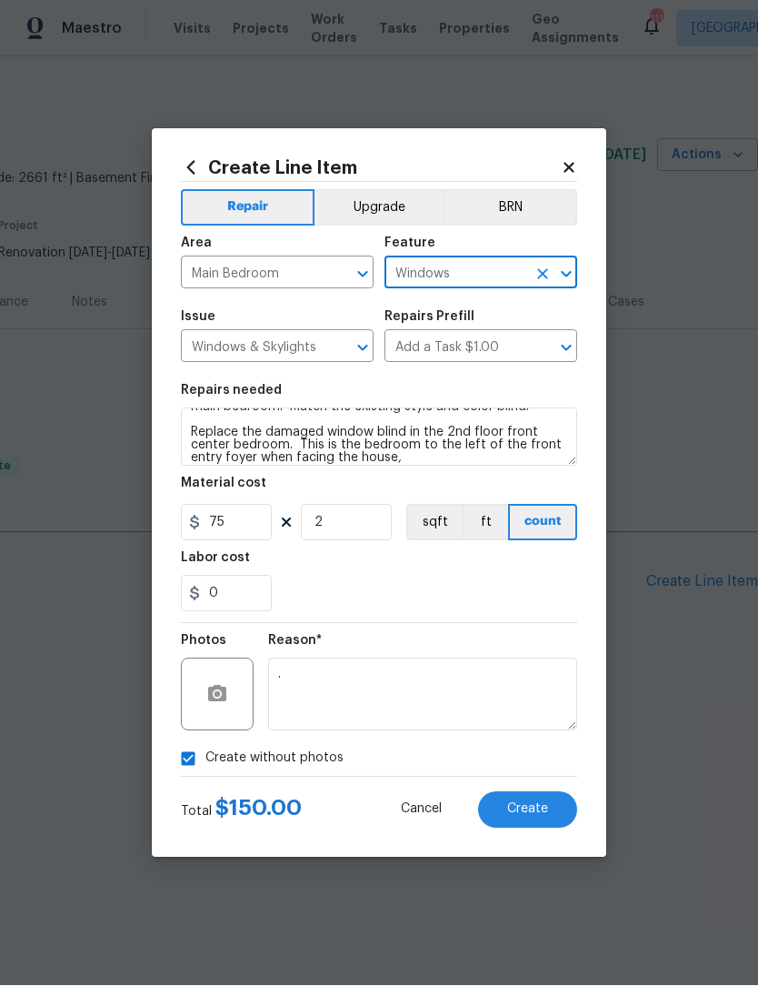
click at [546, 818] on button "Create" at bounding box center [527, 810] width 99 height 36
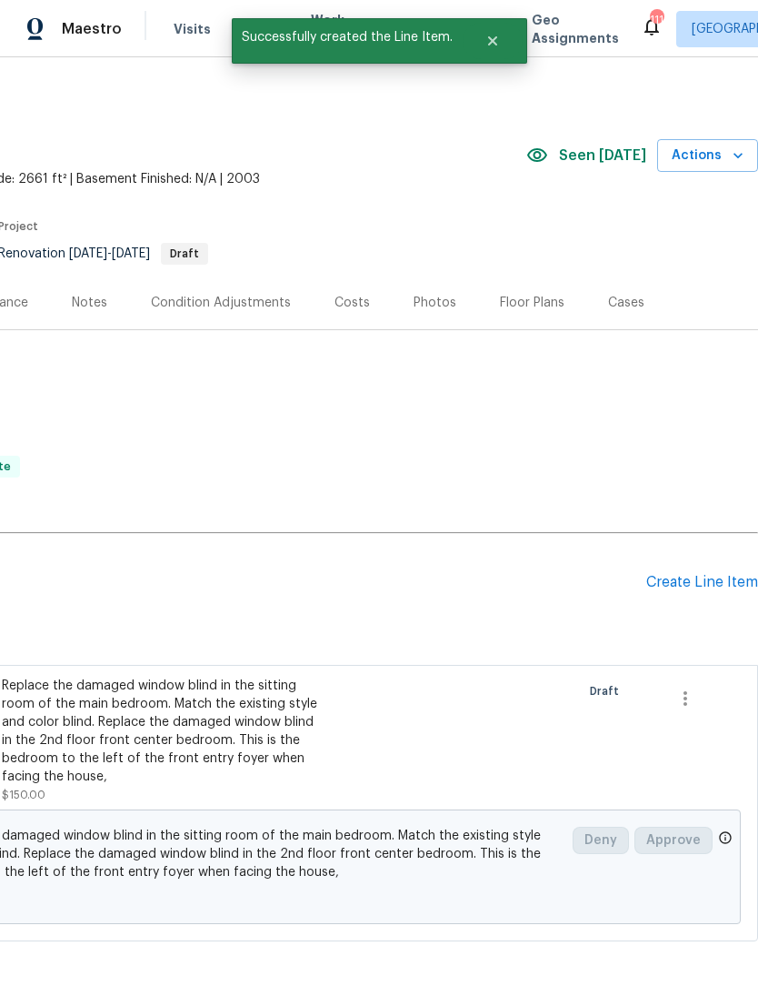
click at [710, 579] on div "Create Line Item" at bounding box center [703, 582] width 112 height 17
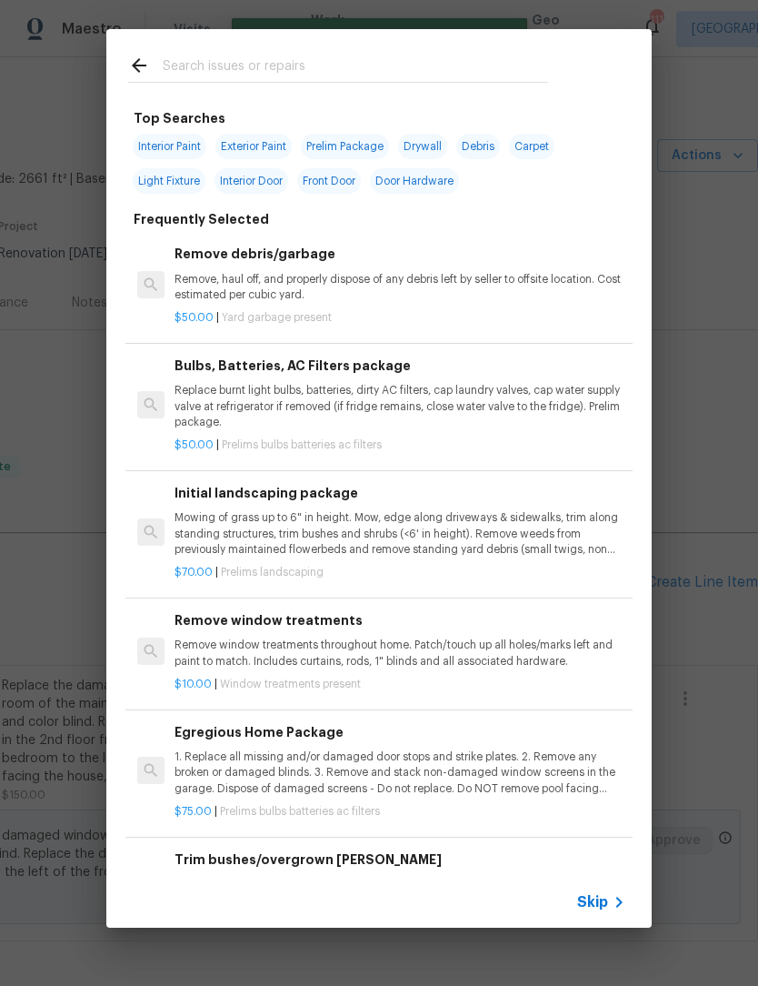
click at [364, 43] on div at bounding box center [338, 65] width 464 height 72
click at [374, 51] on div at bounding box center [338, 65] width 464 height 72
click at [228, 65] on input "text" at bounding box center [356, 68] width 386 height 27
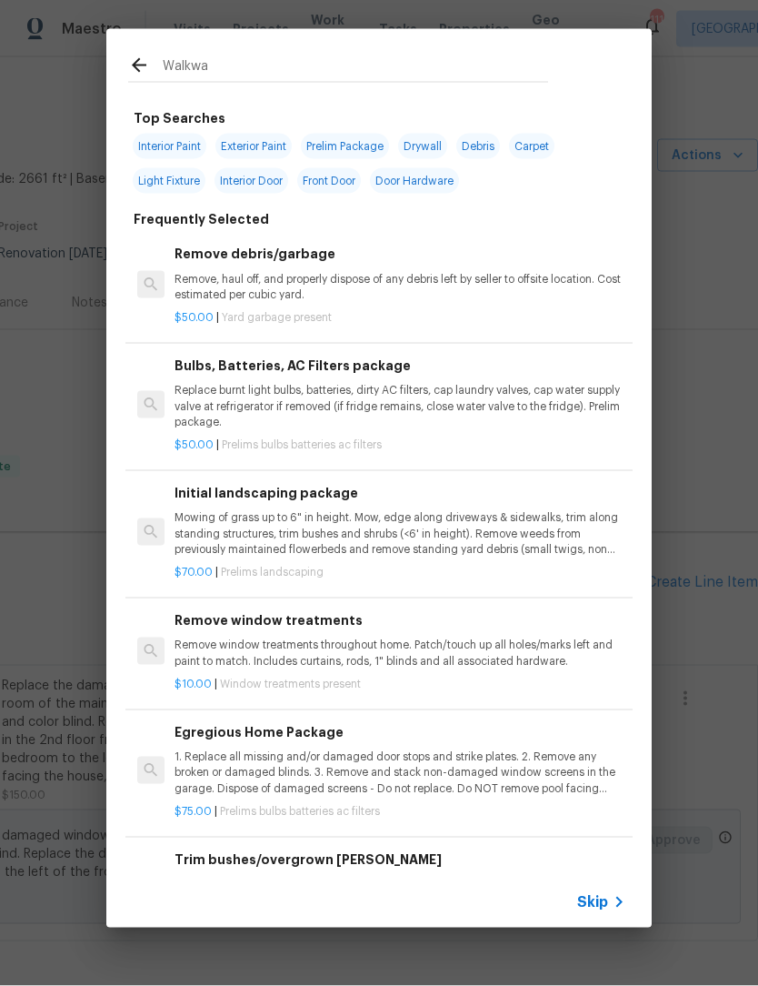
type input "Walkway"
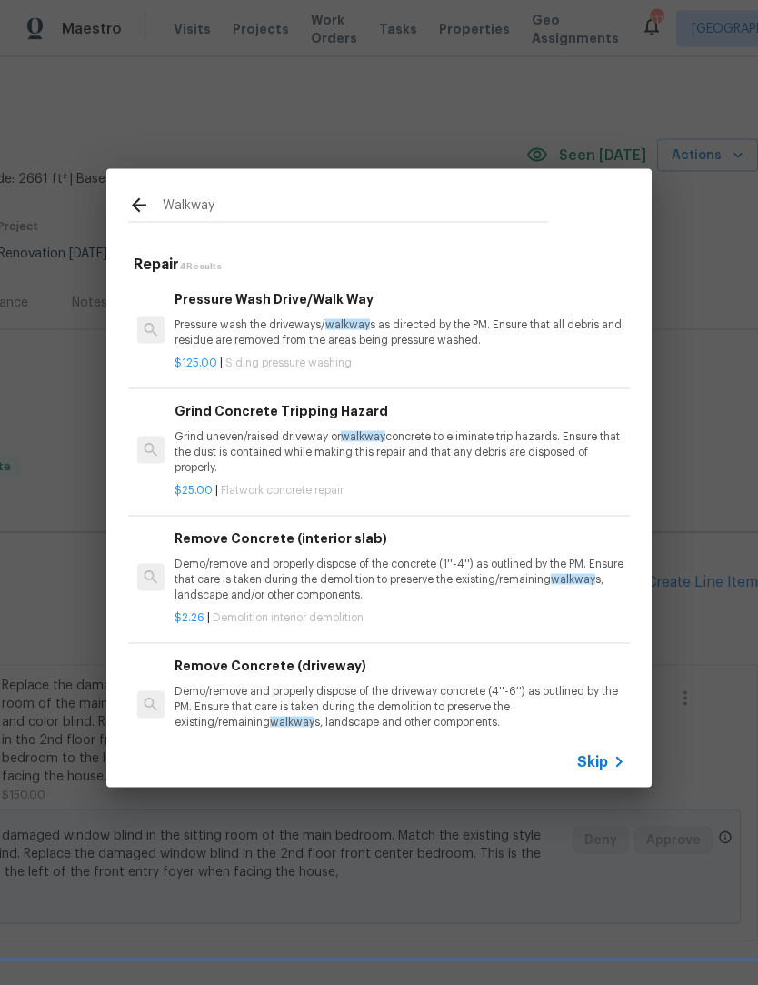
click at [346, 341] on p "Pressure wash the driveways/ walkway s as directed by the PM. Ensure that all d…" at bounding box center [400, 332] width 451 height 31
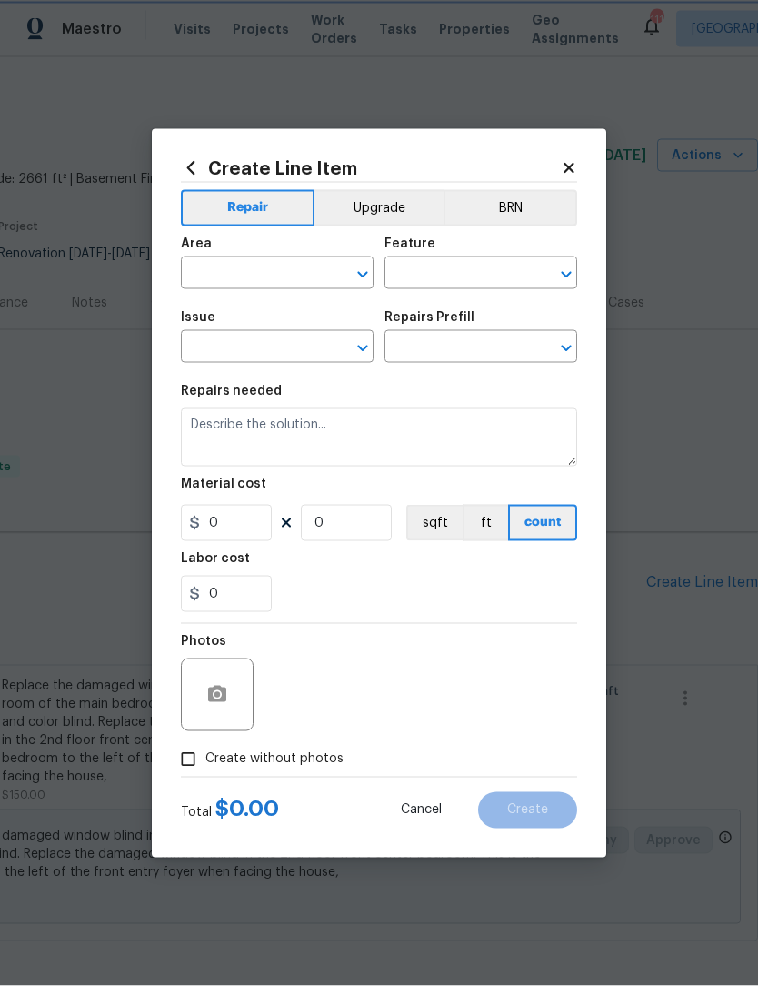
type input "Siding"
type input "Pressure Washing"
type input "Pressure Wash Drive/Walk Way $125.00"
type textarea "Pressure wash the driveways/walkways as directed by the PM. Ensure that all deb…"
type input "125"
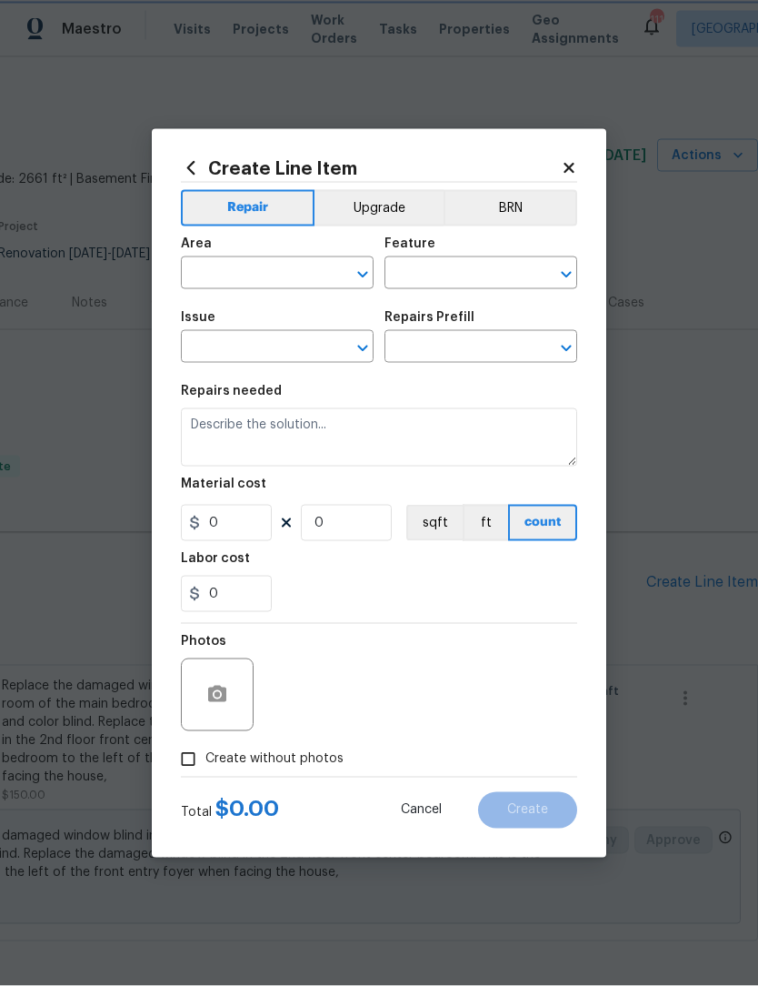
type input "1"
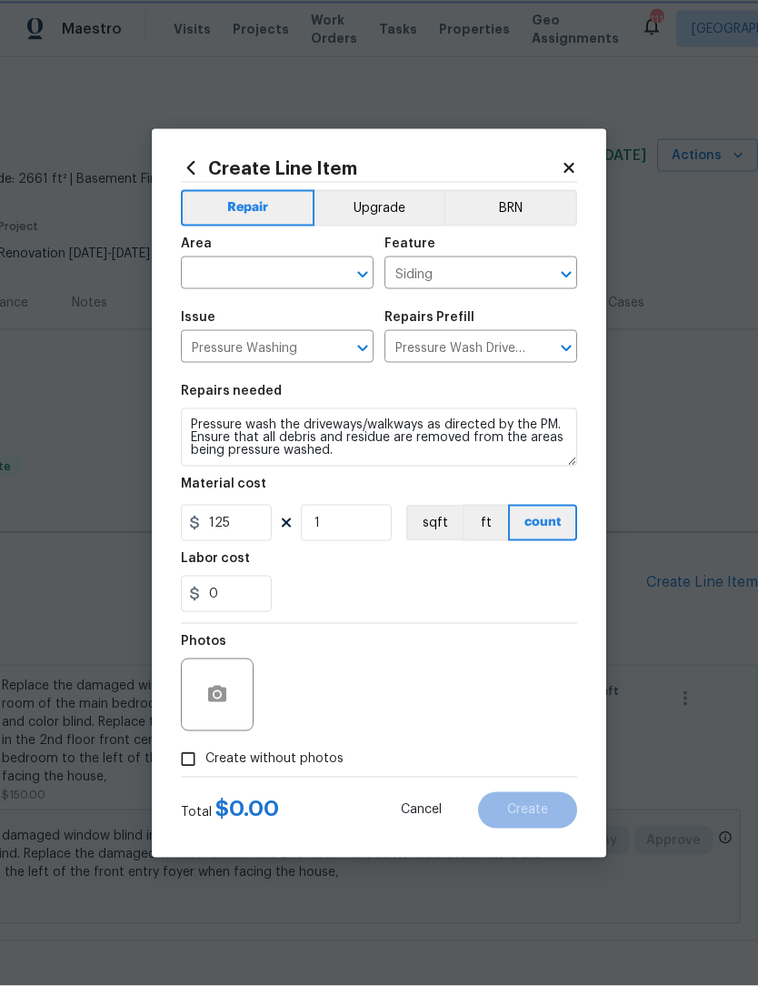
scroll to position [1, 0]
click at [358, 270] on icon "Open" at bounding box center [363, 275] width 22 height 22
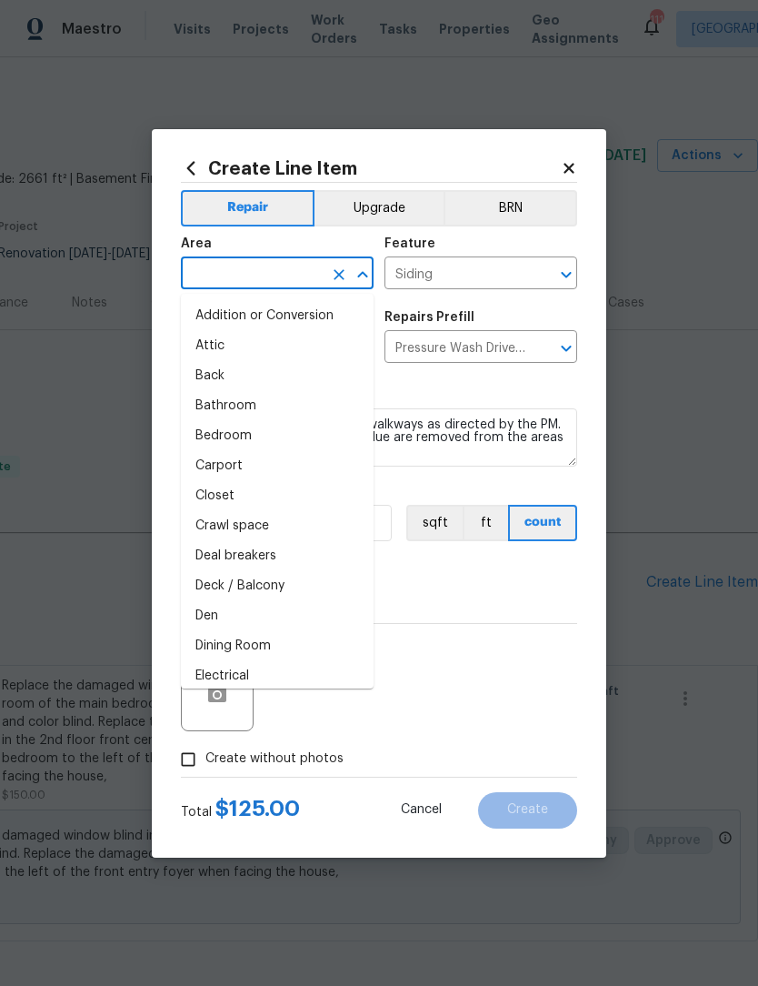
scroll to position [0, 0]
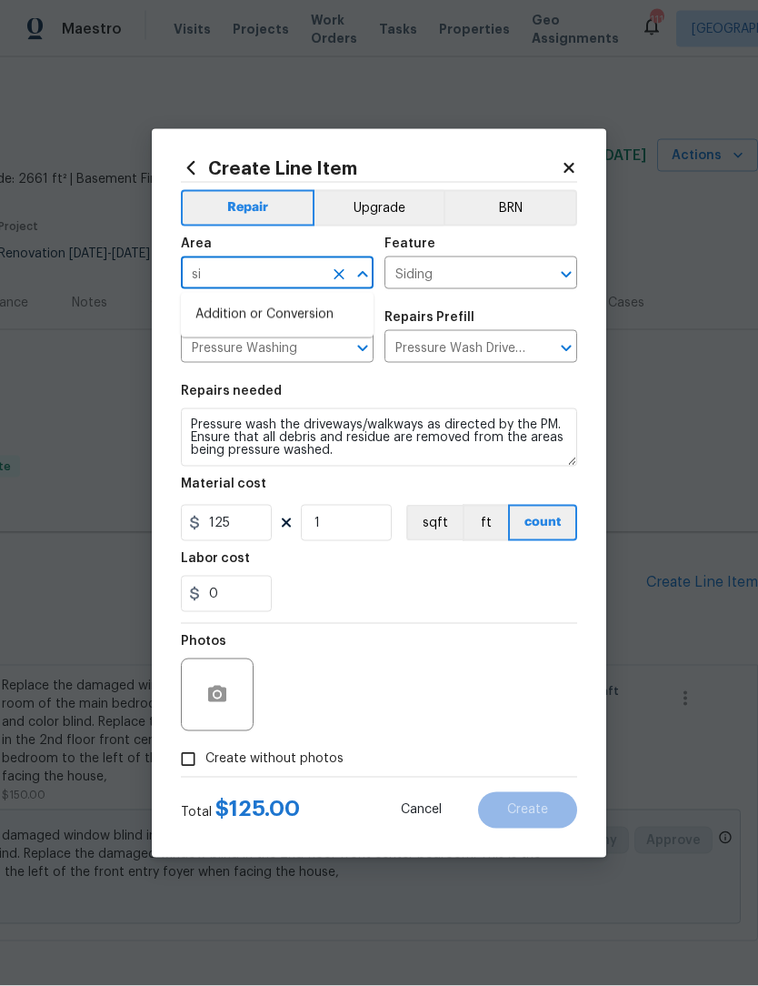
type input "s"
click at [283, 353] on li "Exterior Overall" at bounding box center [277, 345] width 193 height 30
type input "Exterior Overall"
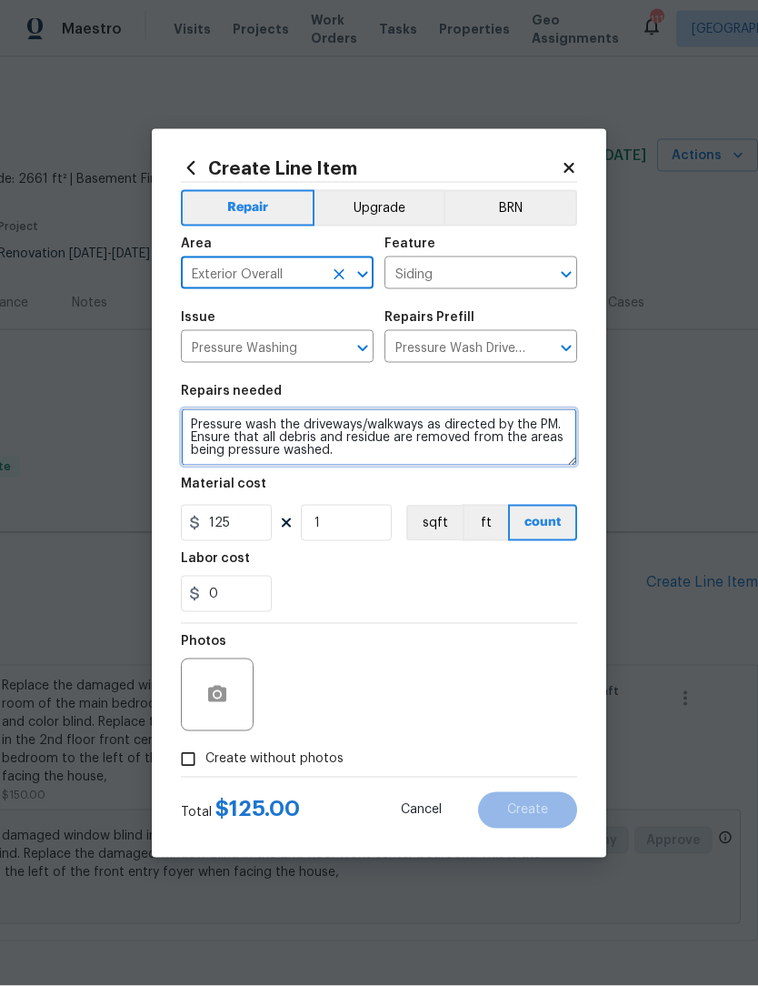
click at [404, 457] on textarea "Pressure wash the driveways/walkways as directed by the PM. Ensure that all deb…" at bounding box center [379, 437] width 397 height 58
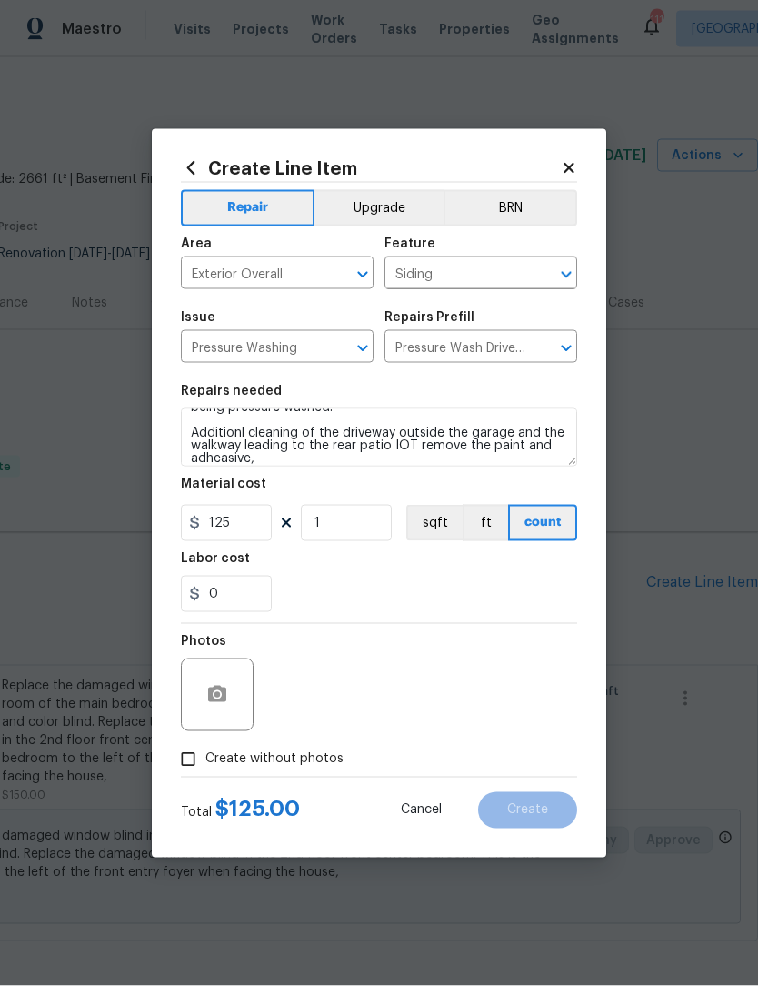
scroll to position [1, 0]
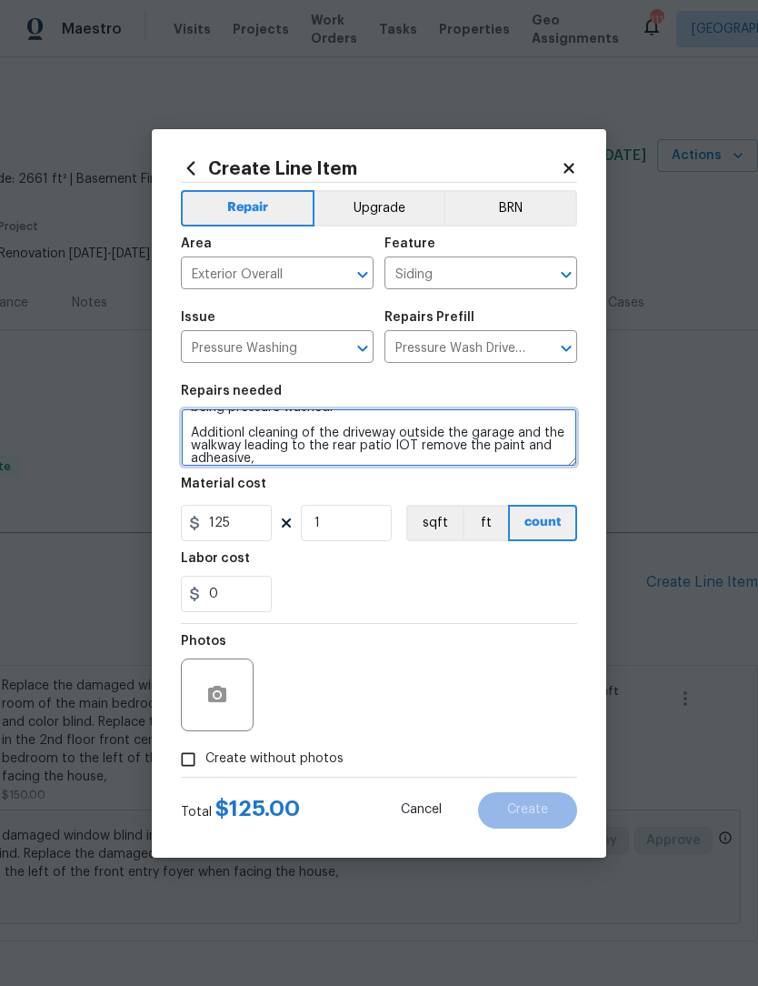
type textarea "Pressure wash the driveways/walkways as directed by the PM. Ensure that all deb…"
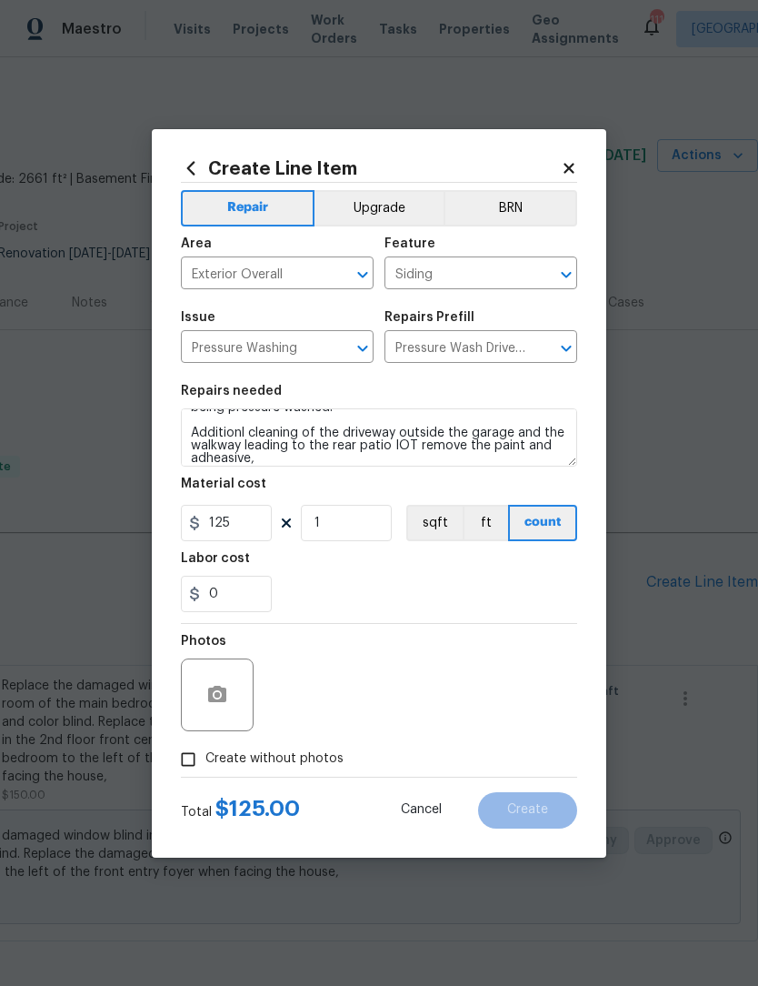
click at [191, 751] on input "Create without photos" at bounding box center [188, 759] width 35 height 35
checkbox input "true"
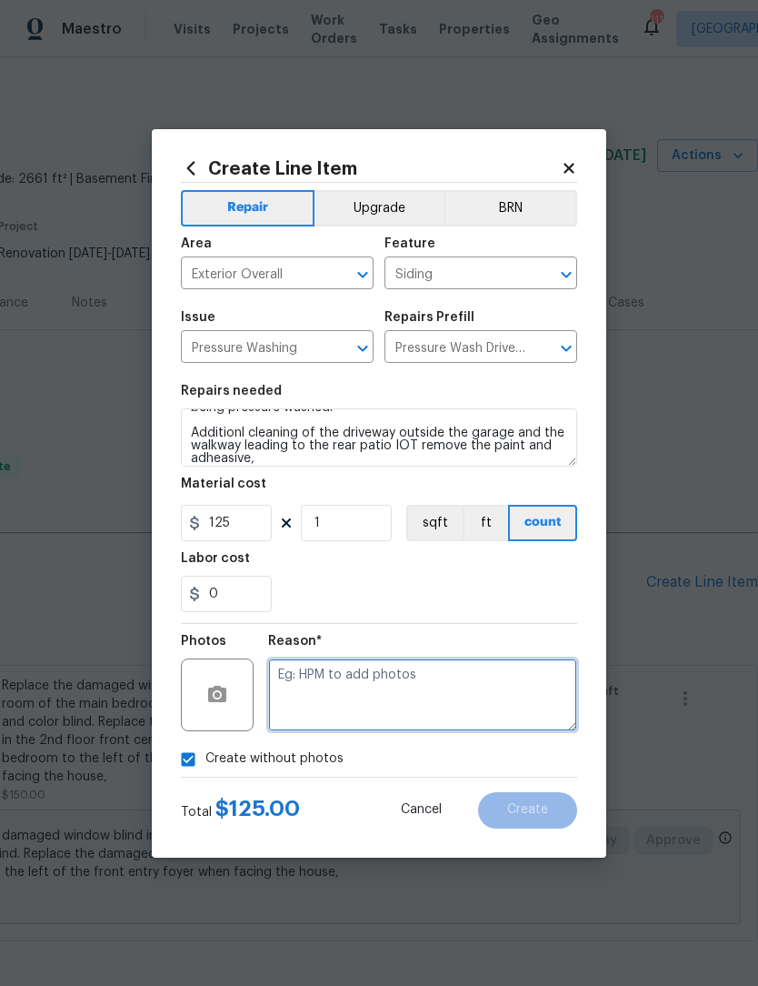
click at [406, 686] on textarea at bounding box center [422, 694] width 309 height 73
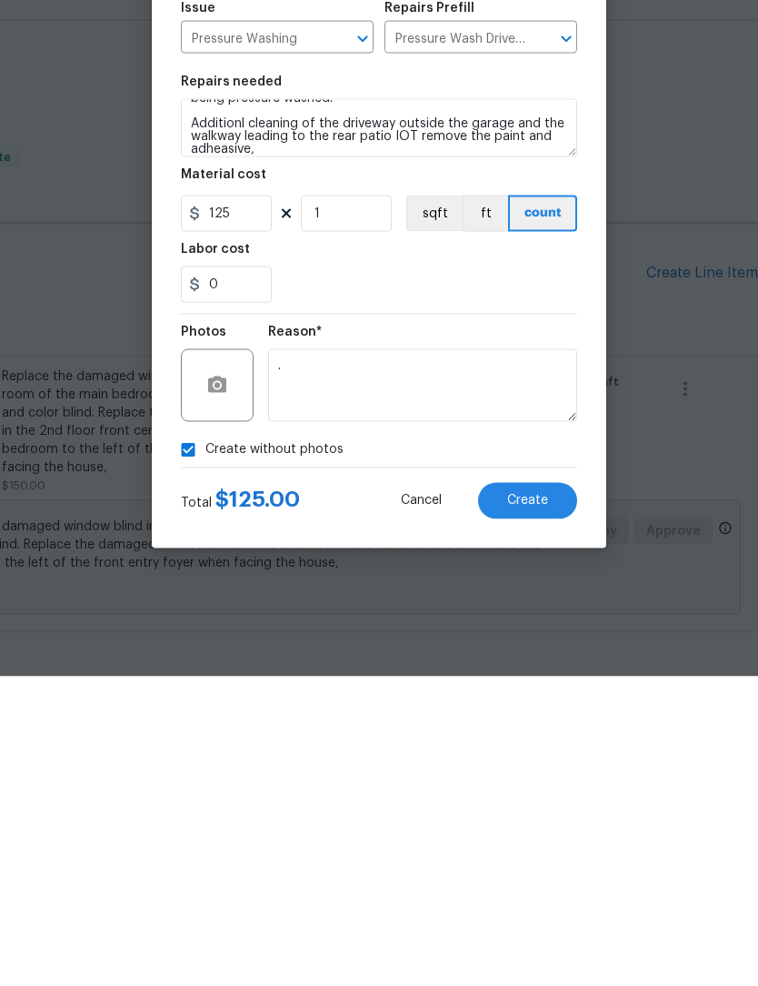
scroll to position [60, 0]
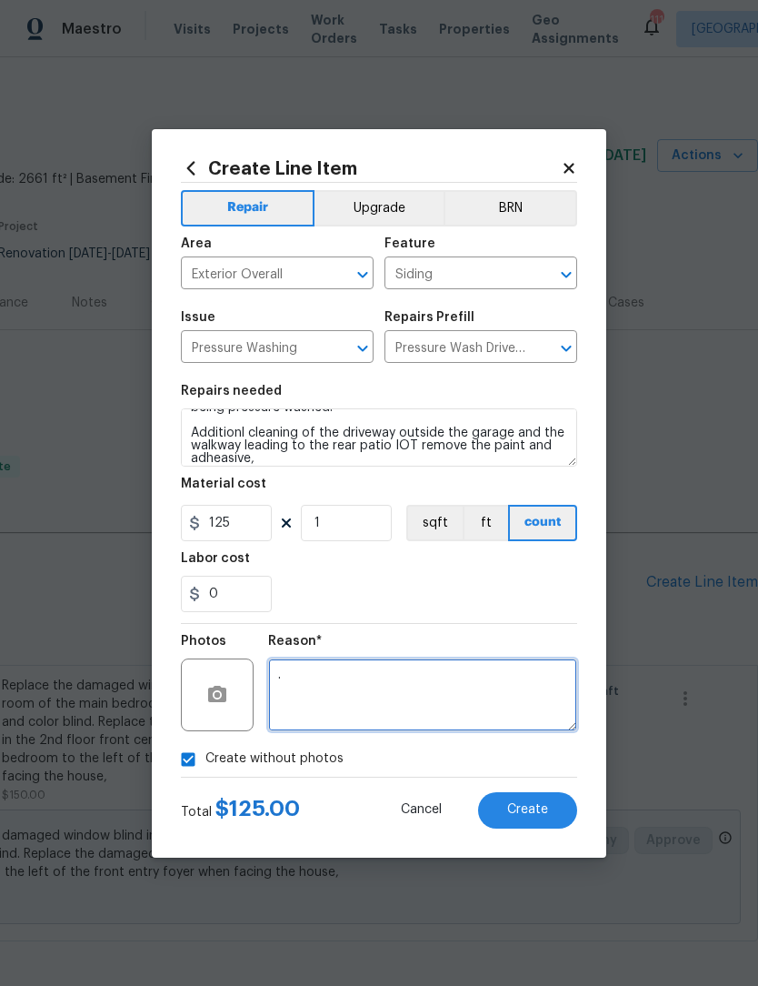
click at [556, 277] on icon "Open" at bounding box center [567, 275] width 22 height 22
type textarea "."
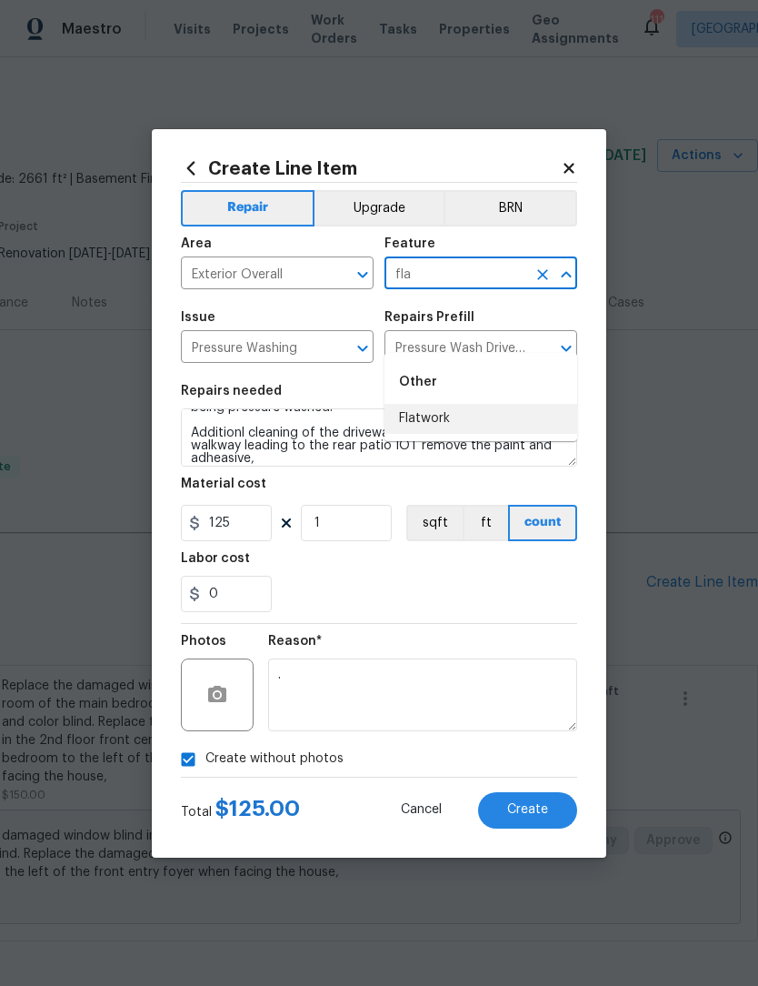
click at [437, 404] on li "Flatwork" at bounding box center [481, 419] width 193 height 30
type input "Flatwork"
click at [534, 828] on button "Create" at bounding box center [527, 810] width 99 height 36
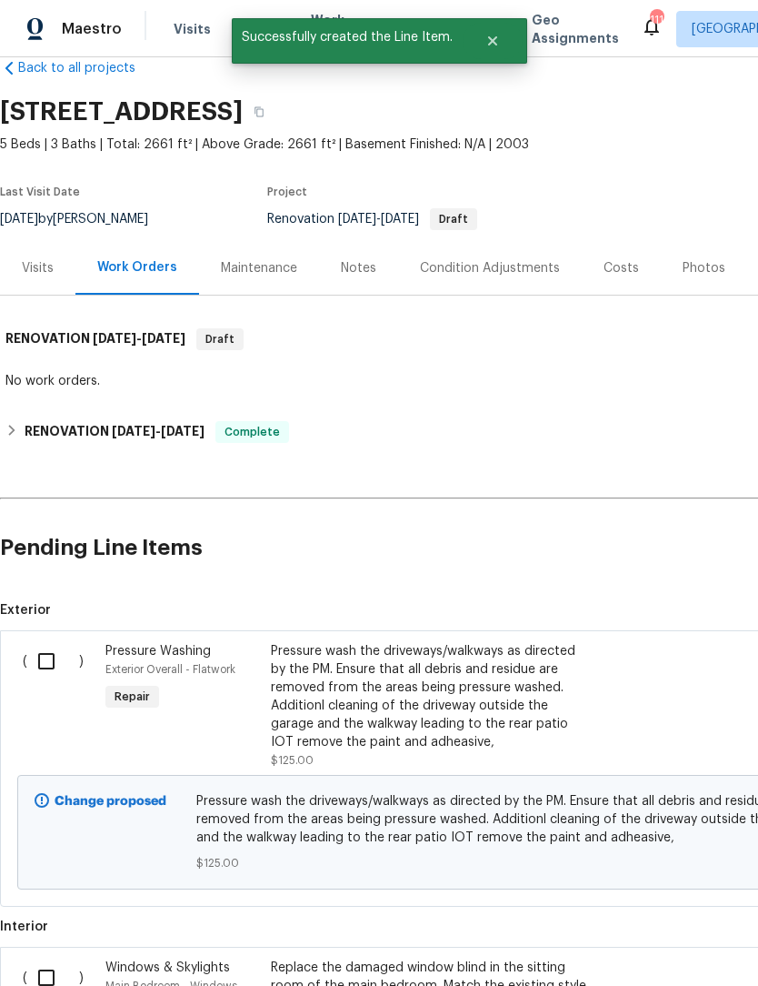
scroll to position [35, 0]
click at [53, 642] on input "checkbox" at bounding box center [53, 661] width 52 height 38
checkbox input "true"
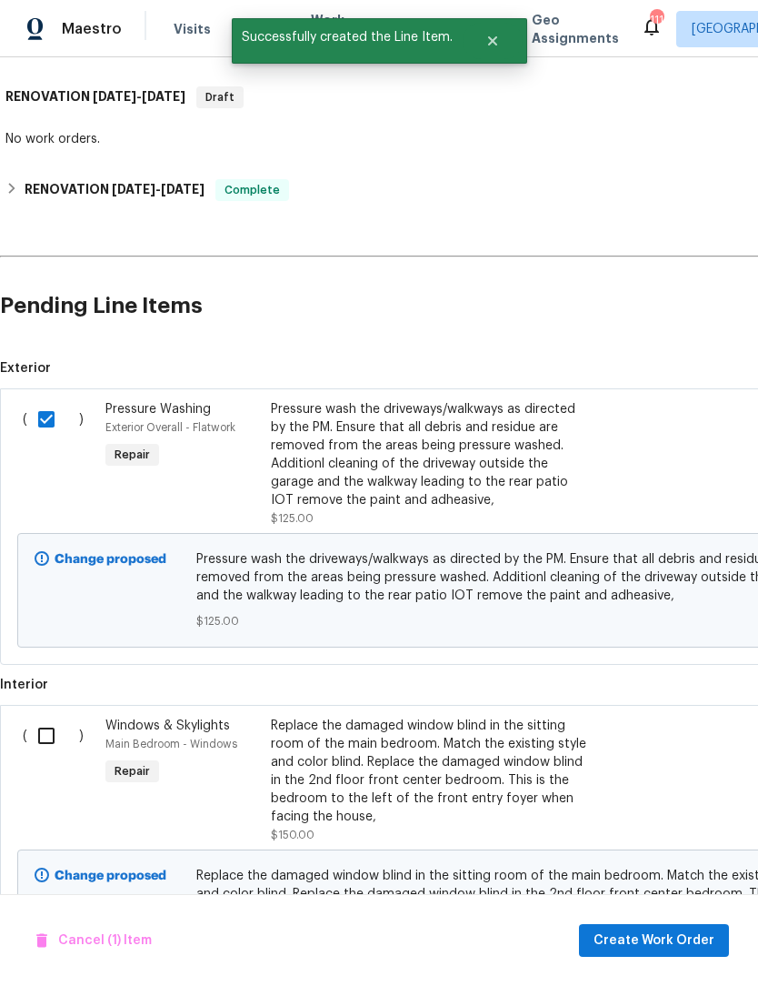
scroll to position [276, 0]
click at [47, 718] on input "checkbox" at bounding box center [53, 737] width 52 height 38
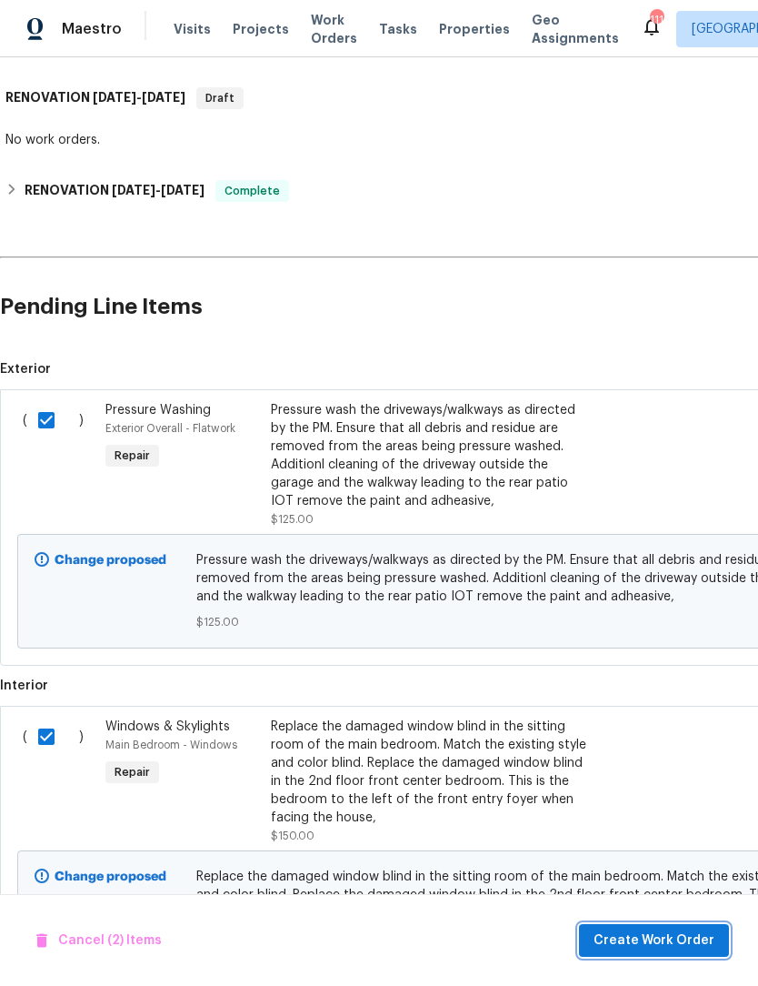
click at [655, 945] on span "Create Work Order" at bounding box center [654, 940] width 121 height 23
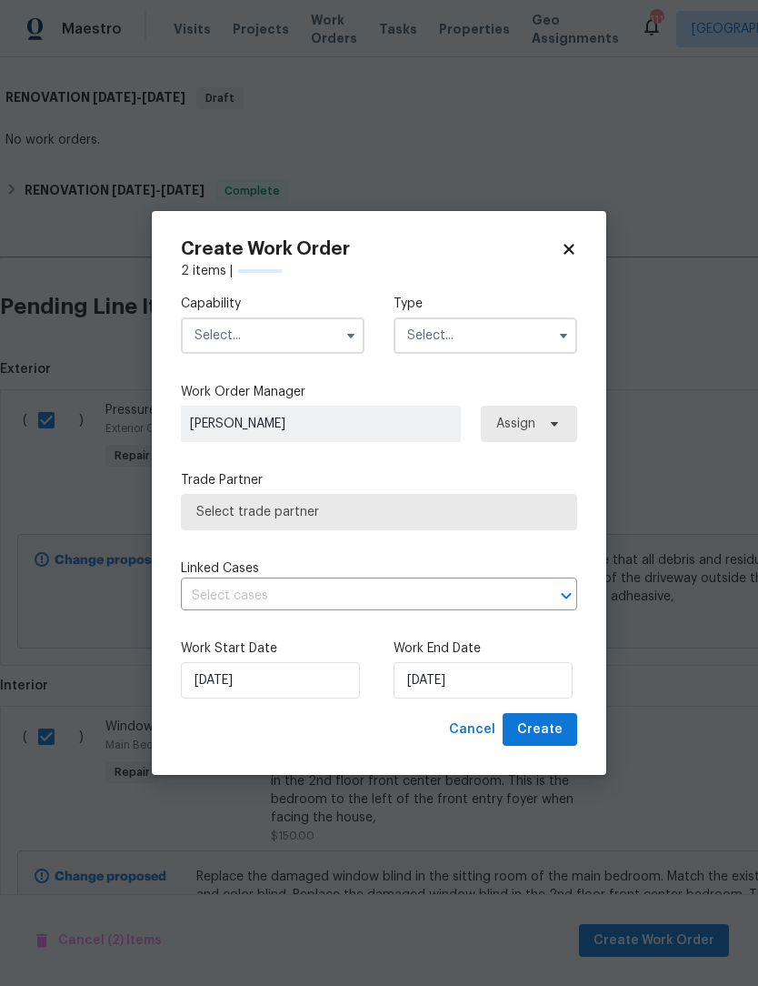
checkbox input "false"
click at [346, 335] on icon "button" at bounding box center [351, 335] width 15 height 15
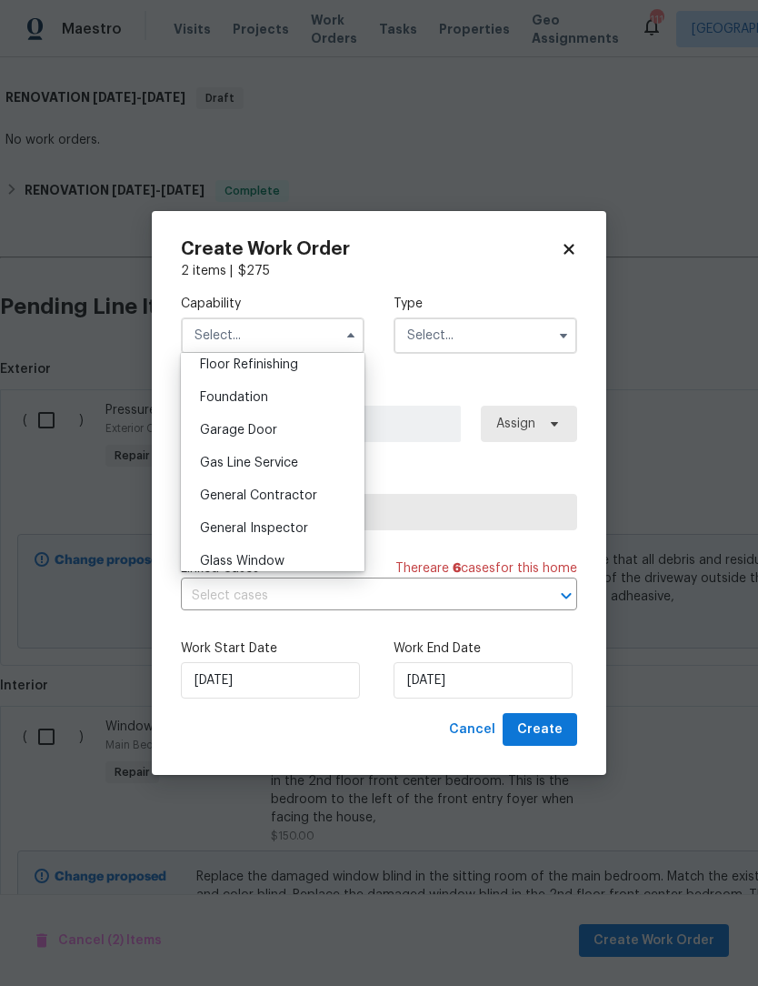
scroll to position [751, 0]
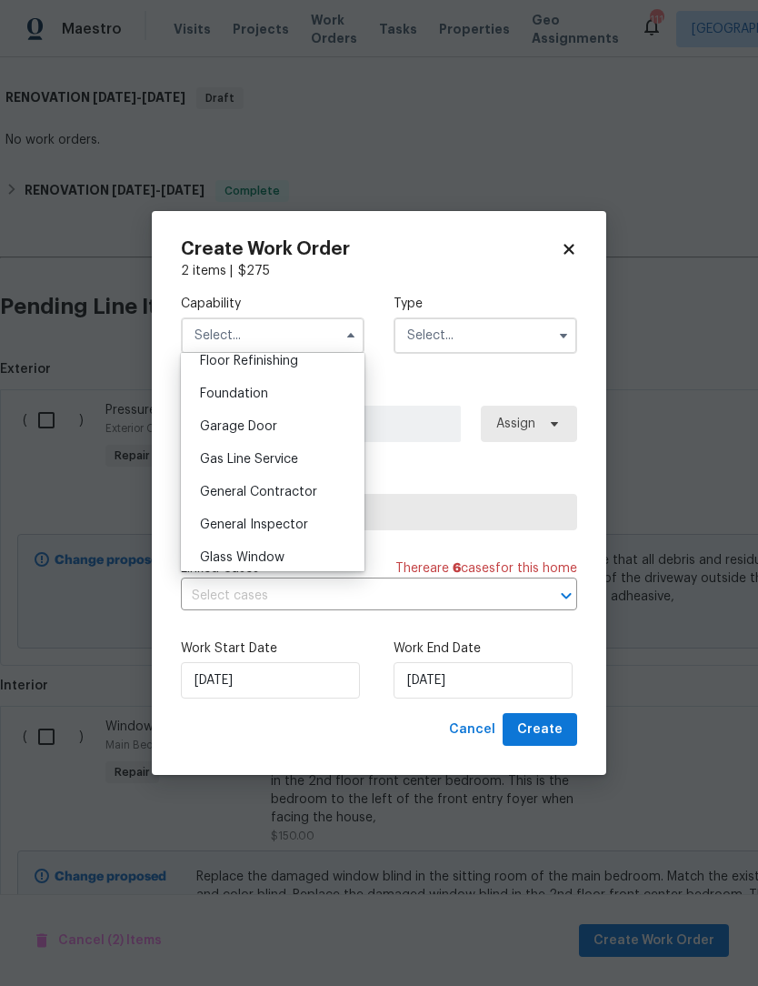
click at [317, 495] on div "General Contractor" at bounding box center [273, 492] width 175 height 33
type input "General Contractor"
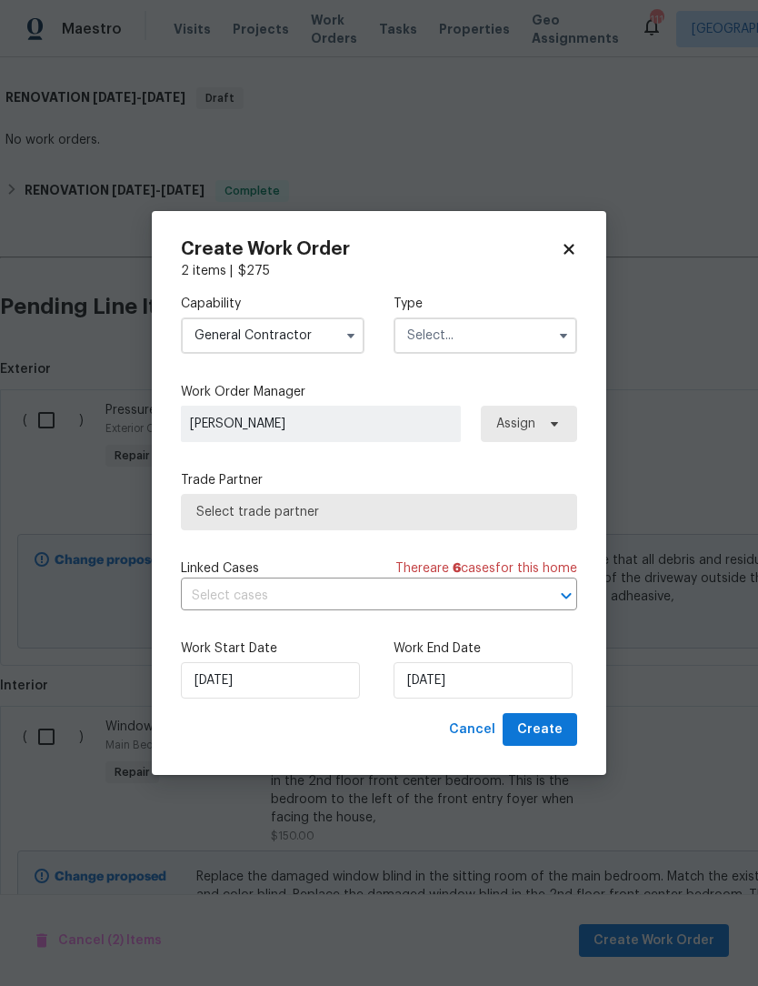
click at [557, 336] on icon "button" at bounding box center [564, 335] width 15 height 15
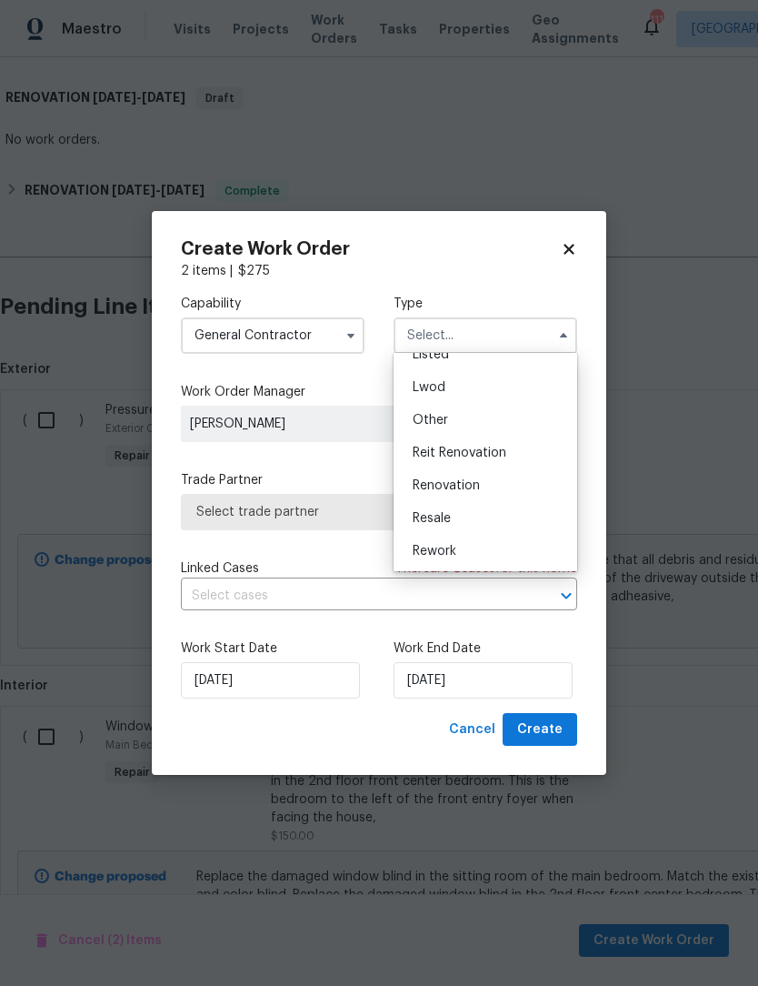
scroll to position [161, 0]
click at [472, 380] on div "Listed" at bounding box center [485, 376] width 175 height 33
type input "Listed"
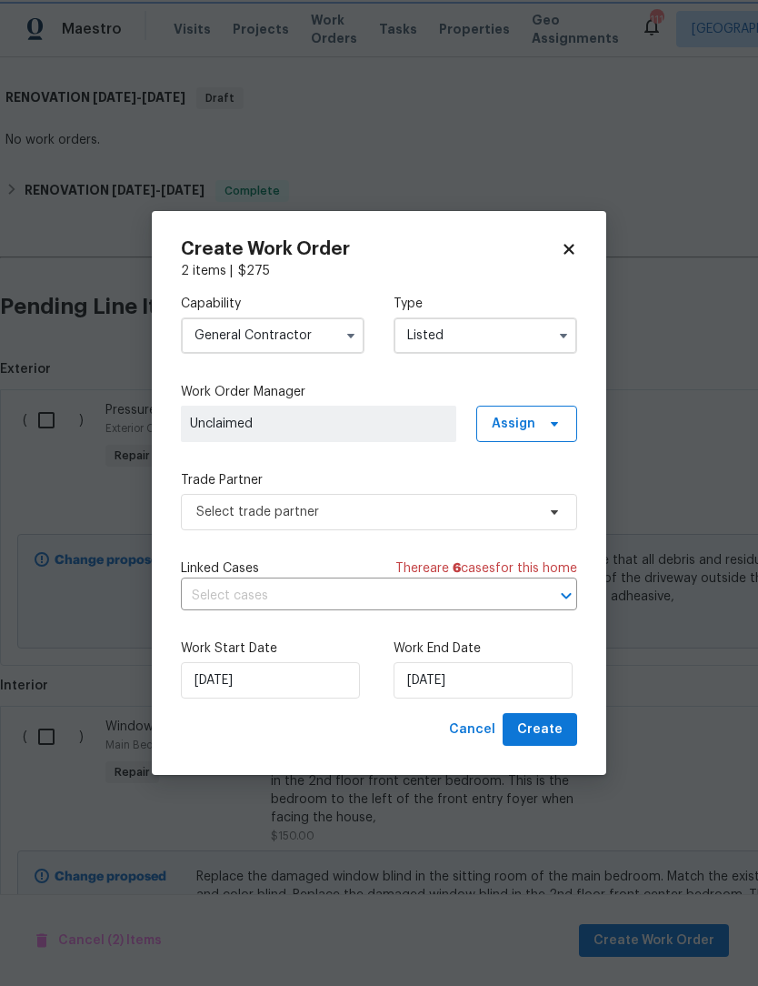
scroll to position [0, 0]
click at [498, 677] on input "[DATE]" at bounding box center [483, 680] width 179 height 36
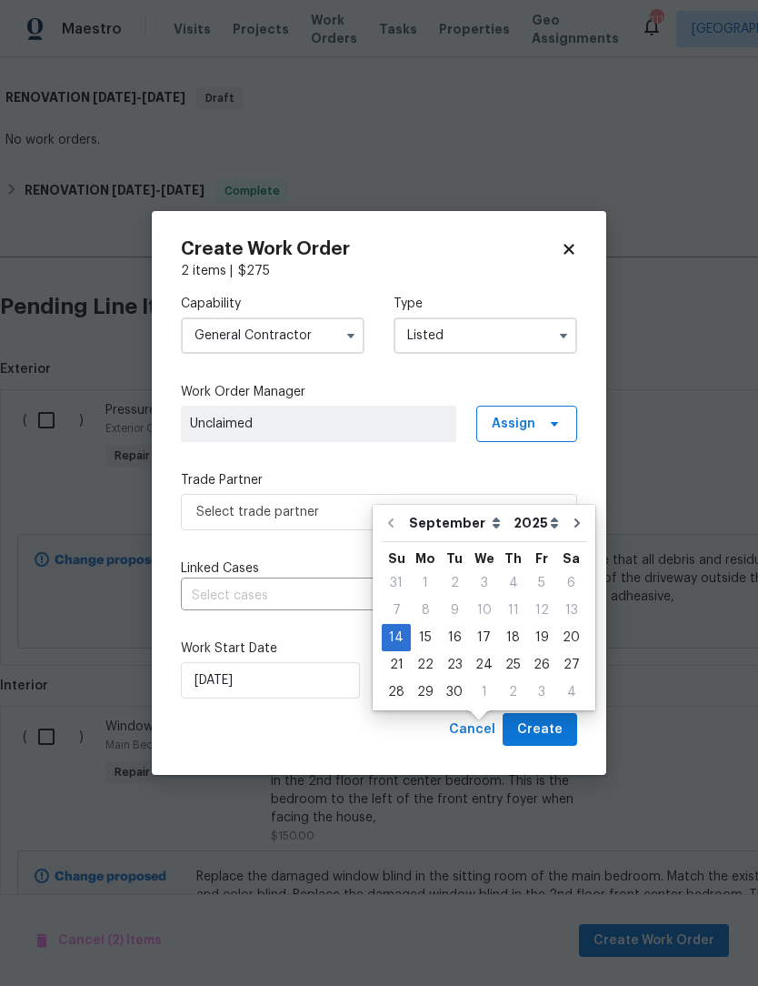
scroll to position [61, 0]
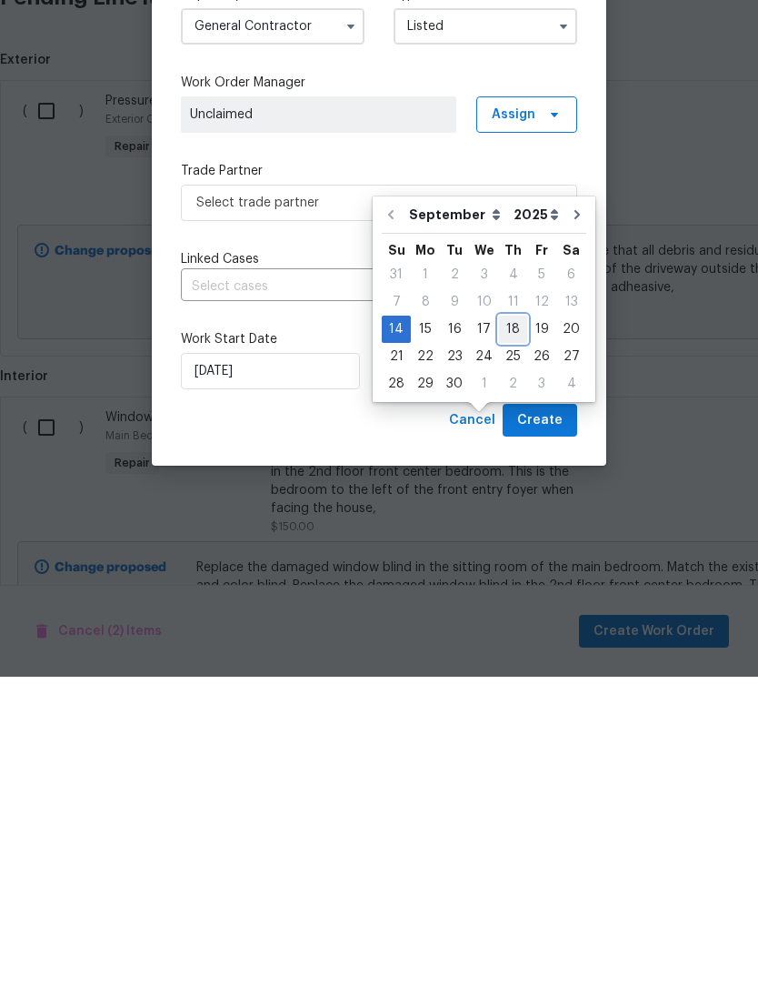
click at [507, 626] on div "18" at bounding box center [513, 638] width 28 height 25
type input "[DATE]"
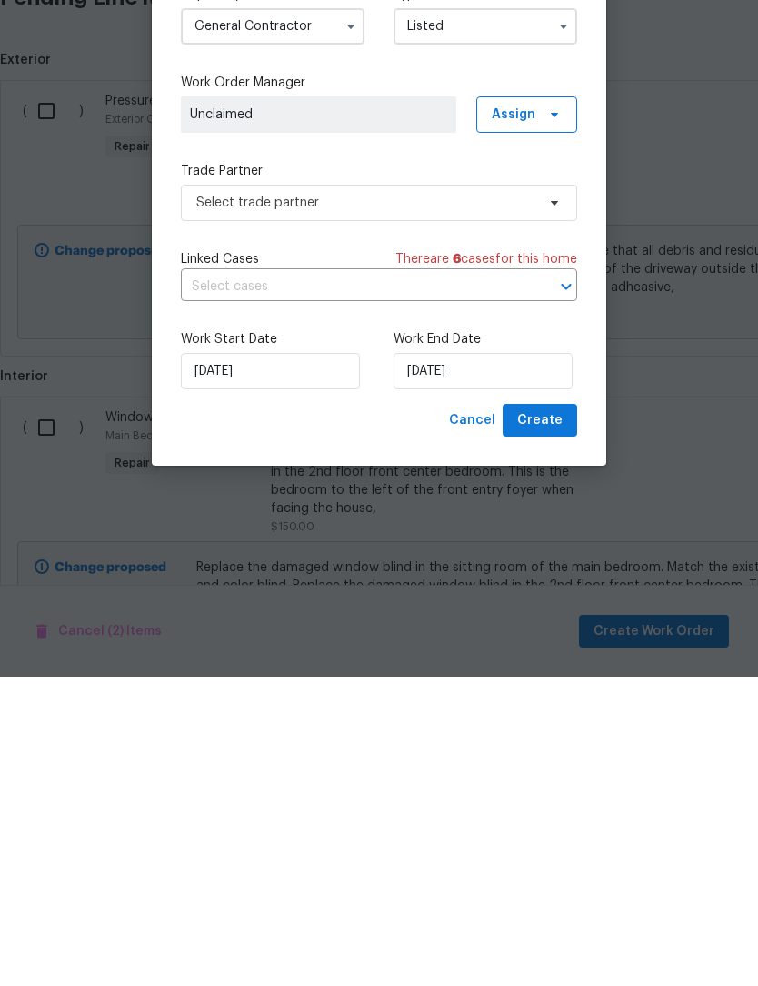
scroll to position [60, 0]
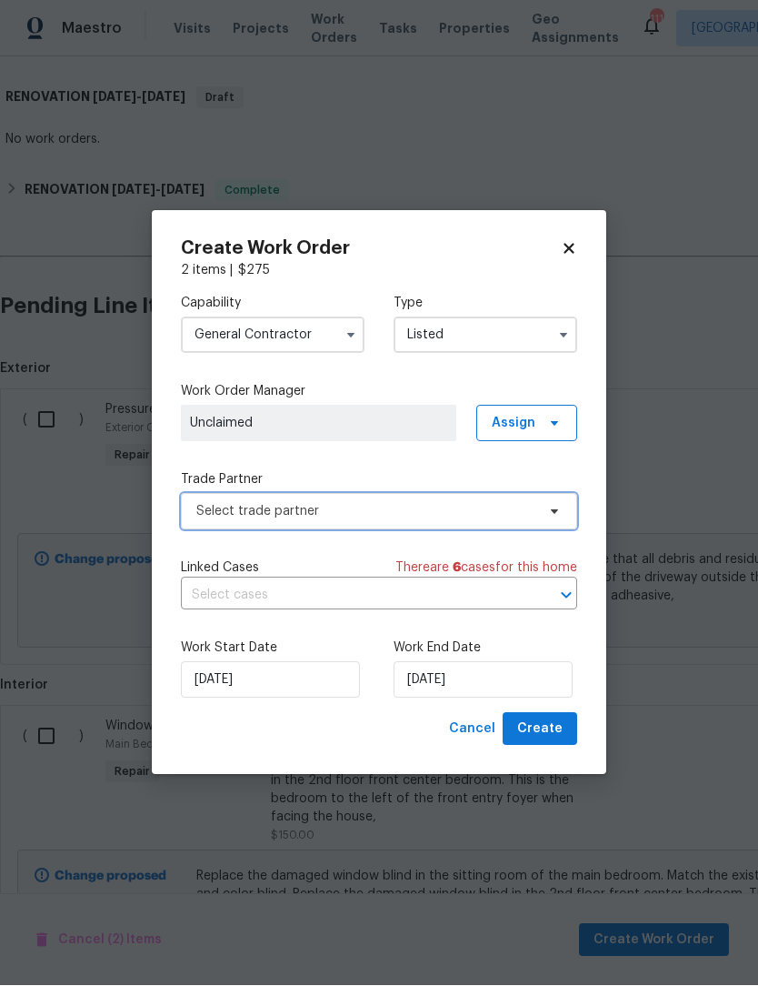
click at [557, 510] on icon at bounding box center [554, 512] width 7 height 5
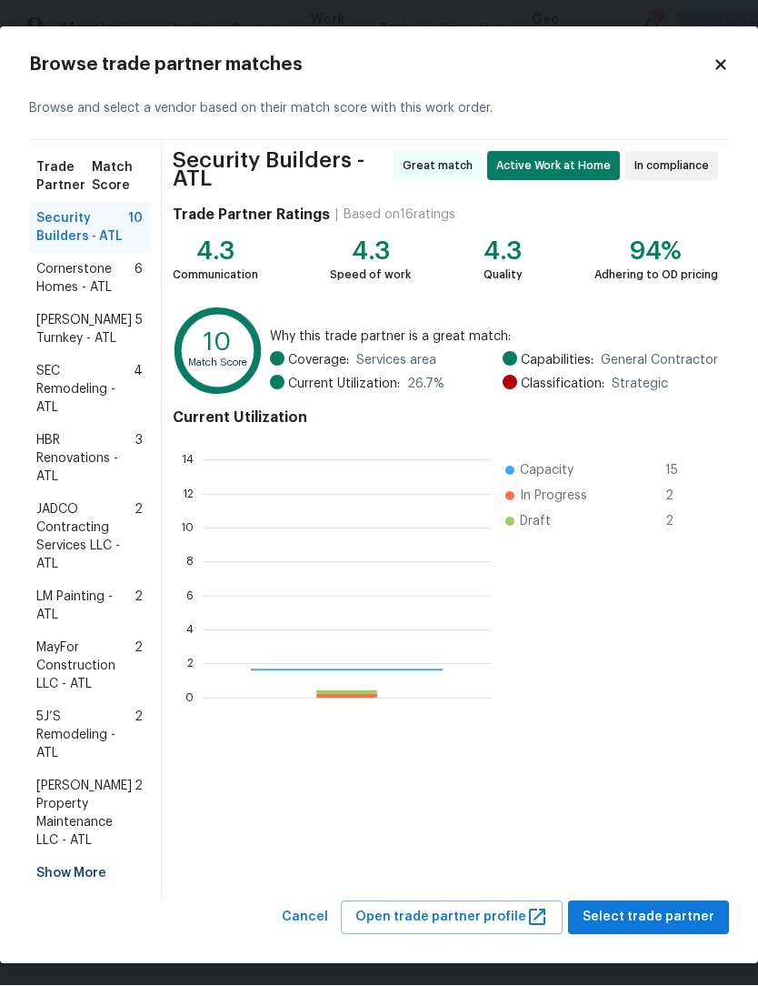
scroll to position [255, 288]
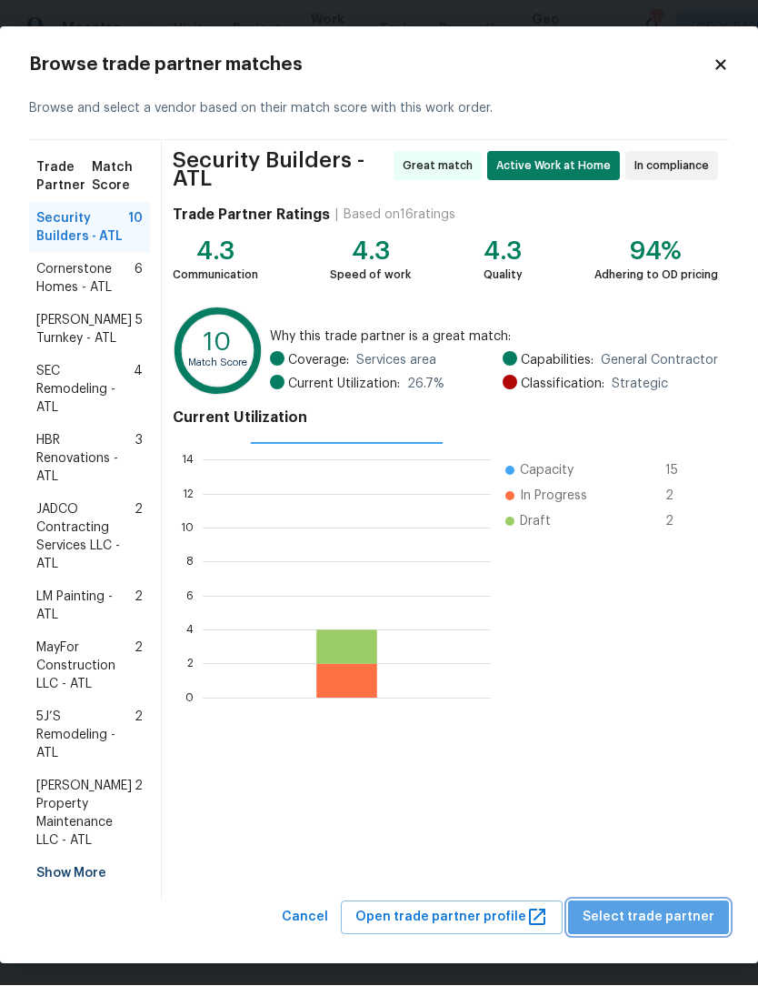
click at [669, 907] on span "Select trade partner" at bounding box center [649, 918] width 132 height 23
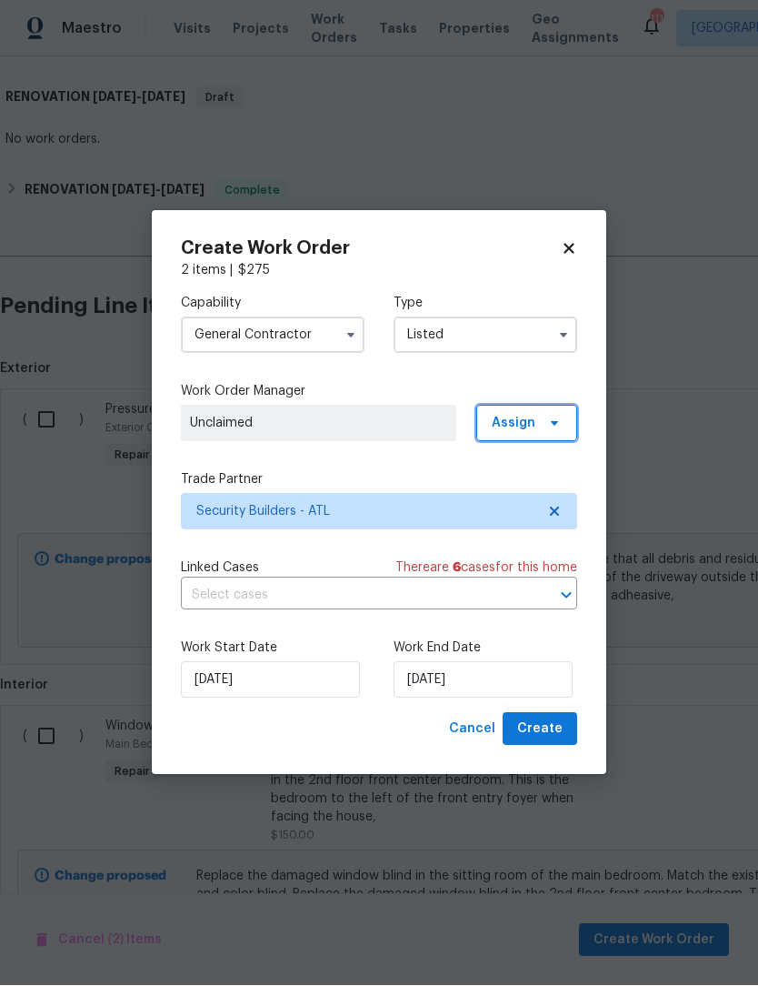
click at [565, 435] on span "Assign" at bounding box center [527, 424] width 101 height 36
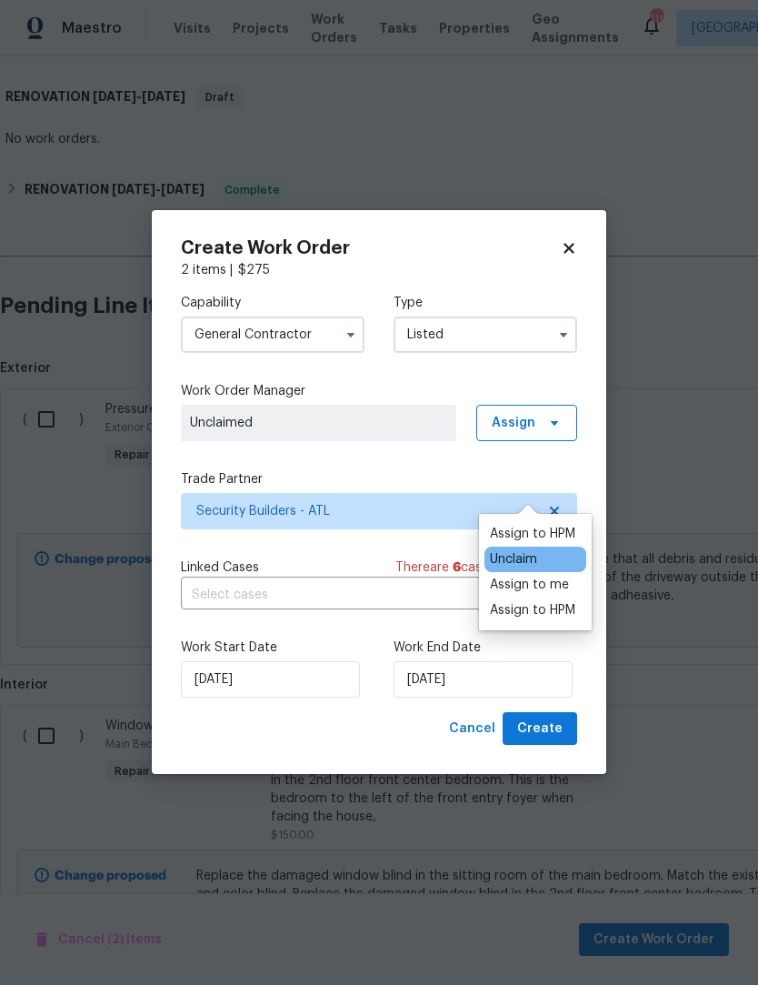
click at [558, 602] on div "Assign to HPM" at bounding box center [532, 611] width 85 height 18
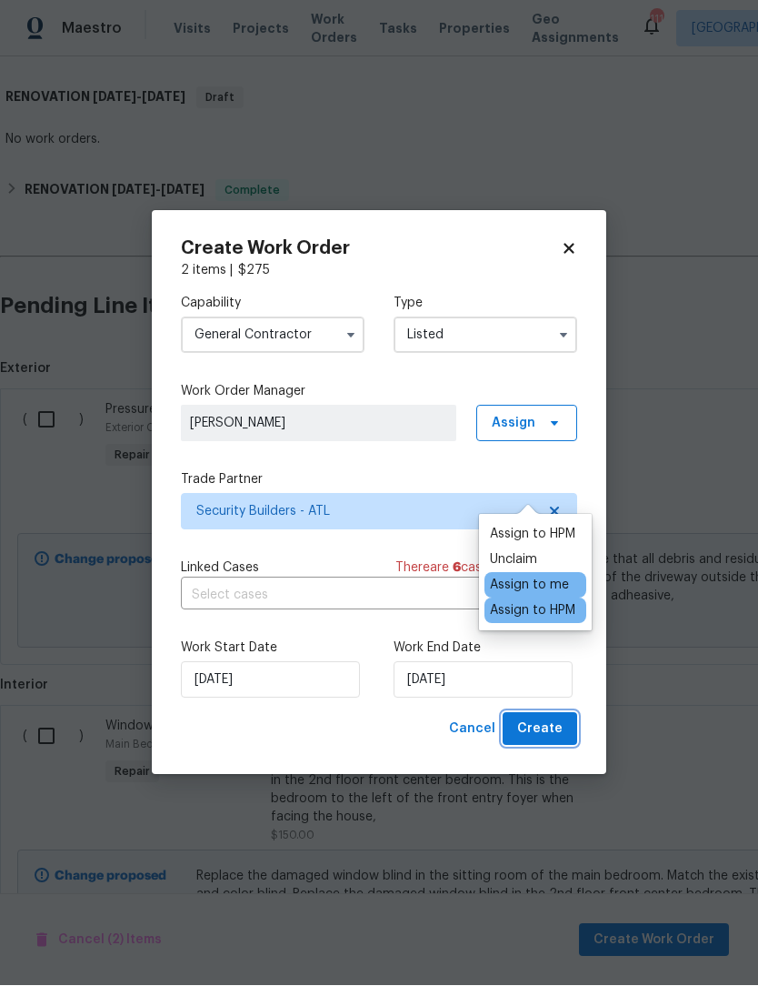
click at [556, 728] on span "Create" at bounding box center [539, 729] width 45 height 23
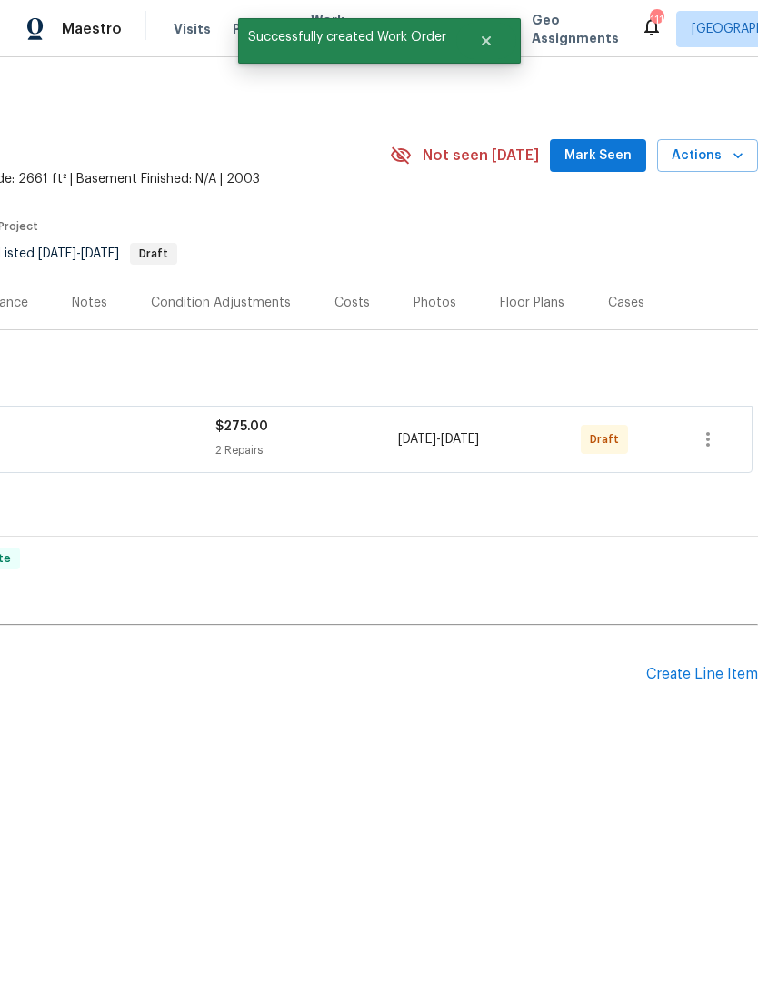
scroll to position [0, 269]
click at [711, 439] on icon "button" at bounding box center [709, 439] width 22 height 22
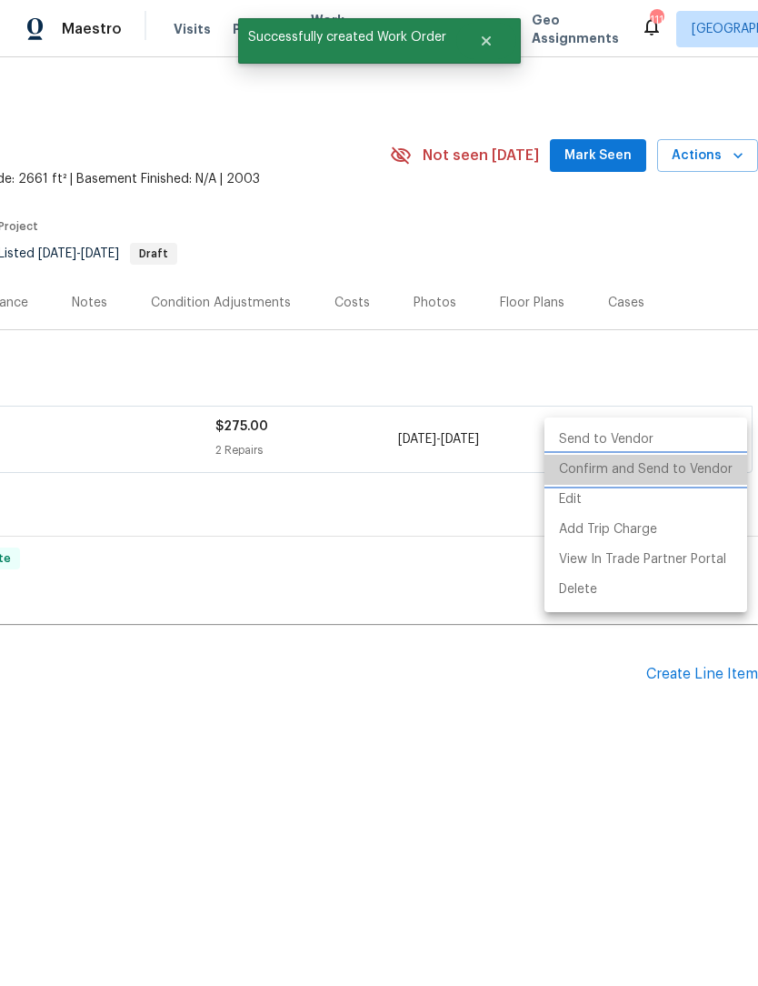
click at [690, 468] on li "Confirm and Send to Vendor" at bounding box center [646, 470] width 203 height 30
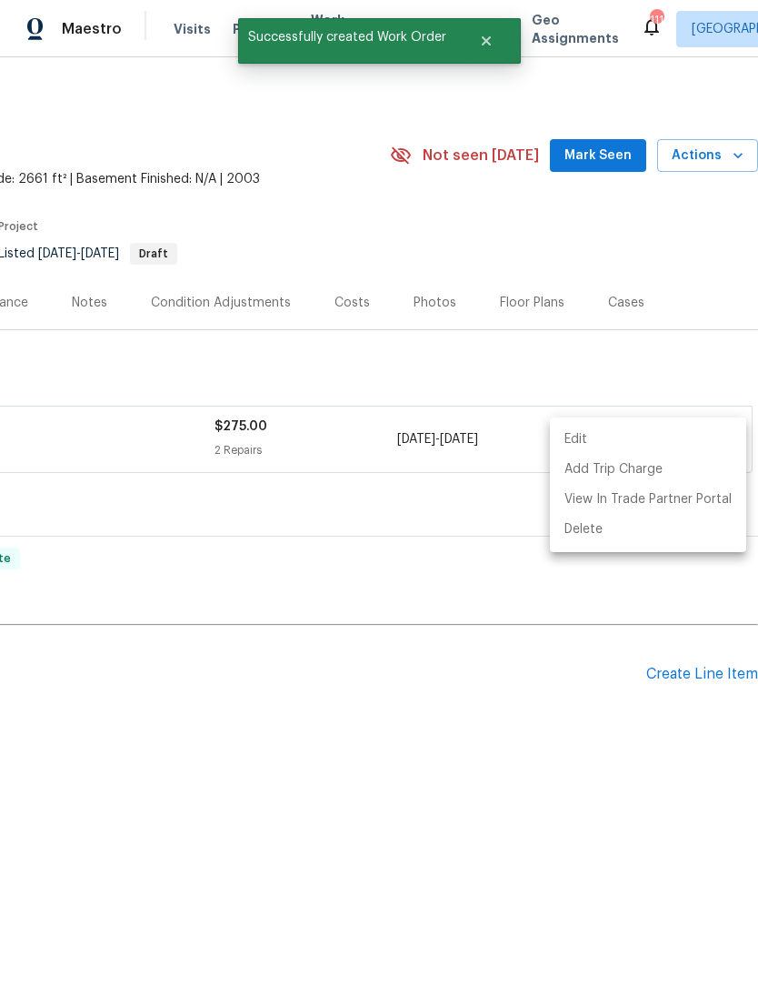
click at [600, 146] on div at bounding box center [379, 493] width 758 height 986
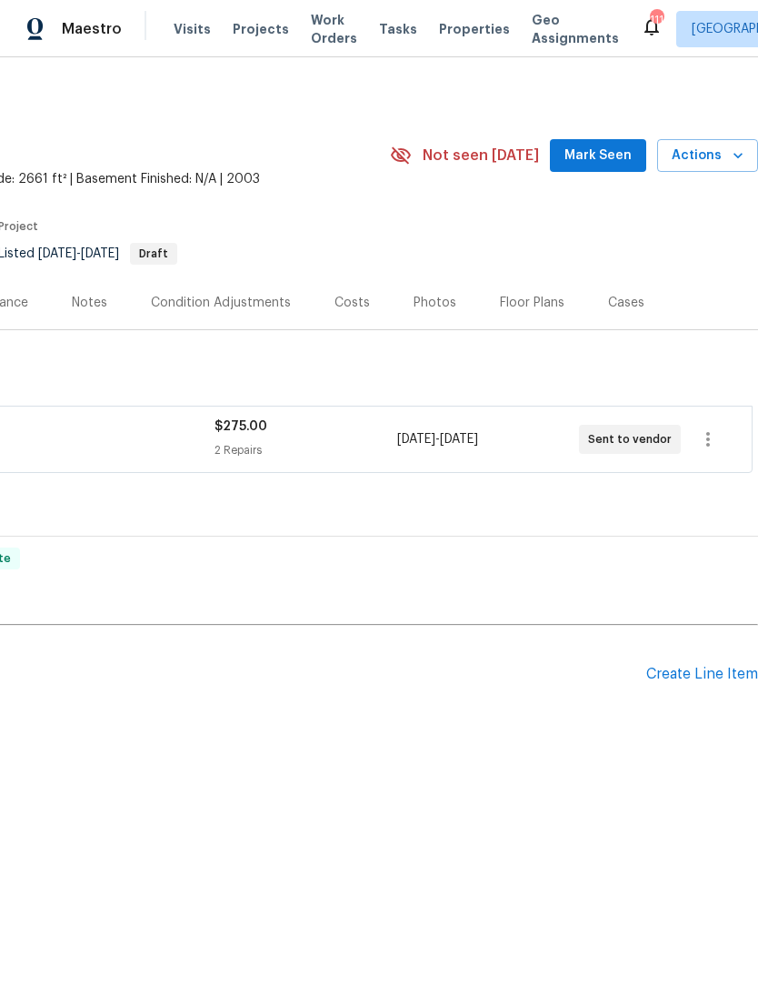
click at [611, 159] on span "Mark Seen" at bounding box center [598, 156] width 67 height 23
click at [436, 307] on div "Photos" at bounding box center [435, 303] width 43 height 18
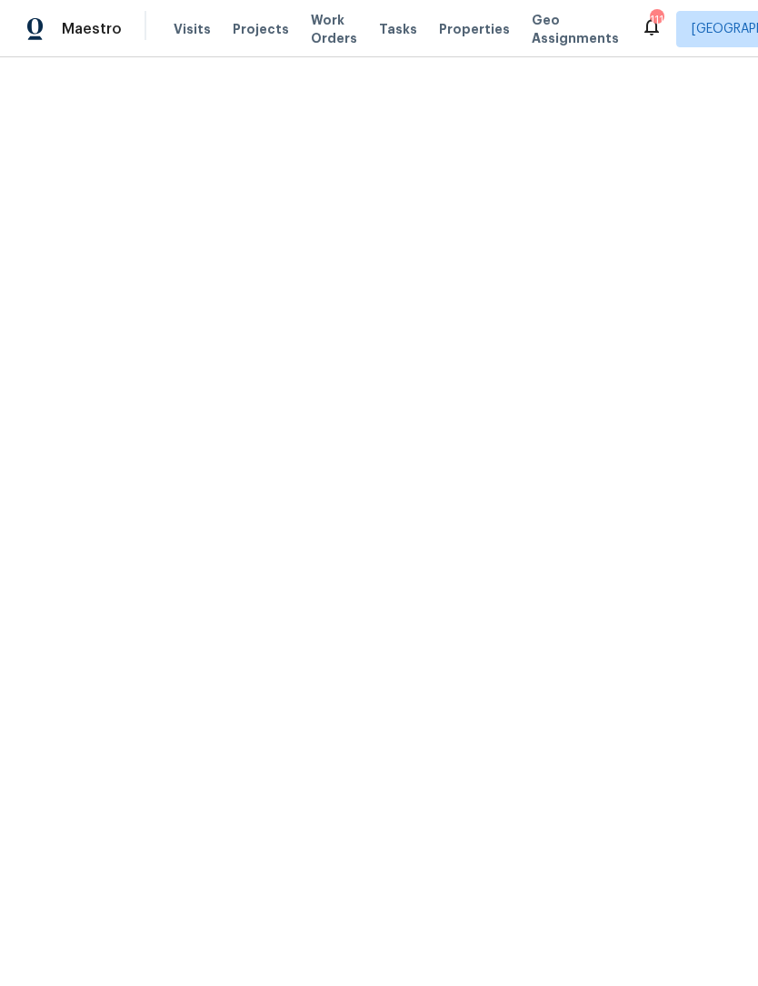
scroll to position [450, 0]
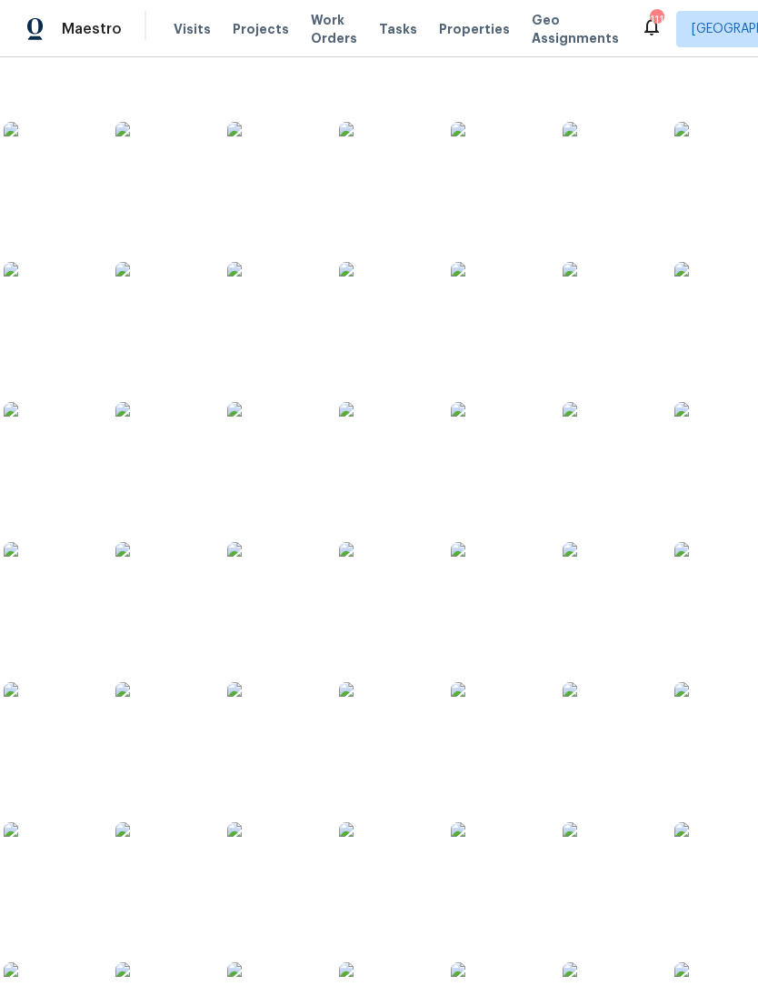
click at [181, 586] on img at bounding box center [160, 587] width 91 height 91
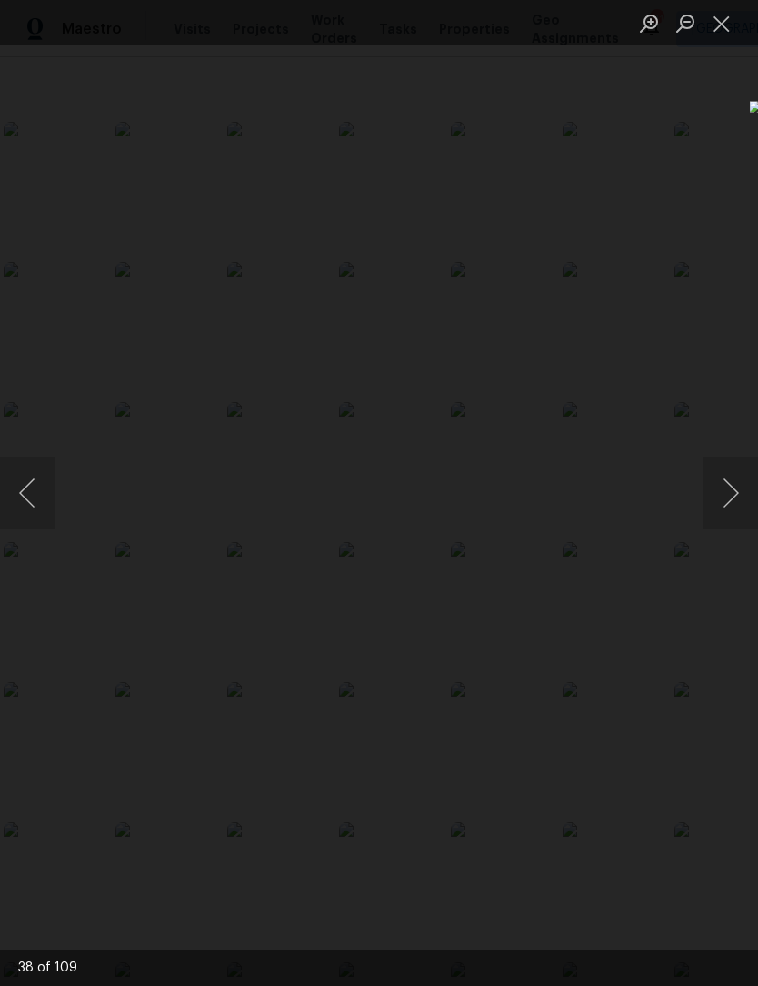
click at [516, 674] on img "Lightbox" at bounding box center [297, 606] width 1253 height 1629
click at [729, 498] on button "Next image" at bounding box center [731, 493] width 55 height 73
click at [735, 490] on button "Next image" at bounding box center [731, 493] width 55 height 73
click at [27, 493] on button "Previous image" at bounding box center [27, 493] width 55 height 73
click at [737, 494] on button "Next image" at bounding box center [731, 493] width 55 height 73
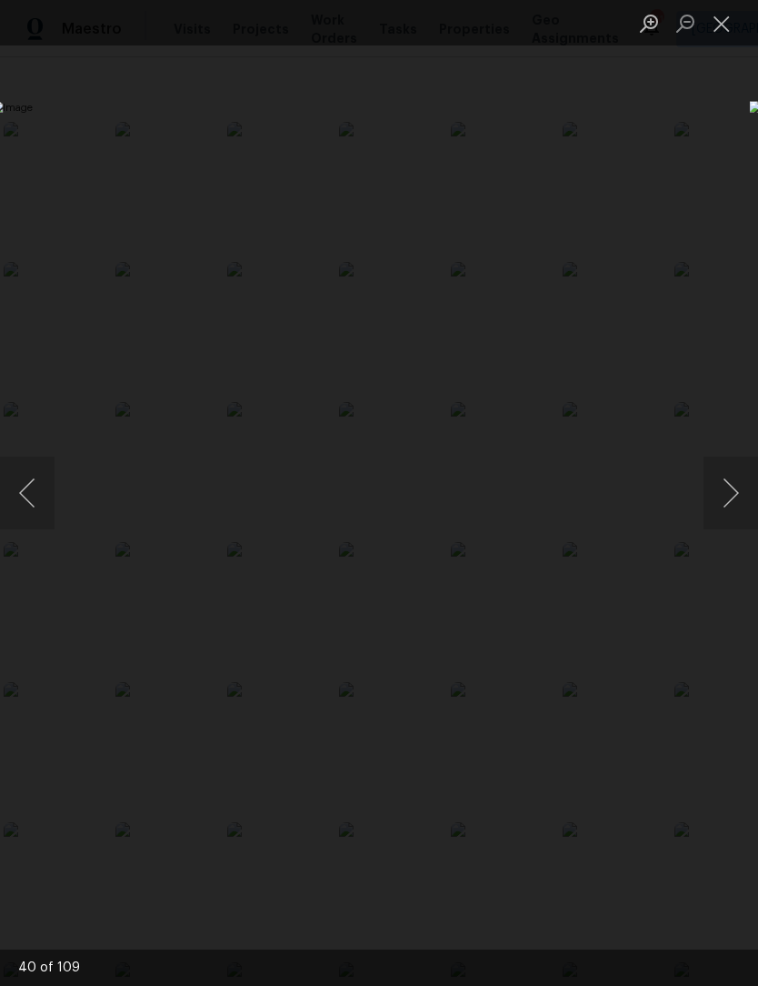
click at [33, 481] on button "Previous image" at bounding box center [27, 493] width 55 height 73
click at [32, 481] on button "Previous image" at bounding box center [27, 493] width 55 height 73
click at [31, 479] on button "Previous image" at bounding box center [27, 493] width 55 height 73
click at [730, 470] on button "Next image" at bounding box center [731, 493] width 55 height 73
click at [731, 505] on button "Next image" at bounding box center [731, 493] width 55 height 73
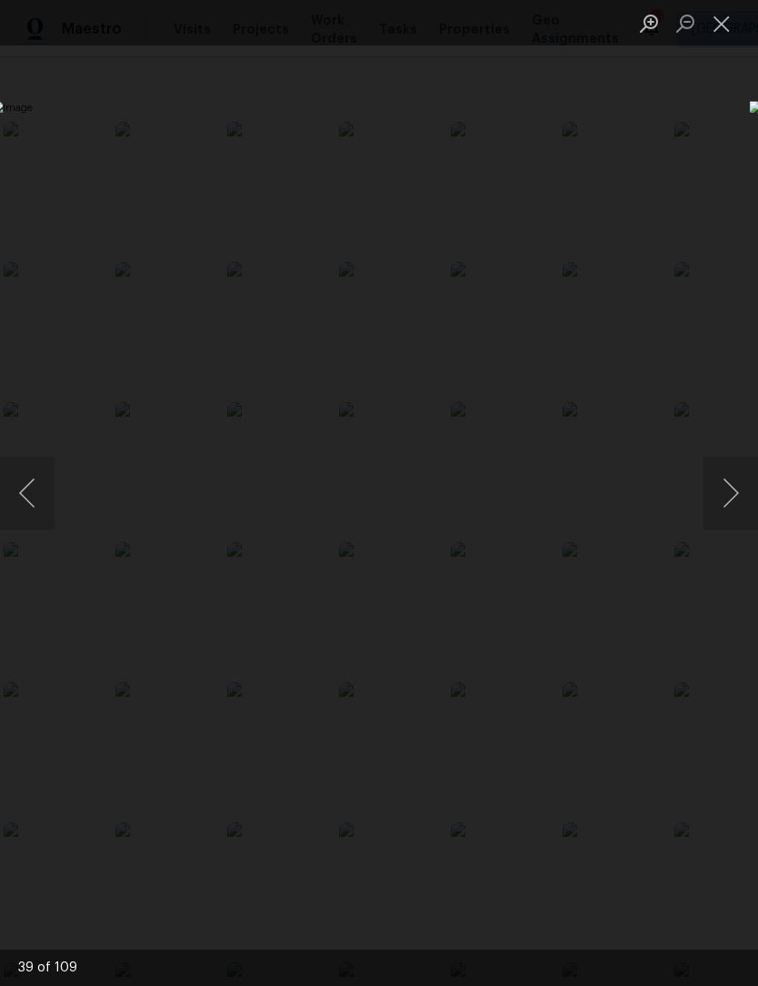
click at [732, 509] on button "Next image" at bounding box center [731, 493] width 55 height 73
click at [726, 514] on button "Next image" at bounding box center [731, 493] width 55 height 73
click at [728, 514] on button "Next image" at bounding box center [731, 493] width 55 height 73
click at [26, 497] on button "Previous image" at bounding box center [27, 493] width 55 height 73
click at [733, 507] on button "Next image" at bounding box center [731, 493] width 55 height 73
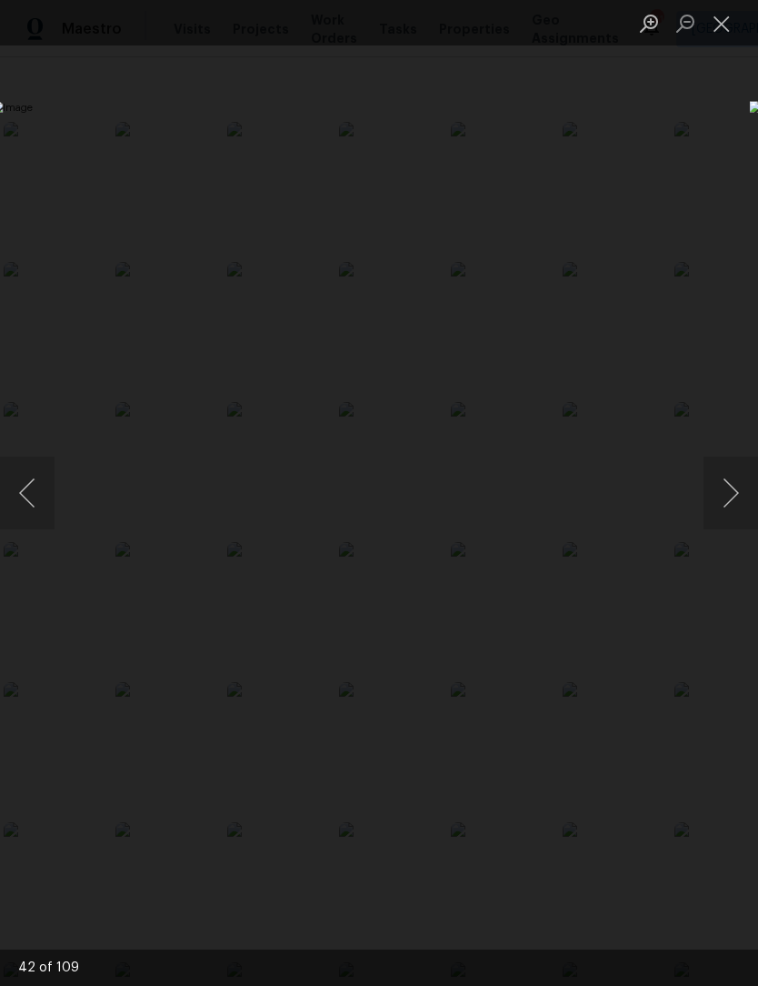
click at [731, 508] on button "Next image" at bounding box center [731, 493] width 55 height 73
click at [735, 483] on button "Next image" at bounding box center [731, 493] width 55 height 73
click at [733, 489] on button "Next image" at bounding box center [731, 493] width 55 height 73
click at [726, 490] on button "Next image" at bounding box center [731, 493] width 55 height 73
click at [729, 490] on button "Next image" at bounding box center [731, 493] width 55 height 73
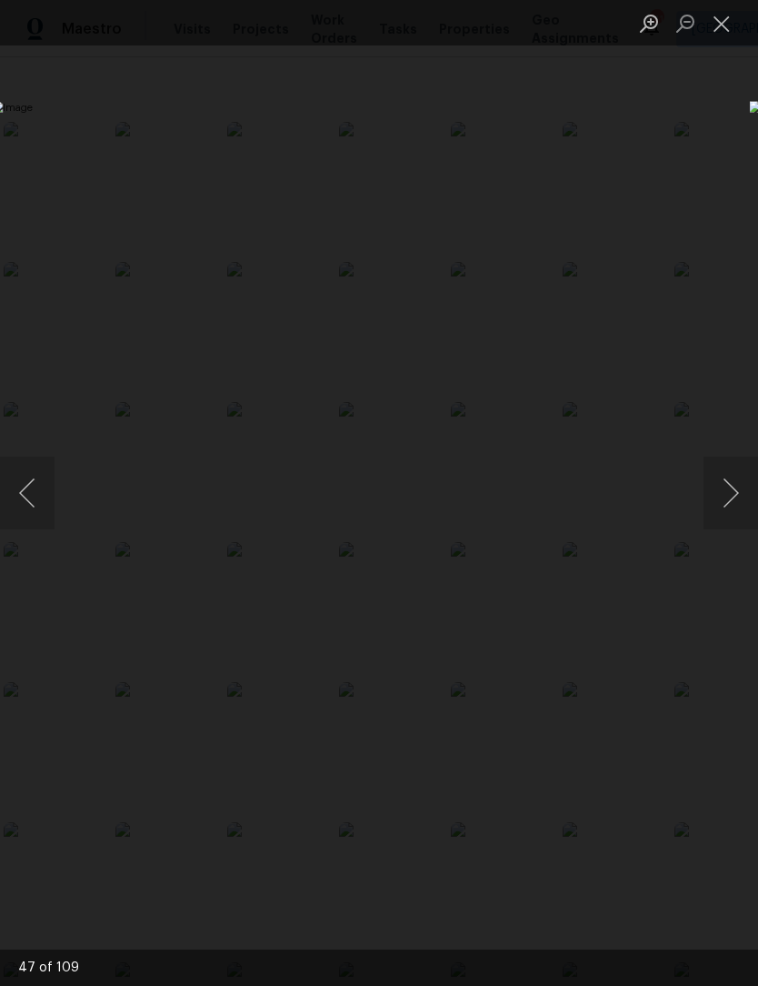
click at [729, 489] on button "Next image" at bounding box center [731, 493] width 55 height 73
click at [728, 485] on button "Next image" at bounding box center [731, 493] width 55 height 73
click at [728, 487] on button "Next image" at bounding box center [731, 493] width 55 height 73
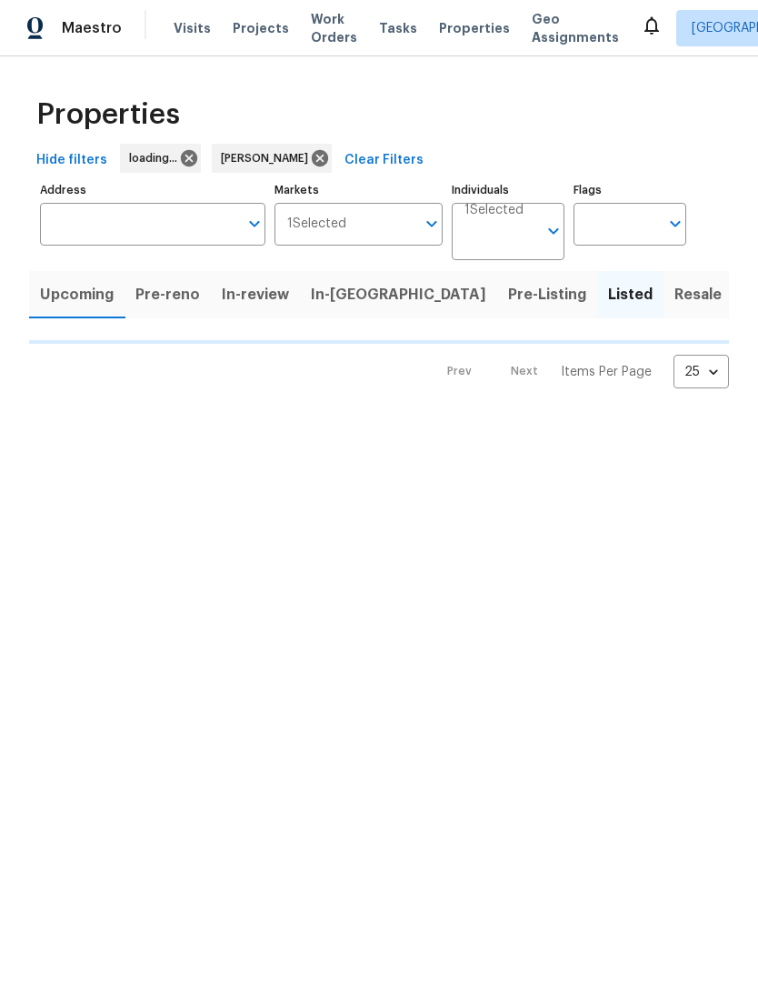
scroll to position [1, 0]
